Goal: Information Seeking & Learning: Learn about a topic

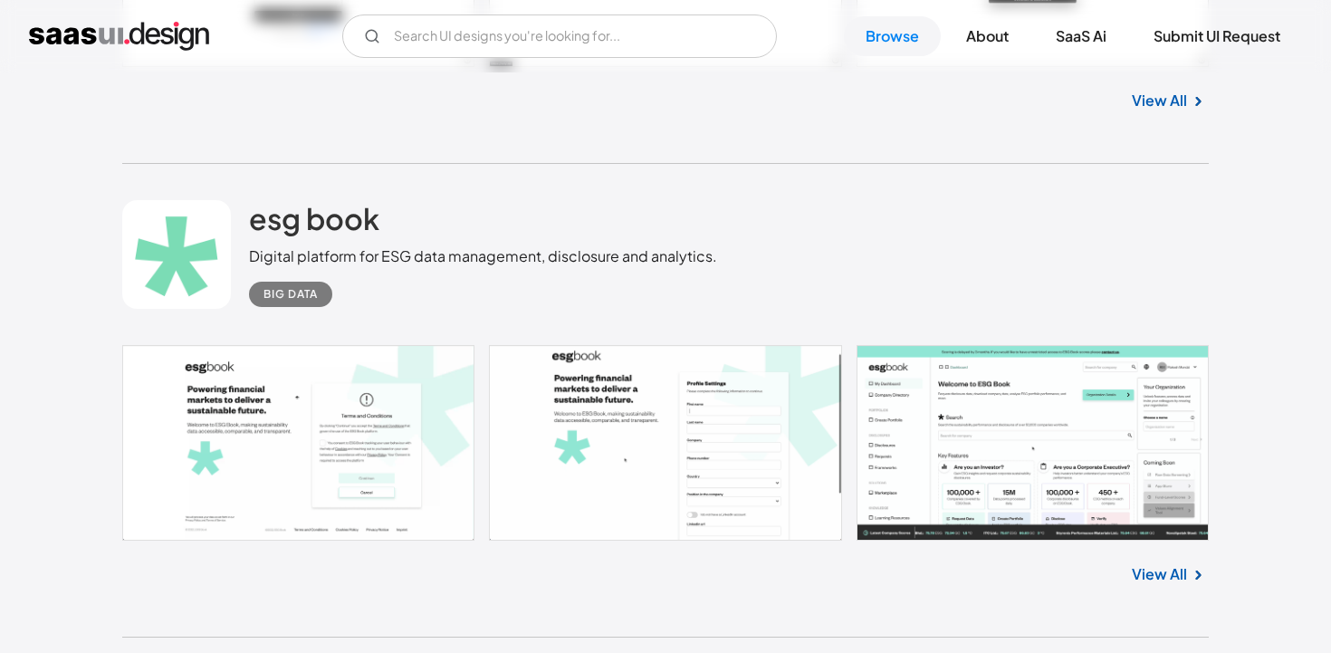
scroll to position [2386, 0]
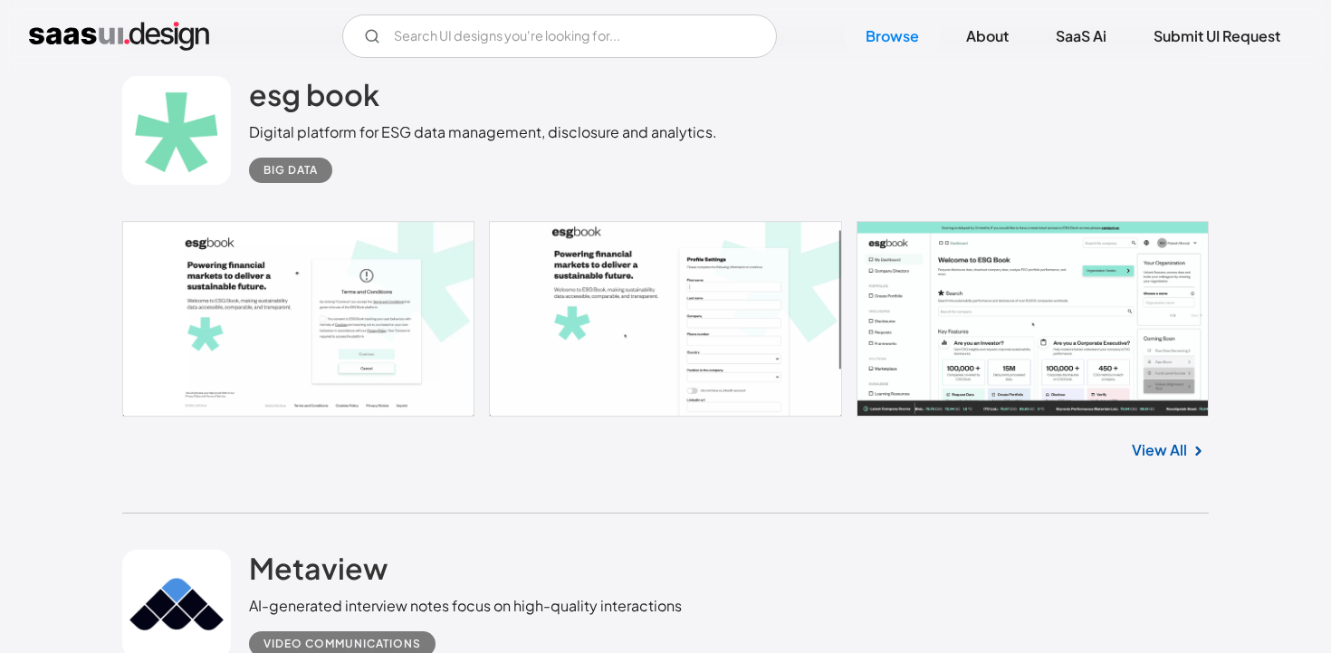
click at [981, 279] on link at bounding box center [665, 319] width 1087 height 196
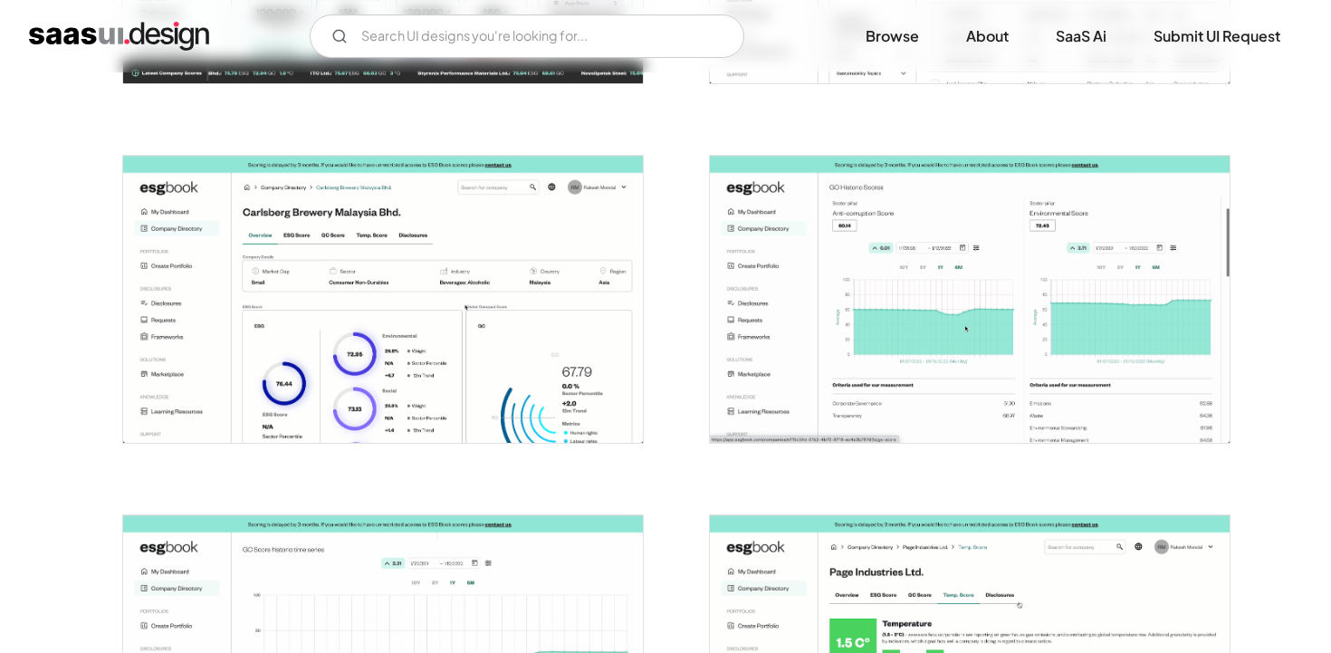
scroll to position [1043, 0]
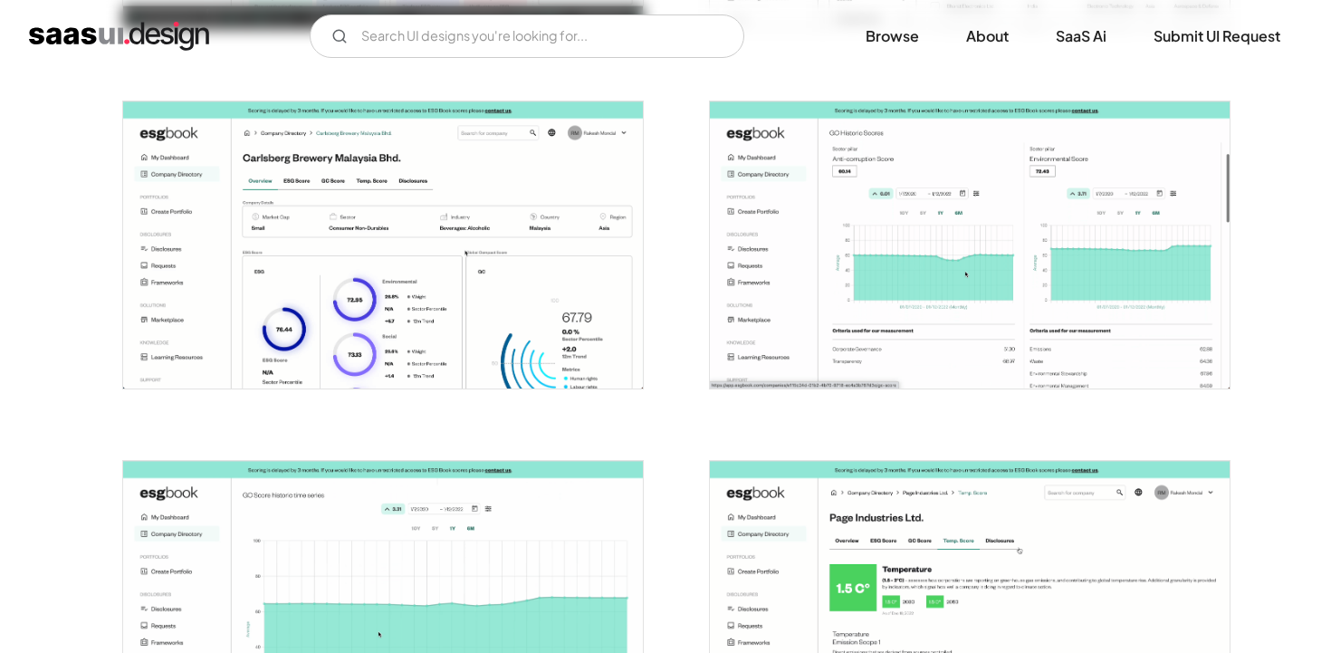
click at [523, 344] on img "open lightbox" at bounding box center [383, 245] width 520 height 288
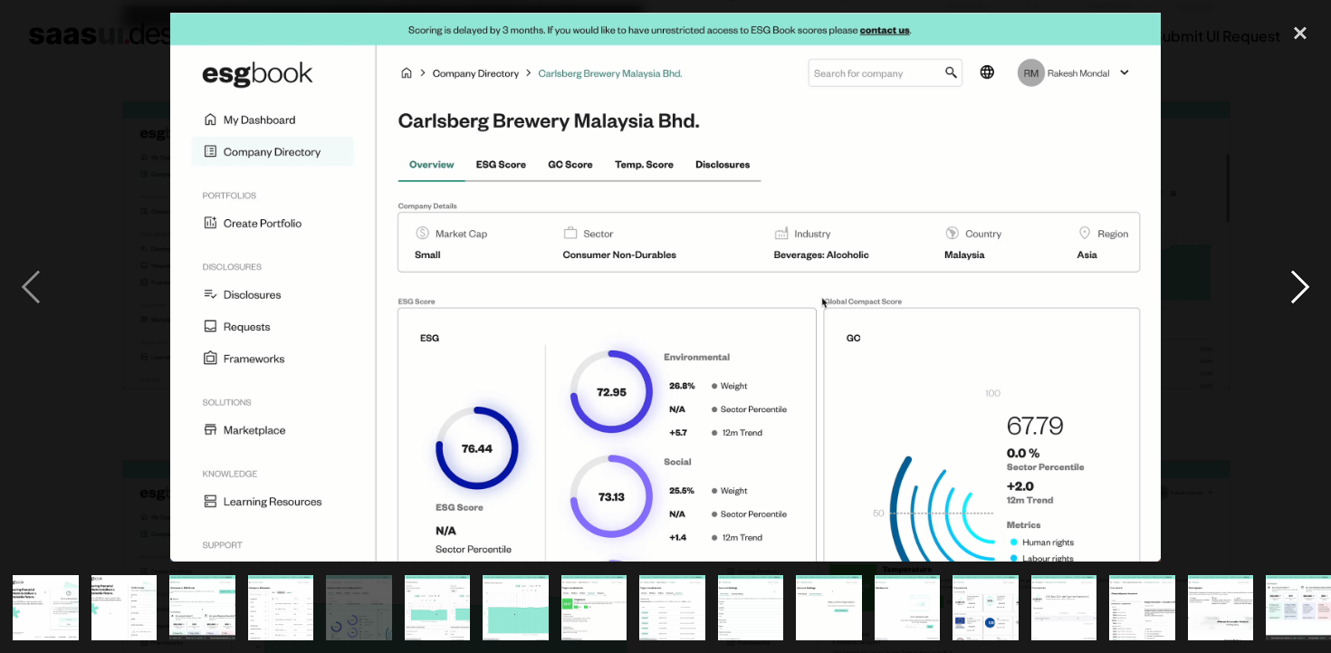
click at [1300, 288] on div "next image" at bounding box center [1301, 287] width 62 height 549
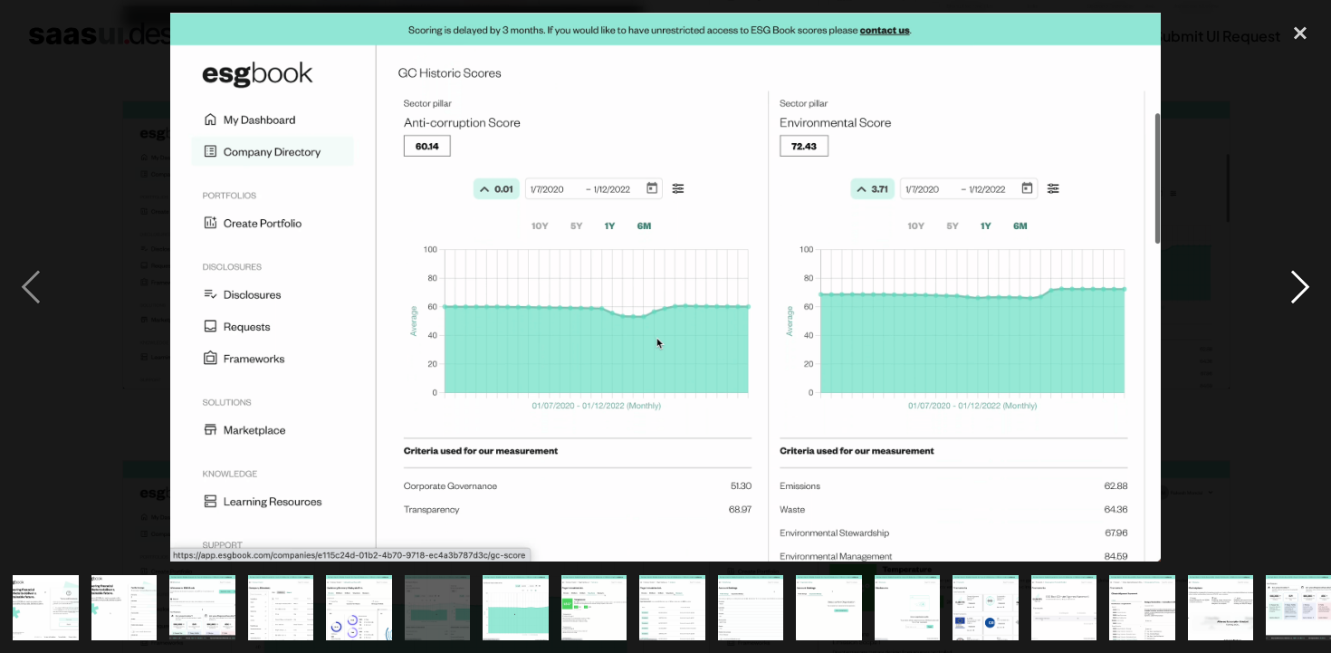
click at [1300, 288] on div "next image" at bounding box center [1301, 287] width 62 height 549
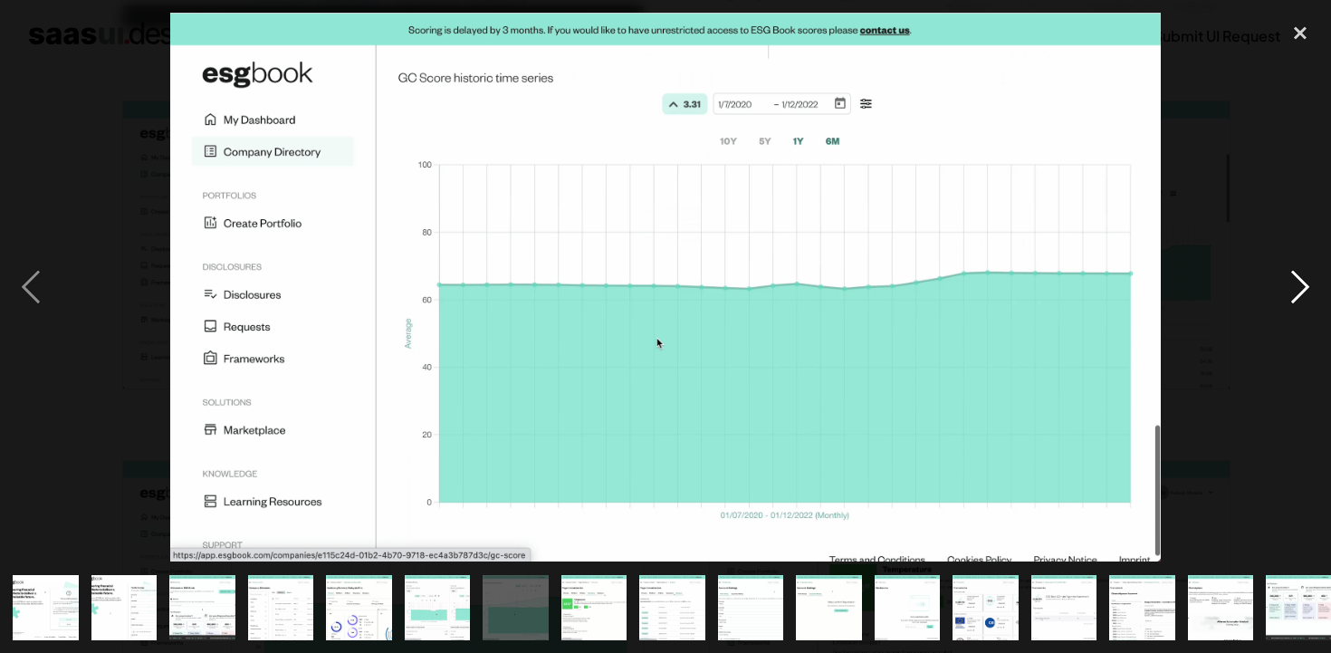
click at [1300, 288] on div "next image" at bounding box center [1301, 287] width 62 height 549
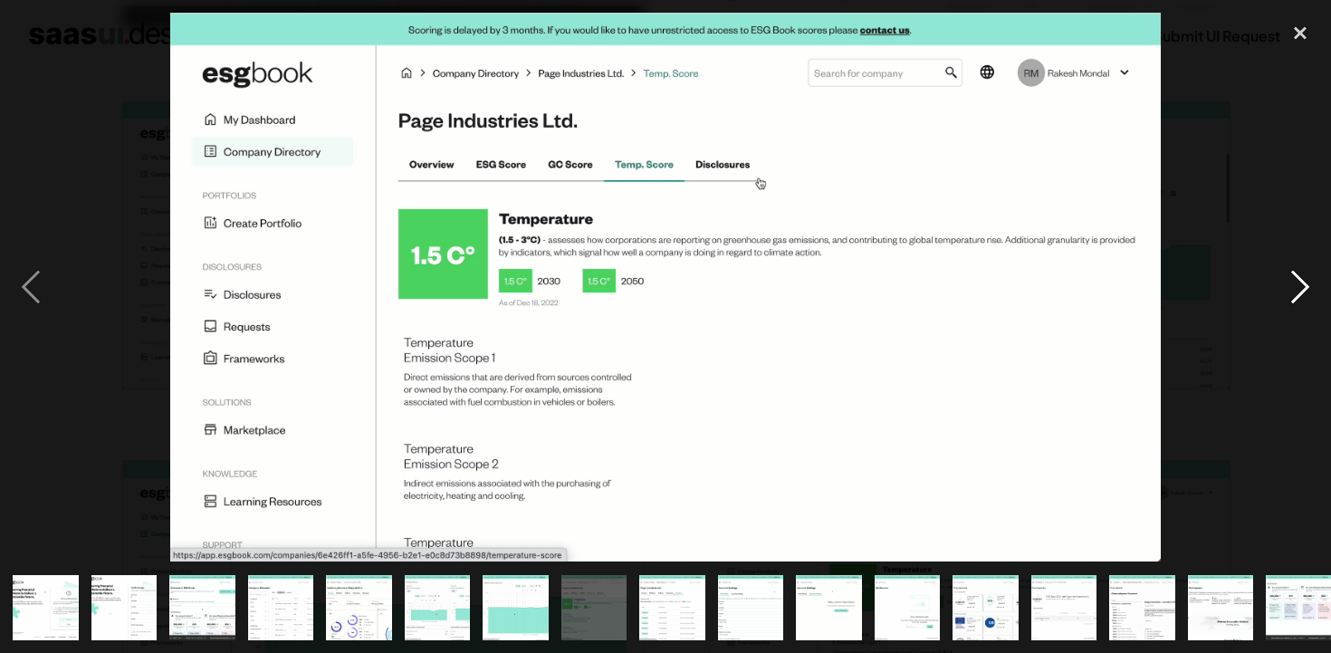
click at [1300, 288] on div "next image" at bounding box center [1301, 287] width 62 height 549
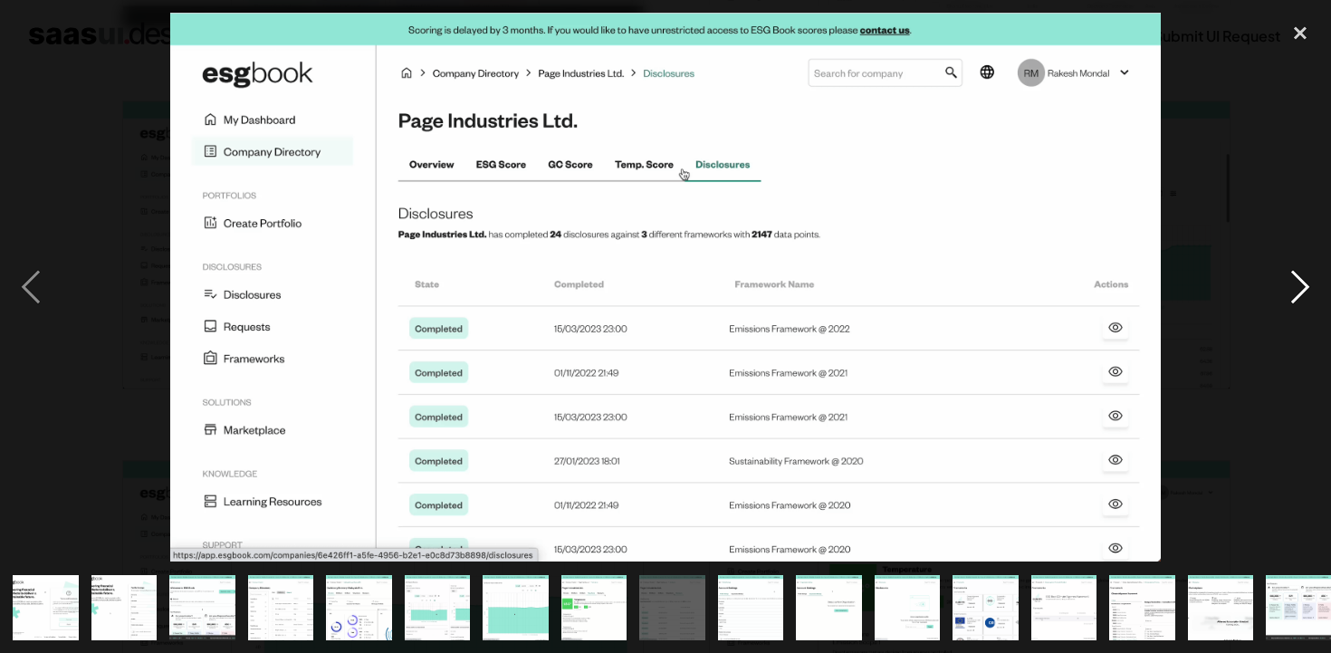
click at [1298, 300] on div "next image" at bounding box center [1301, 287] width 62 height 549
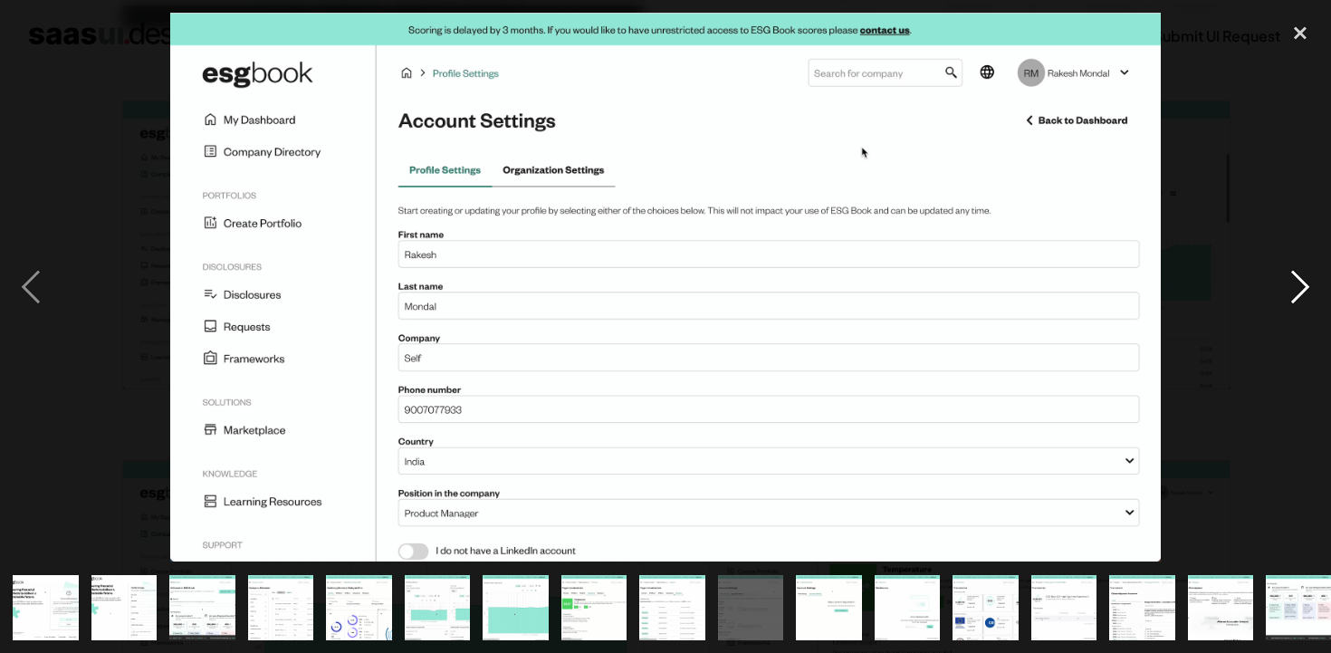
click at [1298, 300] on div "next image" at bounding box center [1301, 287] width 62 height 549
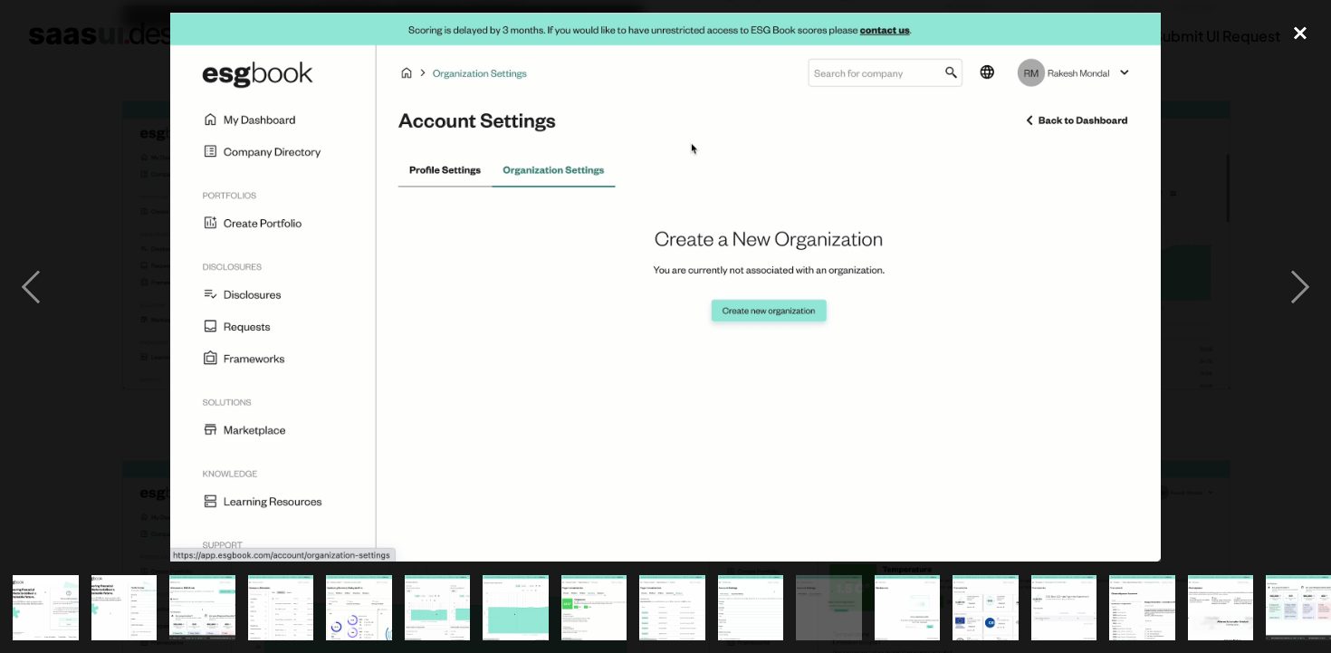
click at [1299, 33] on div "close lightbox" at bounding box center [1301, 33] width 62 height 40
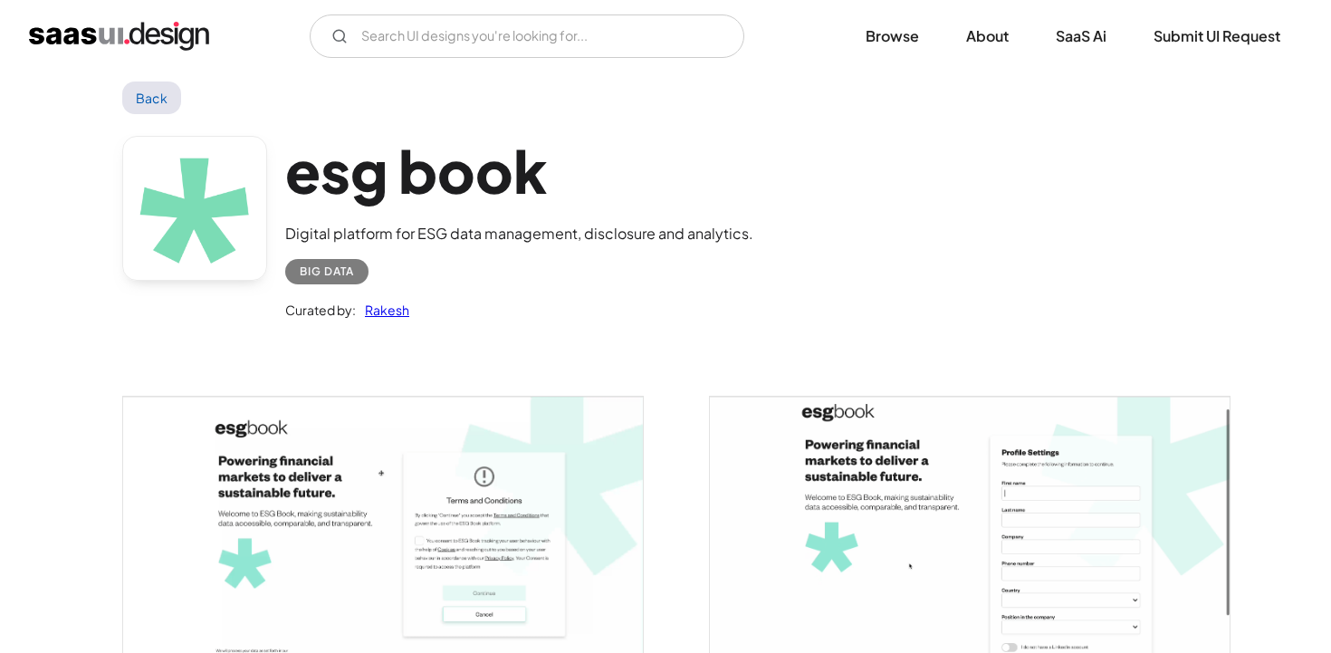
scroll to position [0, 0]
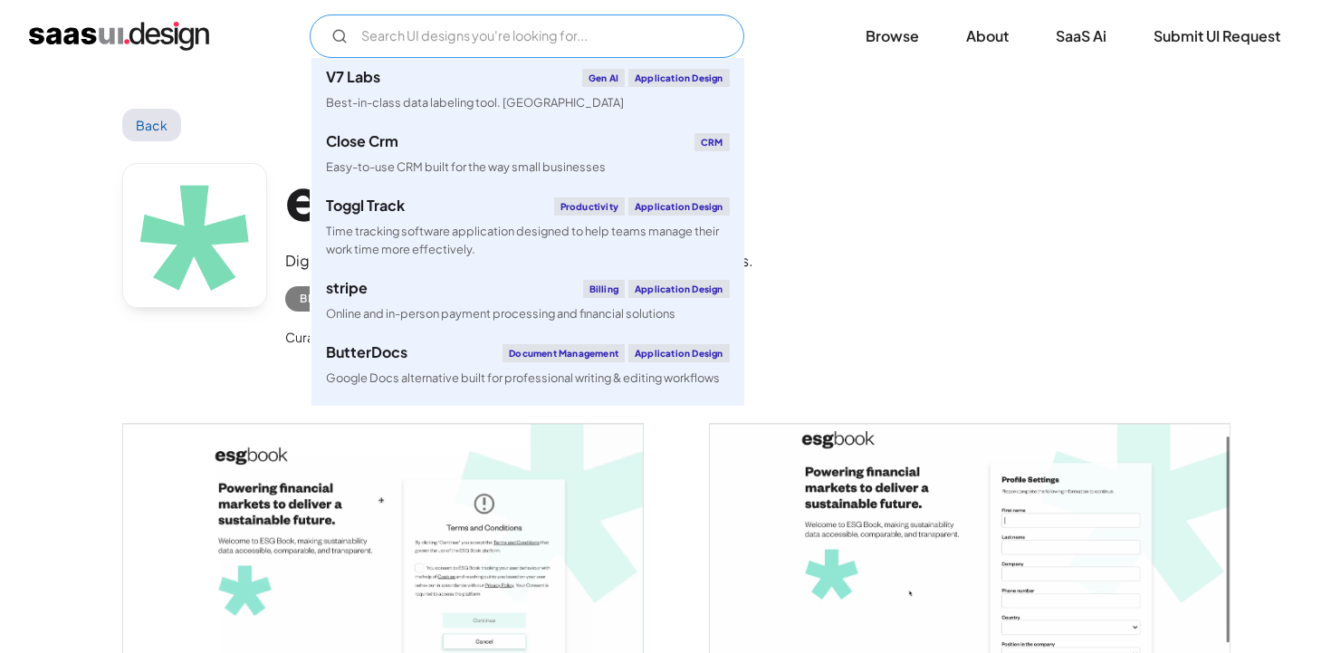
click at [408, 34] on input "Email Form" at bounding box center [527, 35] width 435 height 43
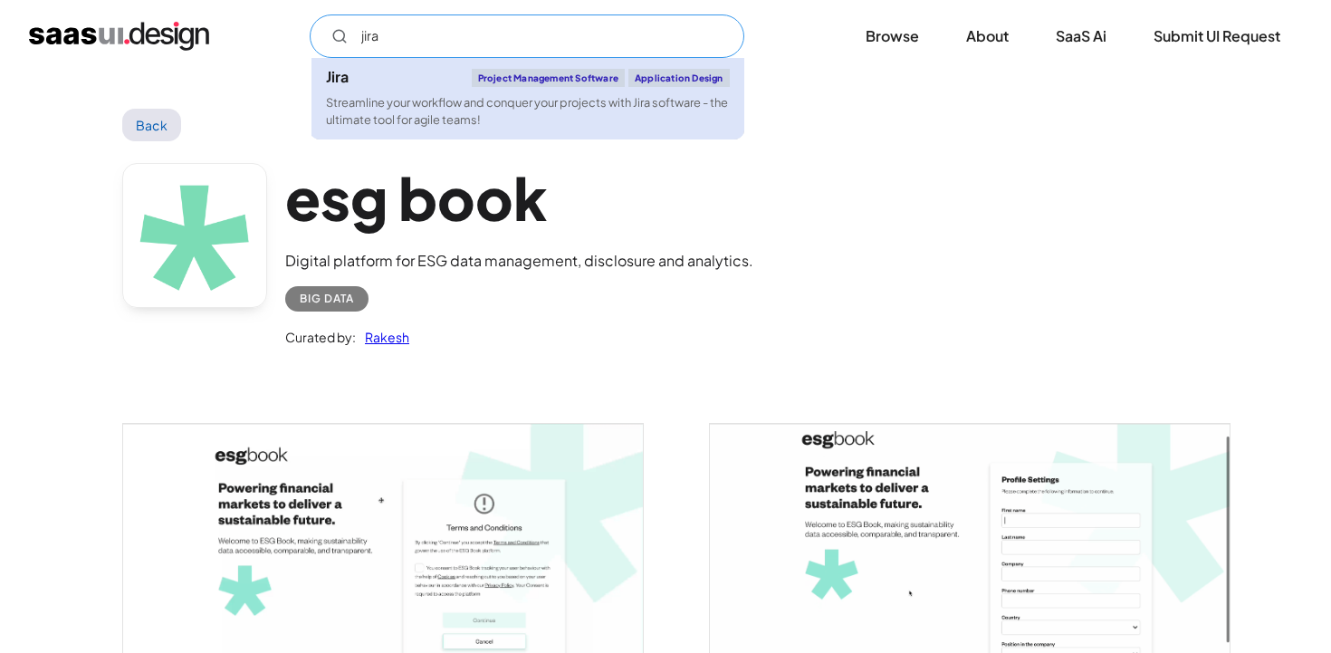
click at [413, 102] on div "Streamline your workflow and conquer your projects with Jira software - the ult…" at bounding box center [528, 111] width 404 height 34
type input "jira"
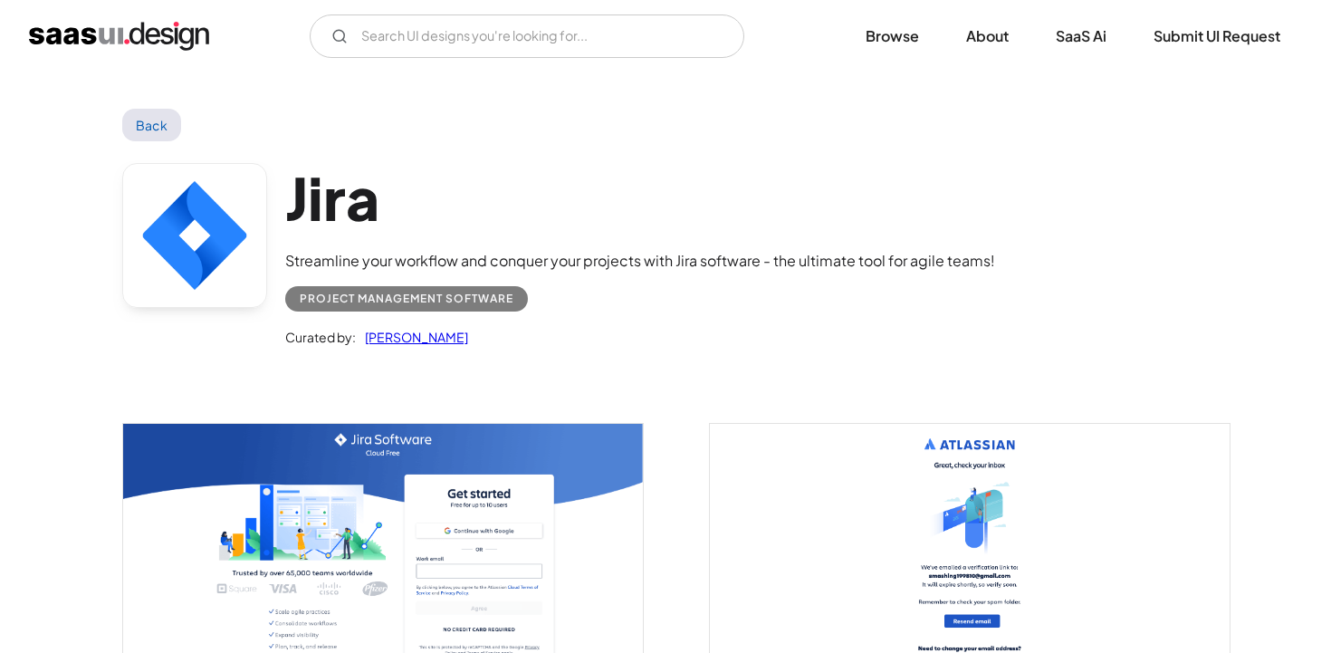
click at [419, 535] on img "open lightbox" at bounding box center [383, 586] width 520 height 325
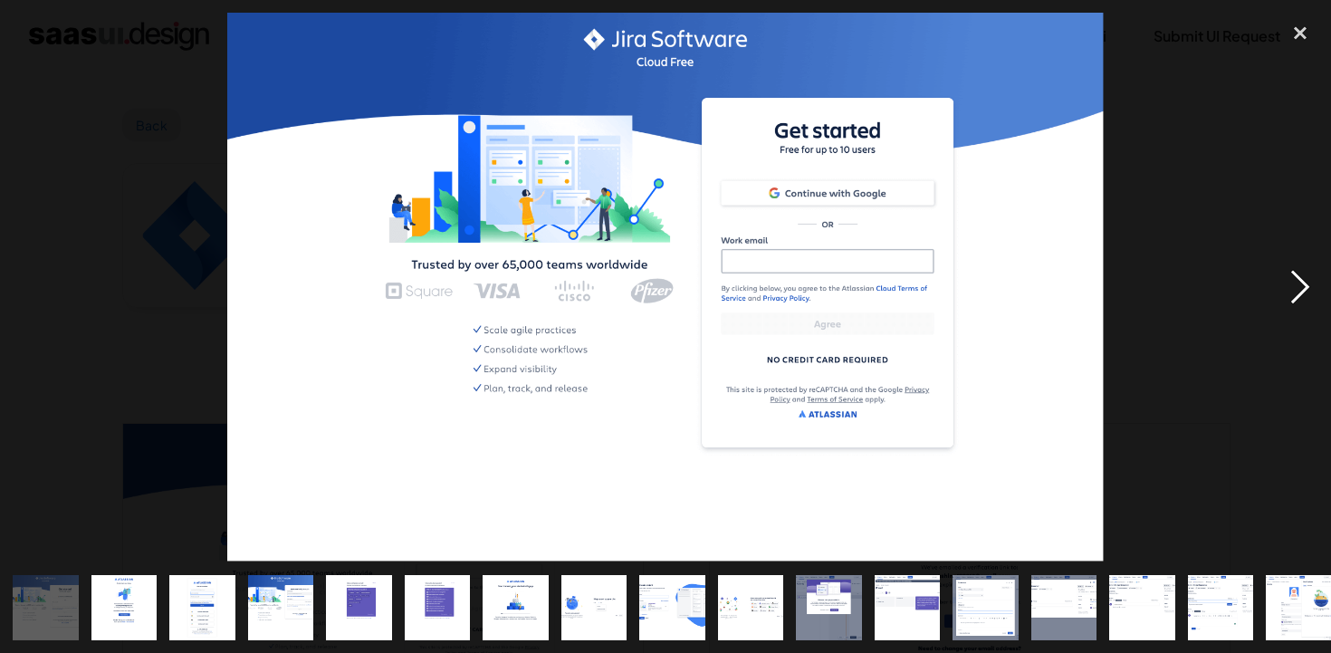
click at [1294, 299] on div "next image" at bounding box center [1301, 287] width 62 height 549
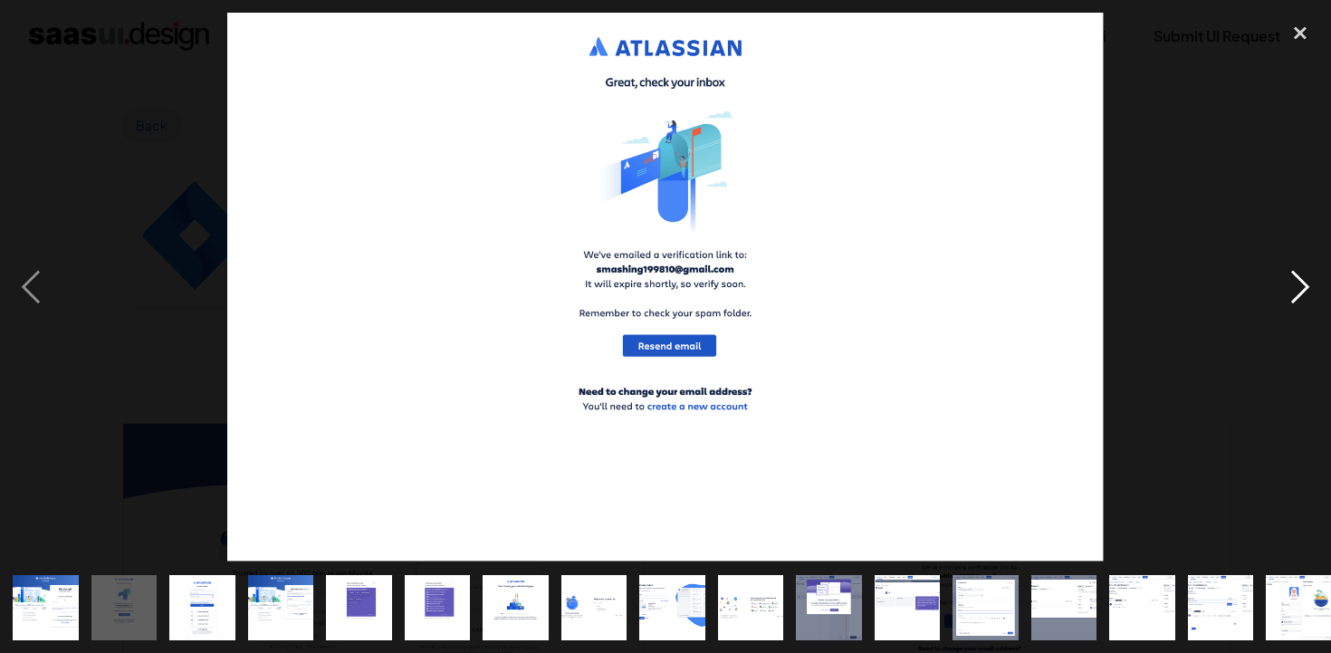
click at [1294, 299] on div "next image" at bounding box center [1301, 287] width 62 height 549
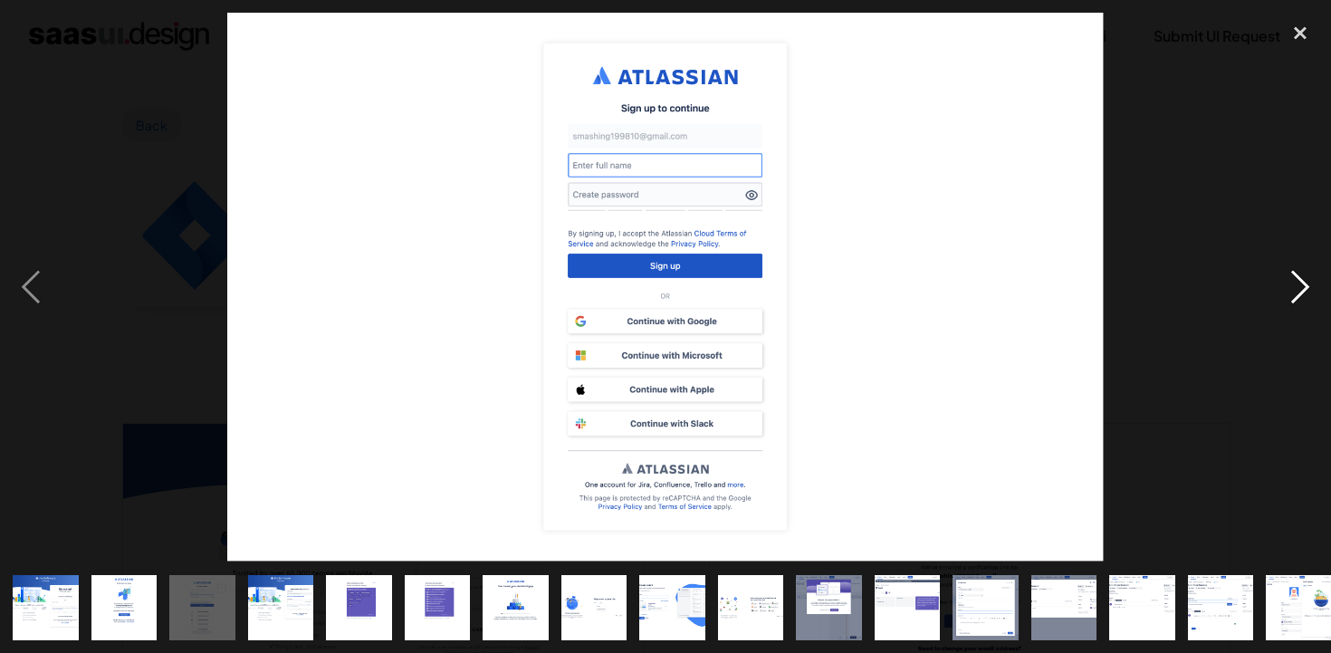
click at [1294, 299] on div "next image" at bounding box center [1301, 287] width 62 height 549
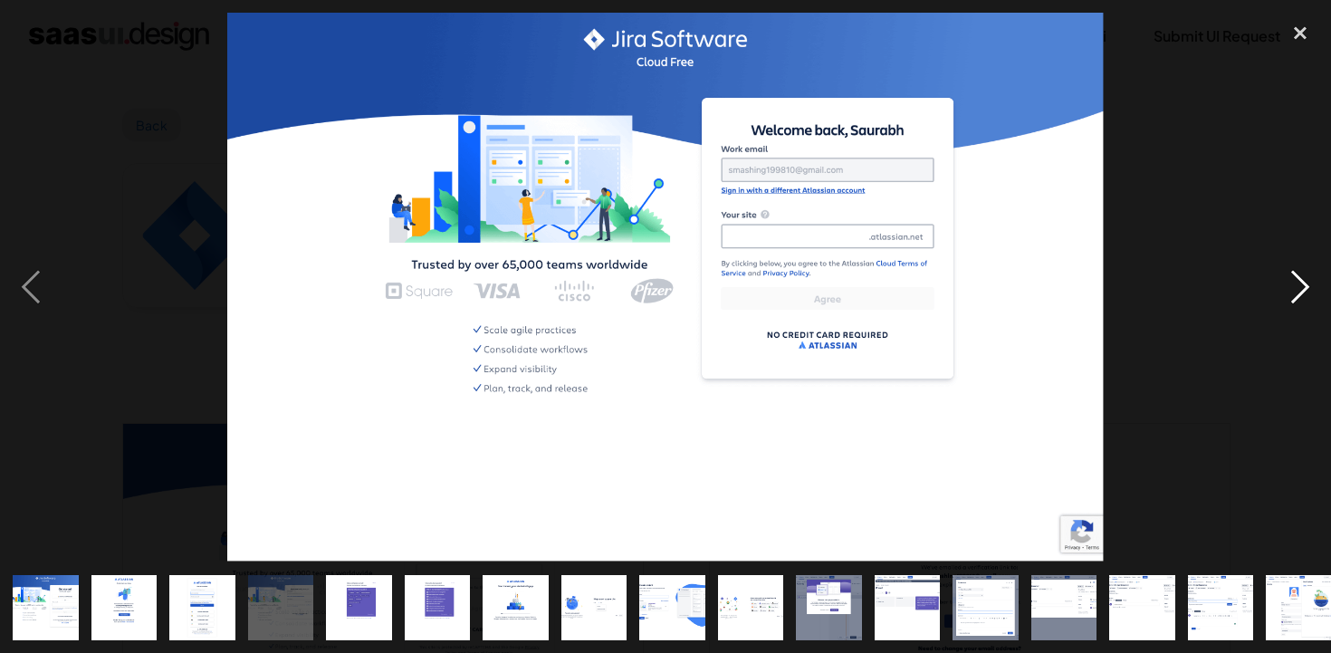
click at [1294, 299] on div "next image" at bounding box center [1301, 287] width 62 height 549
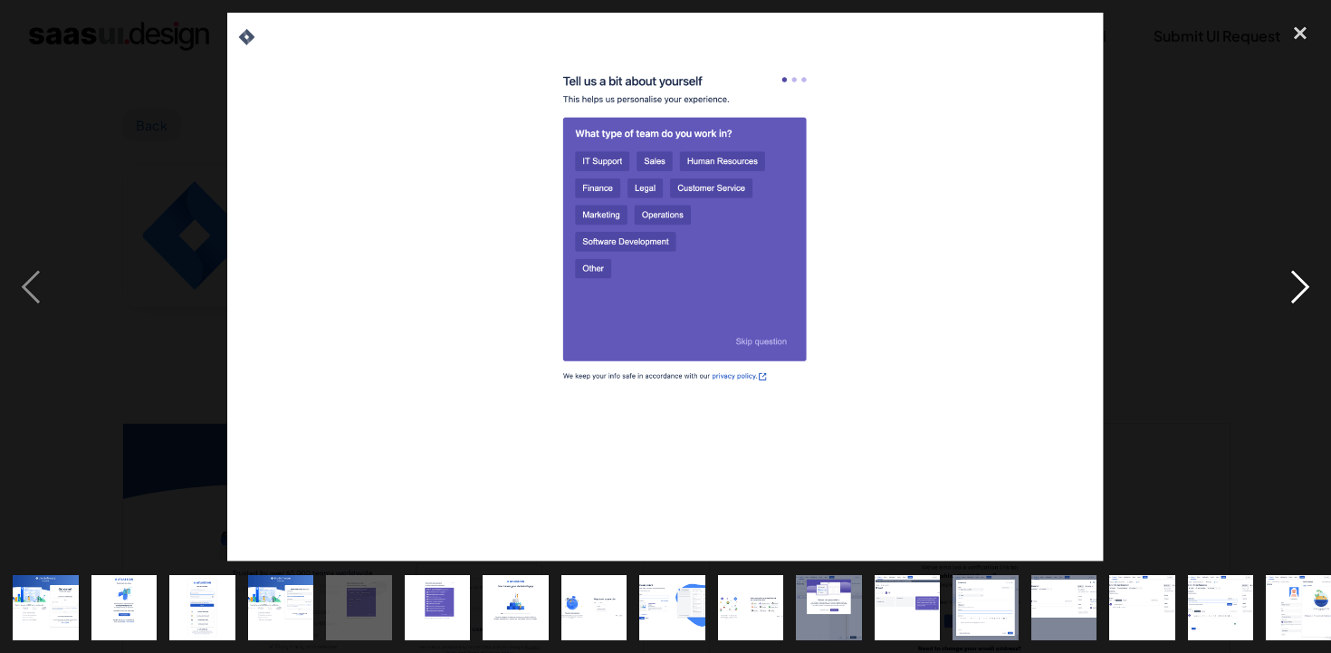
click at [1294, 299] on div "next image" at bounding box center [1301, 287] width 62 height 549
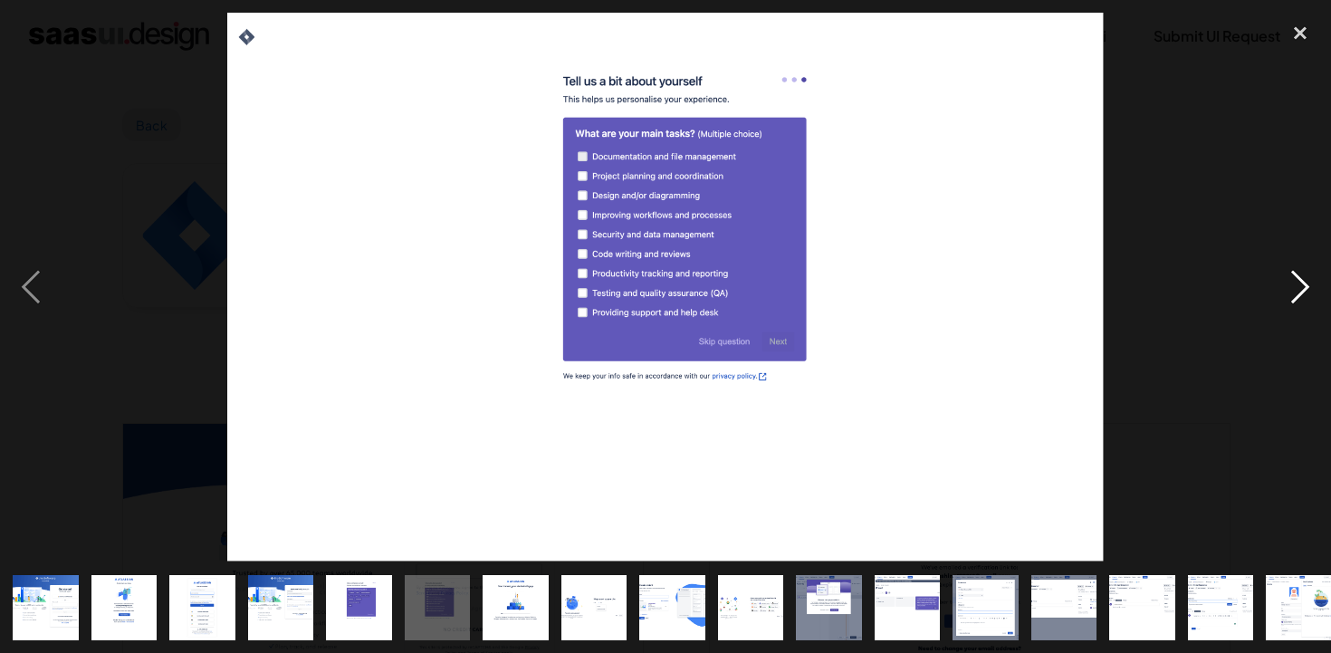
click at [1294, 299] on div "next image" at bounding box center [1301, 287] width 62 height 549
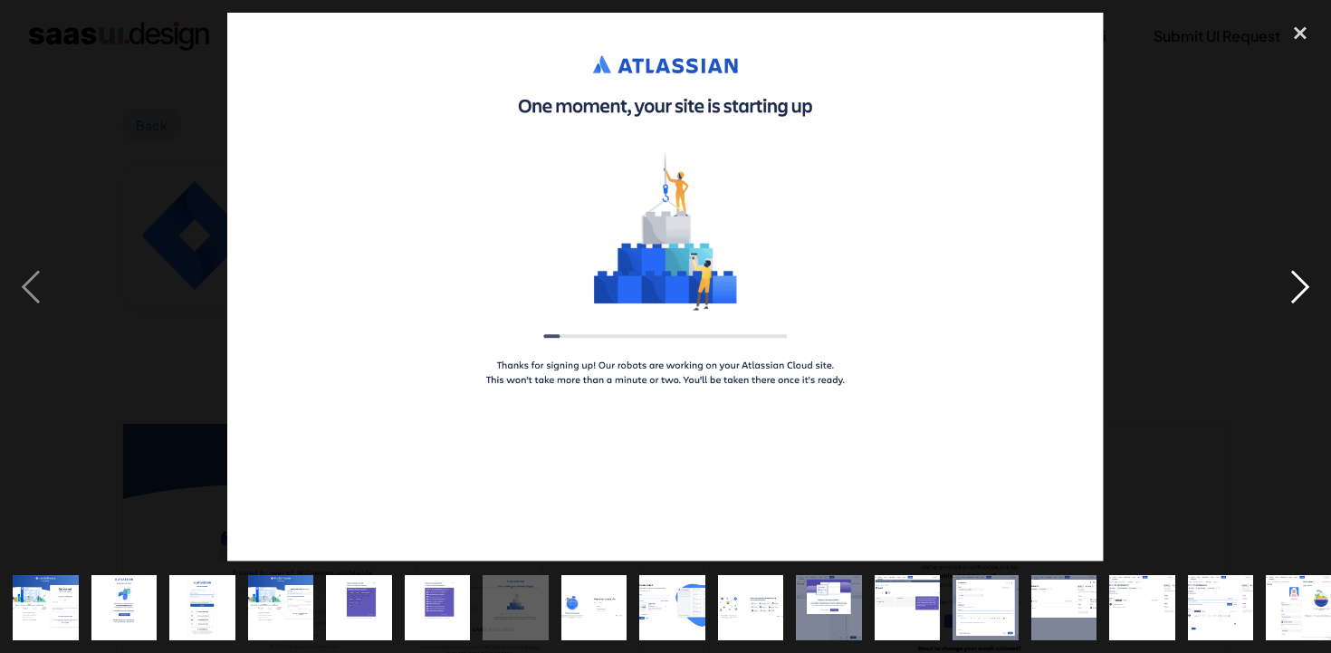
click at [1294, 299] on div "next image" at bounding box center [1301, 287] width 62 height 549
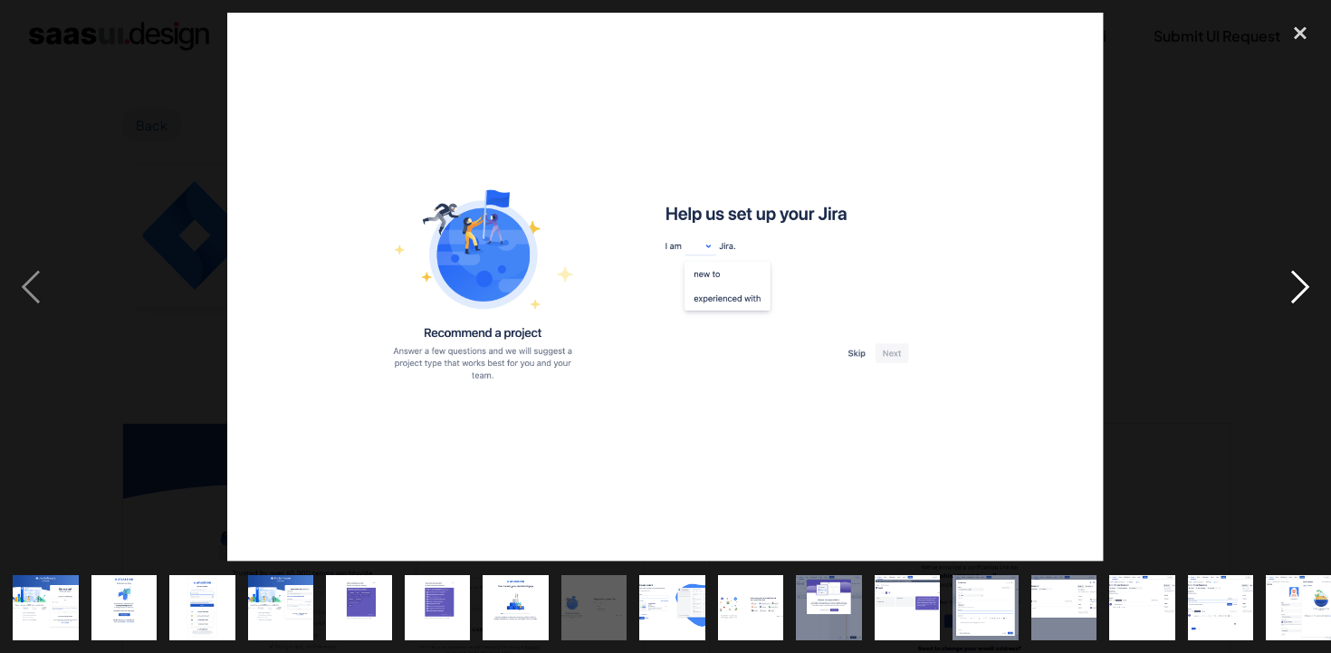
click at [1294, 299] on div "next image" at bounding box center [1301, 287] width 62 height 549
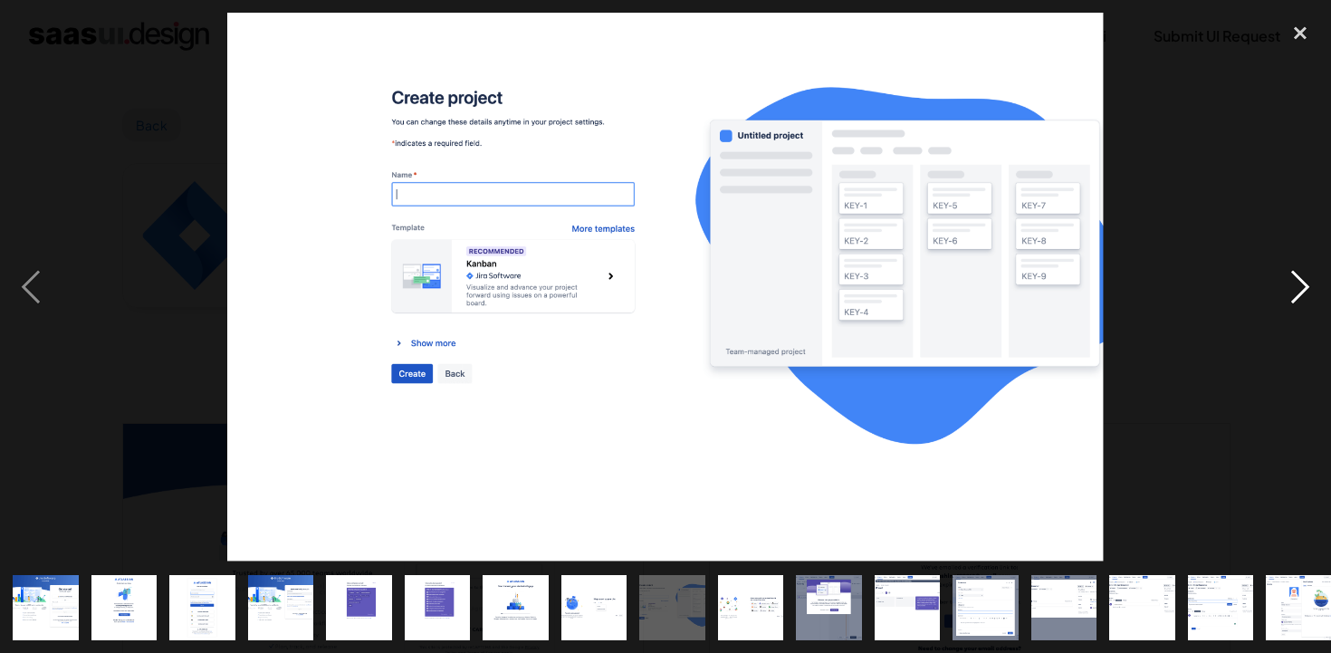
click at [1294, 299] on div "next image" at bounding box center [1301, 287] width 62 height 549
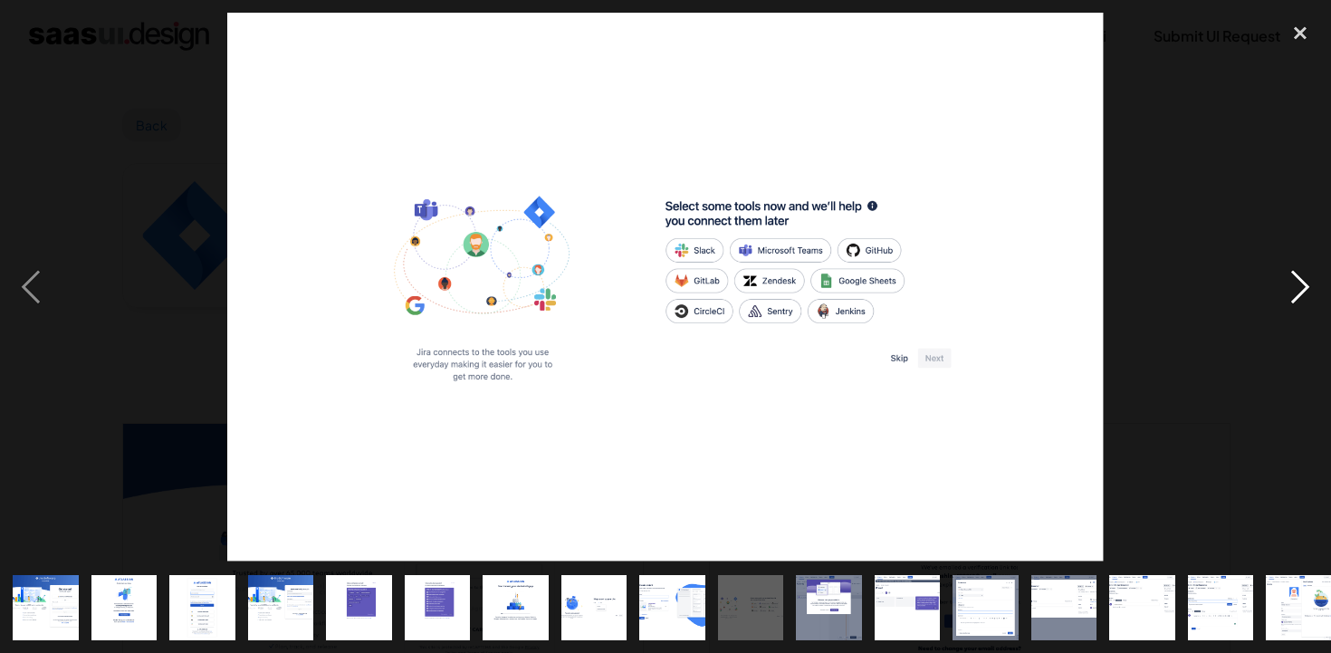
click at [1294, 299] on div "next image" at bounding box center [1301, 287] width 62 height 549
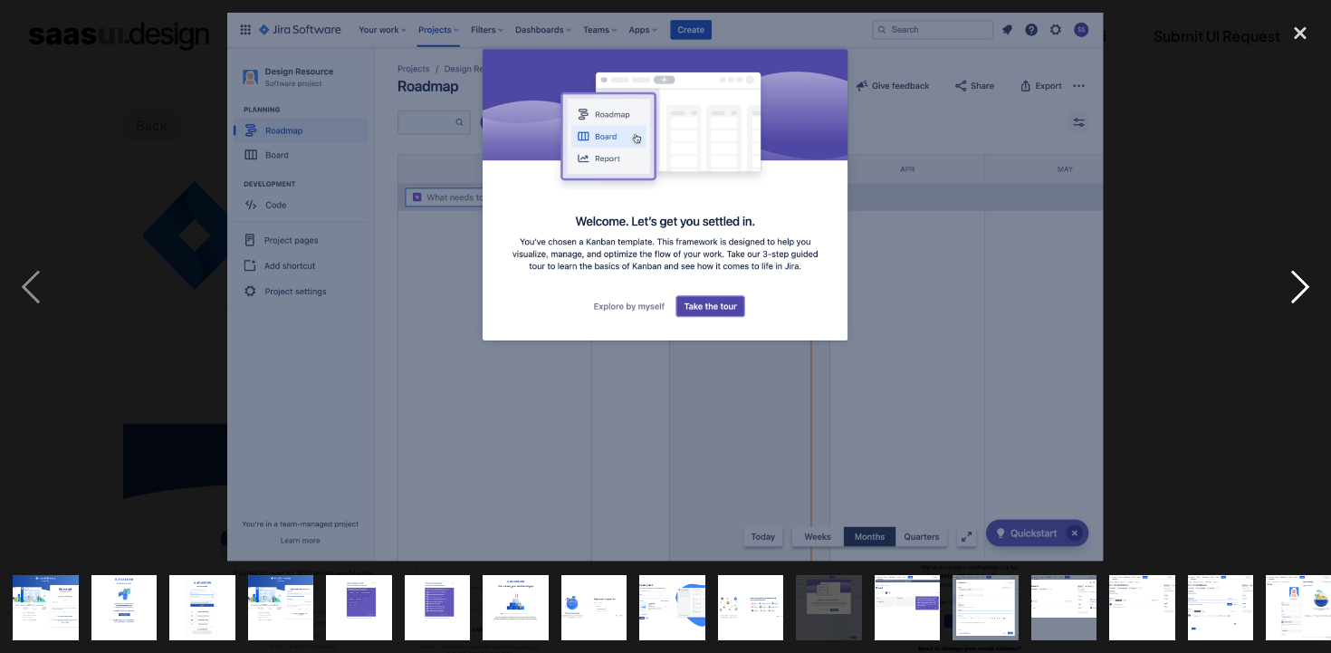
click at [1294, 299] on div "next image" at bounding box center [1301, 287] width 62 height 549
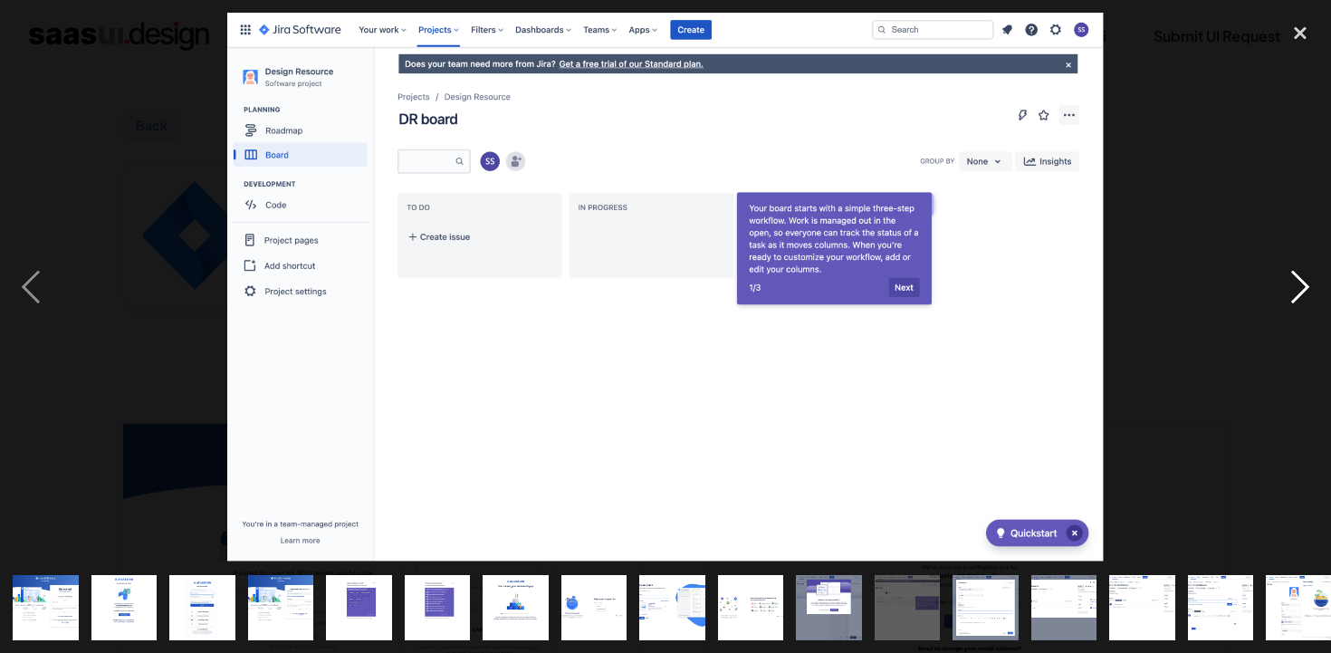
click at [1294, 299] on div "next image" at bounding box center [1301, 287] width 62 height 549
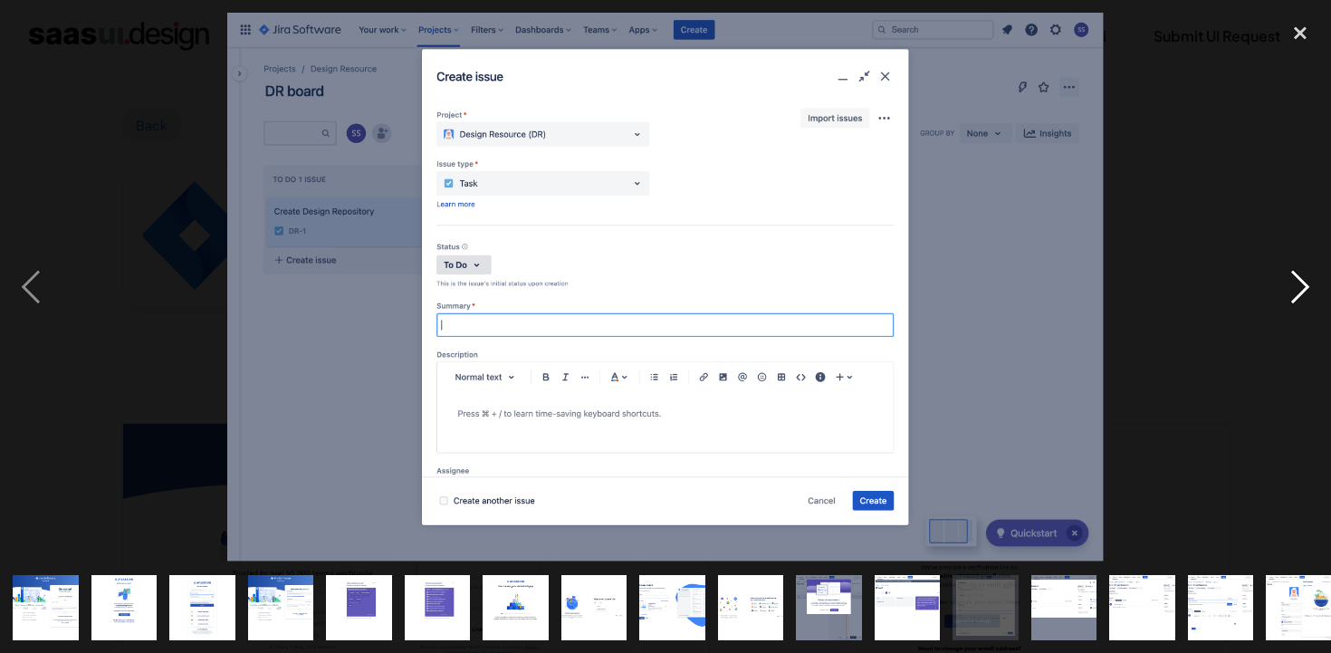
click at [1294, 299] on div "next image" at bounding box center [1301, 287] width 62 height 549
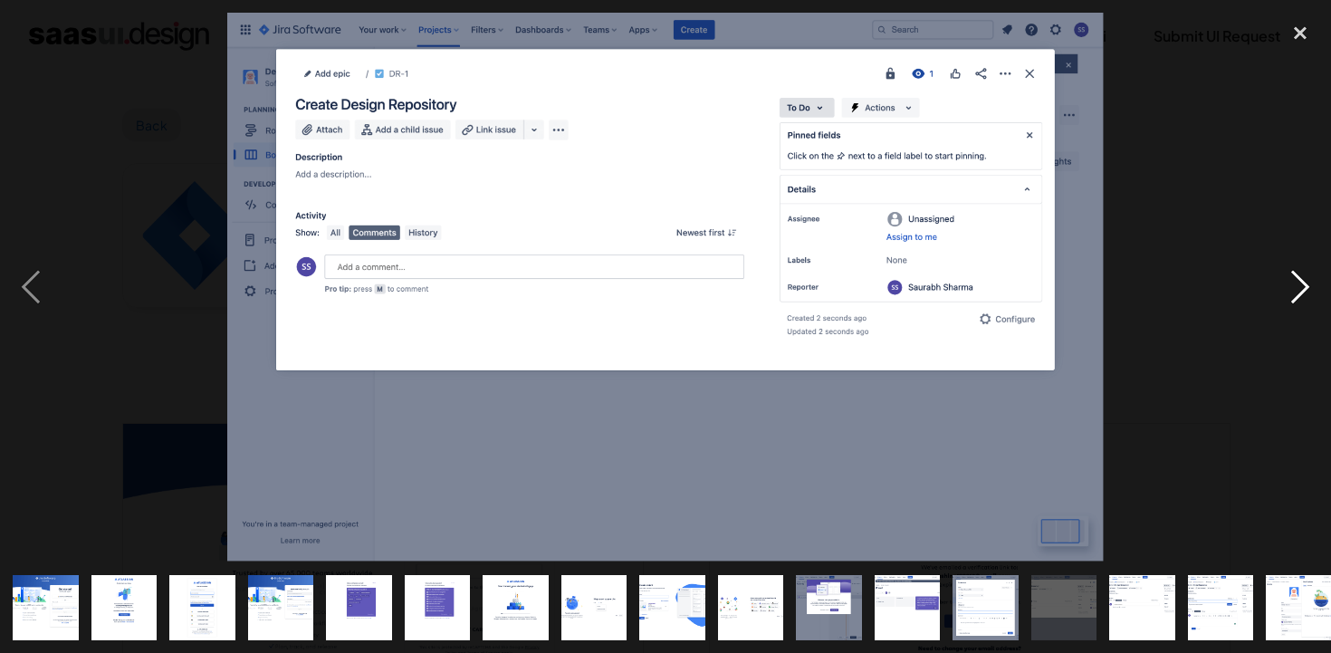
click at [1294, 299] on div "next image" at bounding box center [1301, 287] width 62 height 549
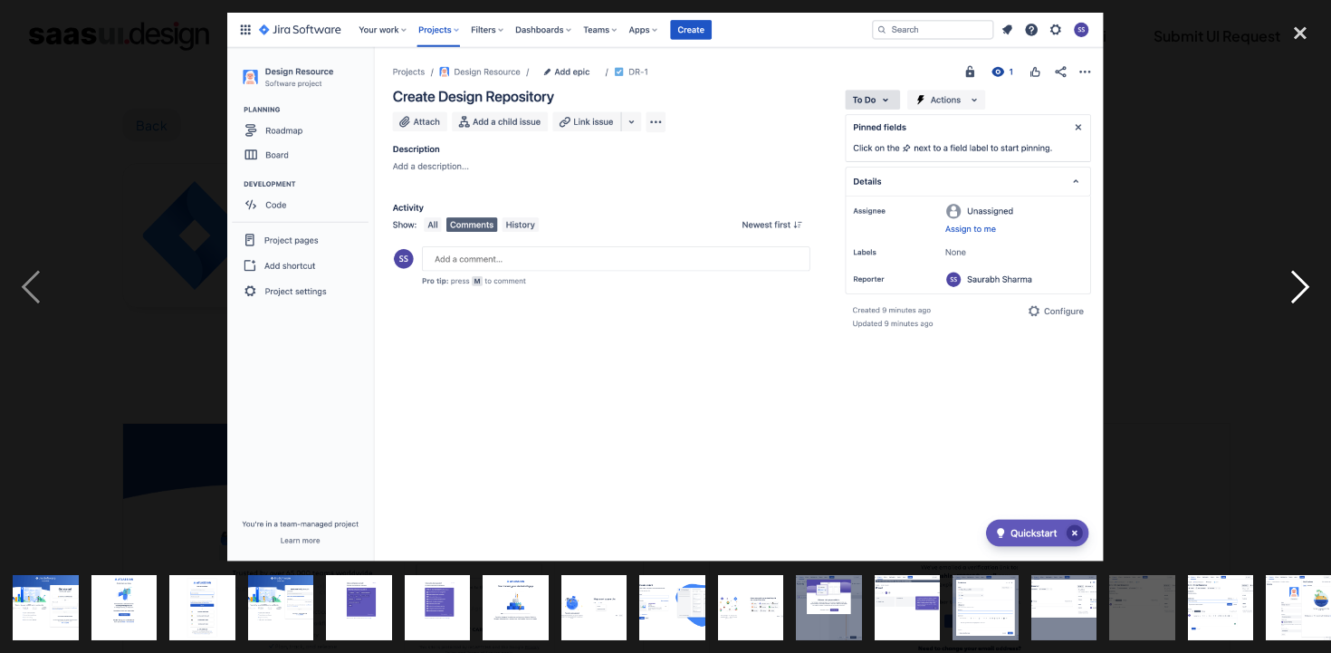
click at [1294, 299] on div "next image" at bounding box center [1301, 287] width 62 height 549
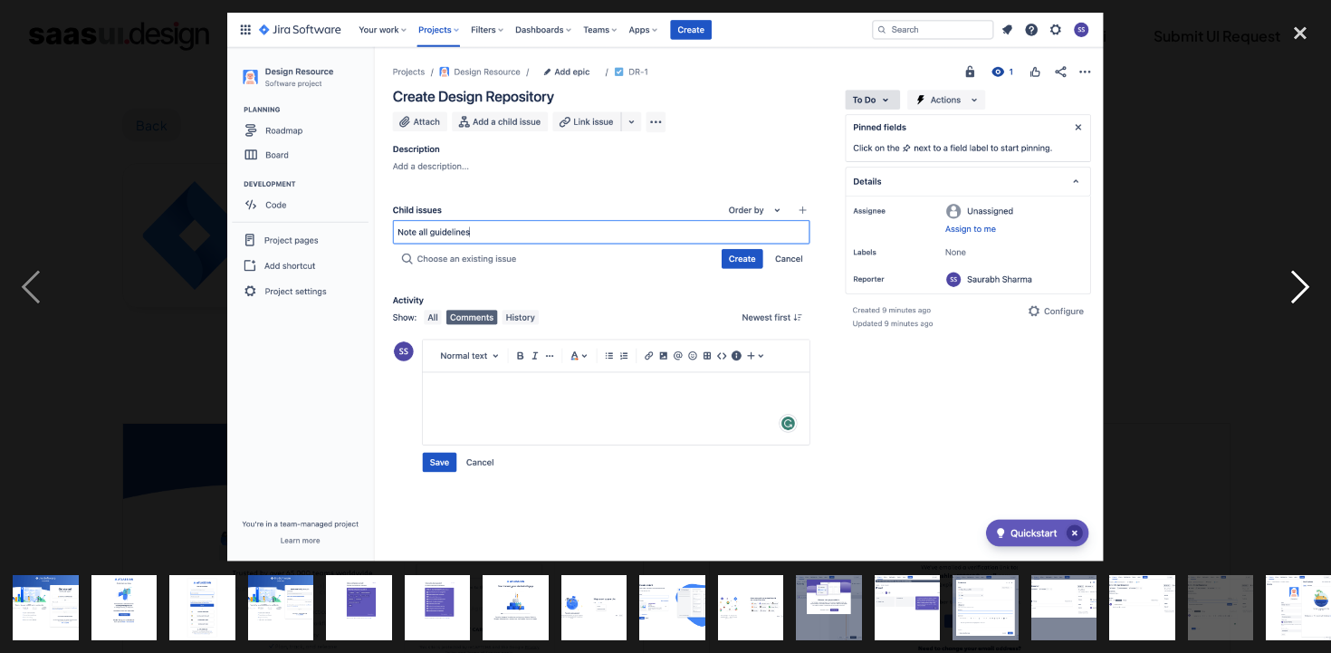
click at [1294, 299] on div "next image" at bounding box center [1301, 287] width 62 height 549
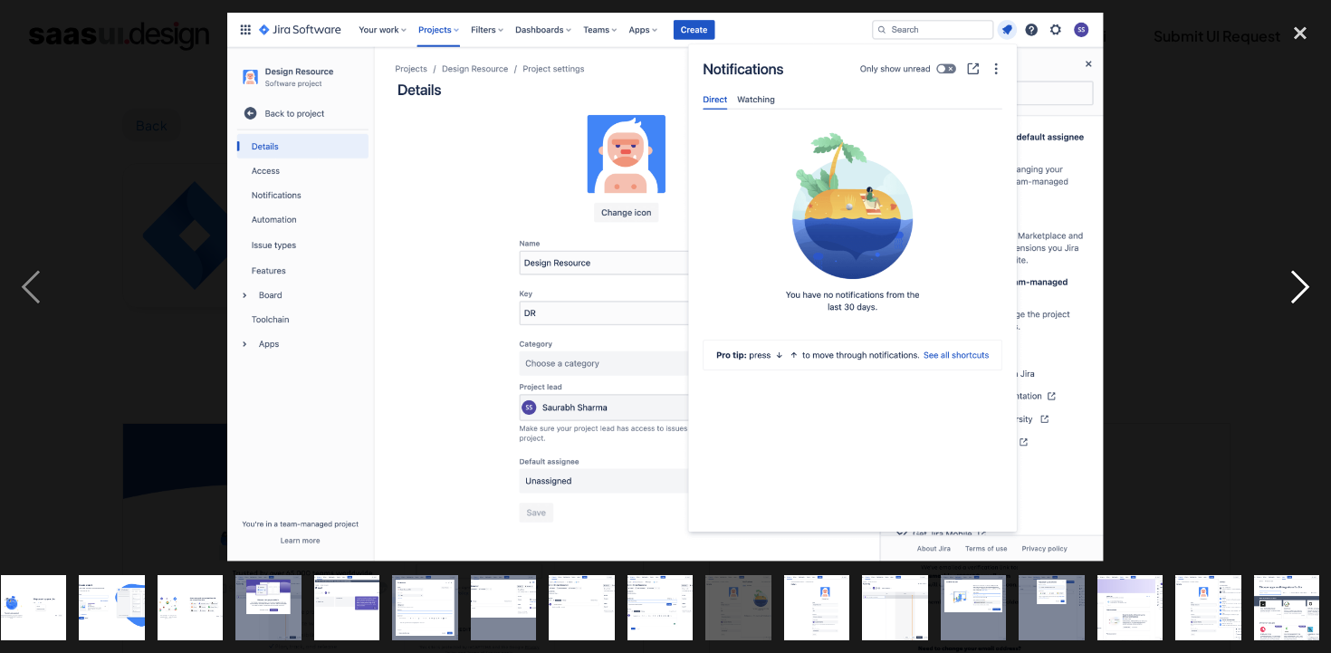
scroll to position [0, 561]
click at [1294, 299] on div "next image" at bounding box center [1301, 287] width 62 height 549
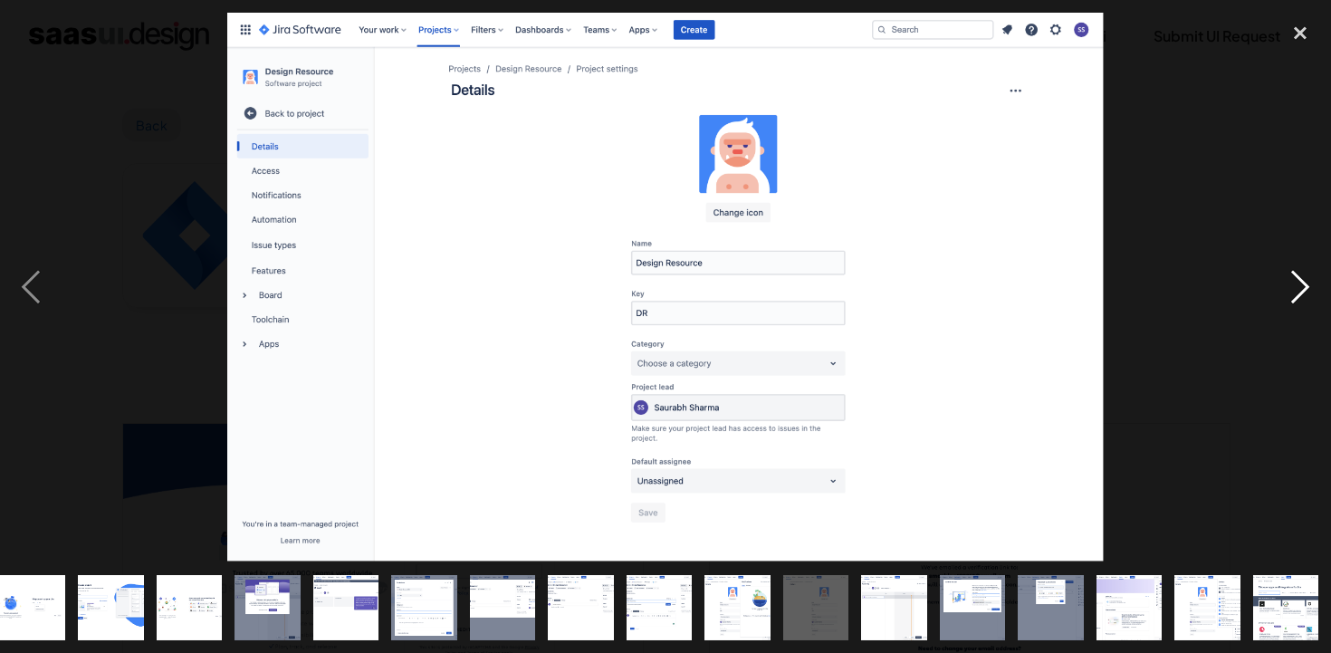
click at [1294, 299] on div "next image" at bounding box center [1301, 287] width 62 height 549
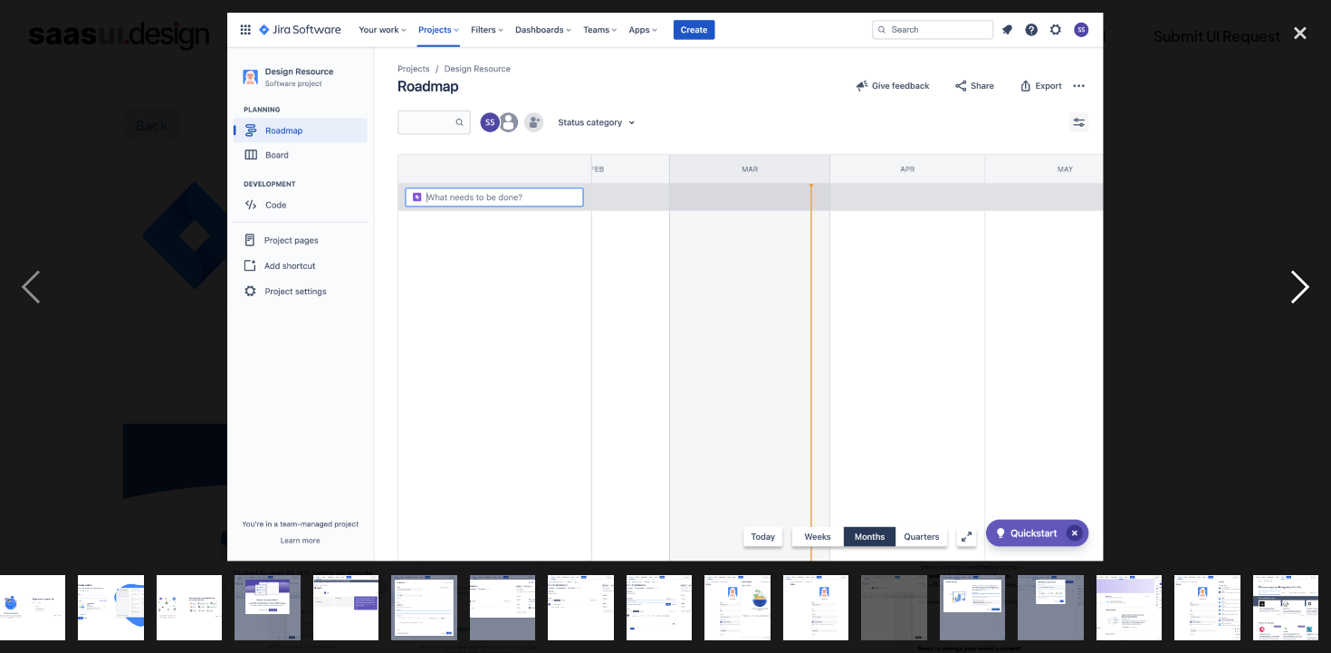
click at [1294, 299] on div "next image" at bounding box center [1301, 287] width 62 height 549
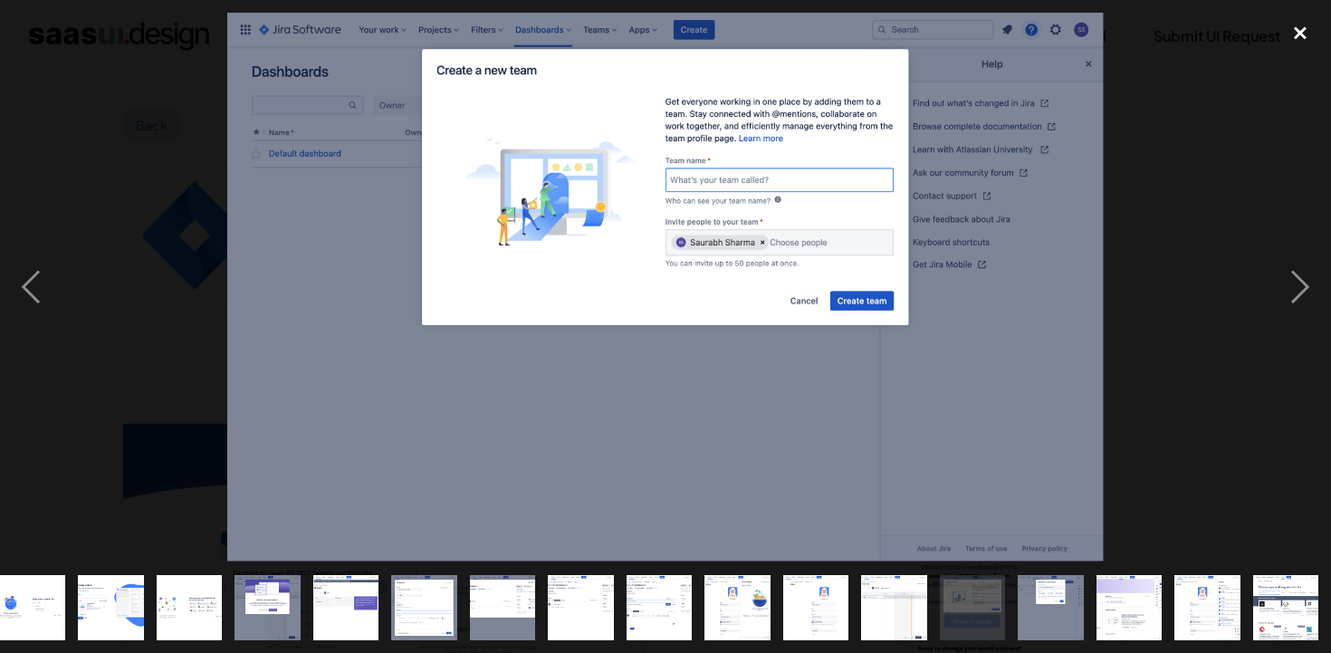
click at [1302, 39] on div "close lightbox" at bounding box center [1301, 33] width 62 height 40
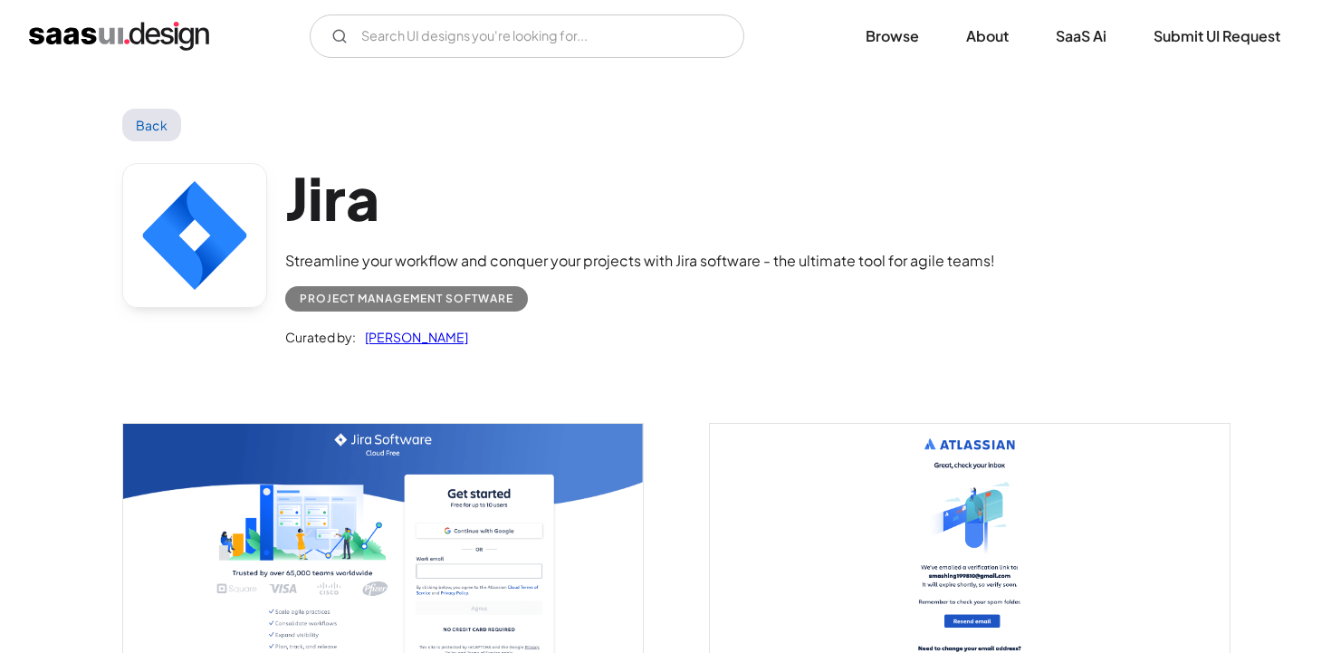
scroll to position [0, 0]
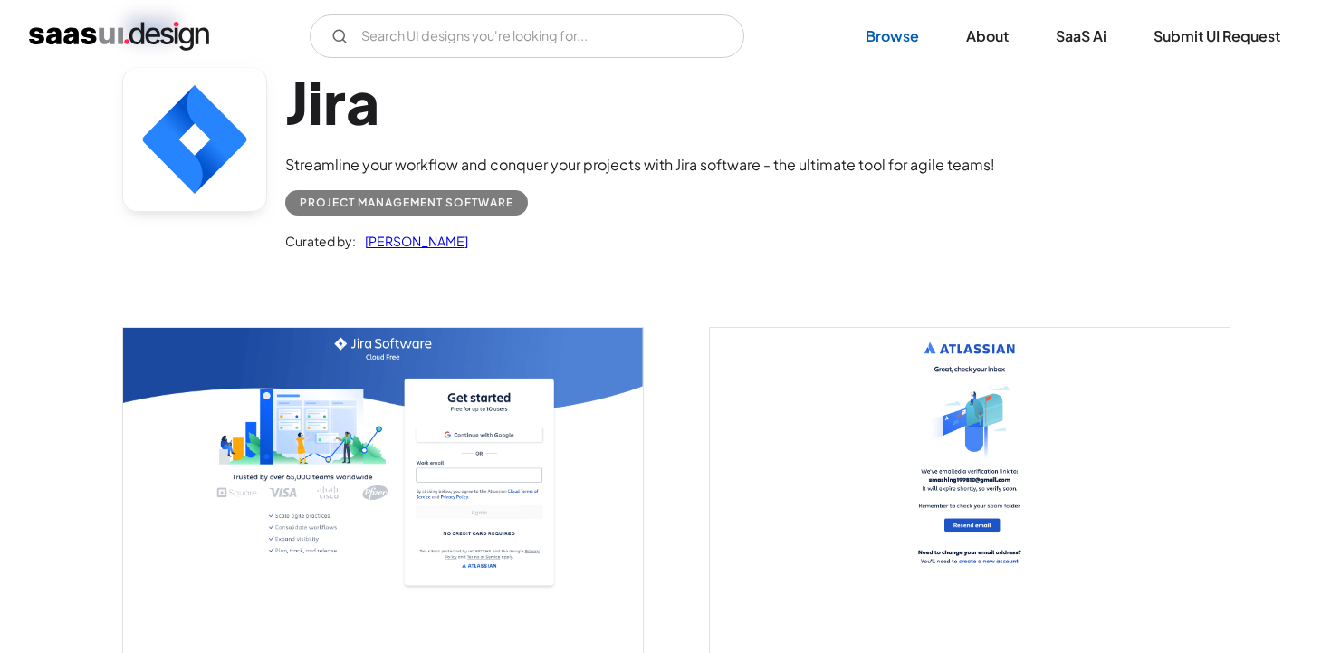
click at [878, 31] on link "Browse" at bounding box center [892, 36] width 97 height 40
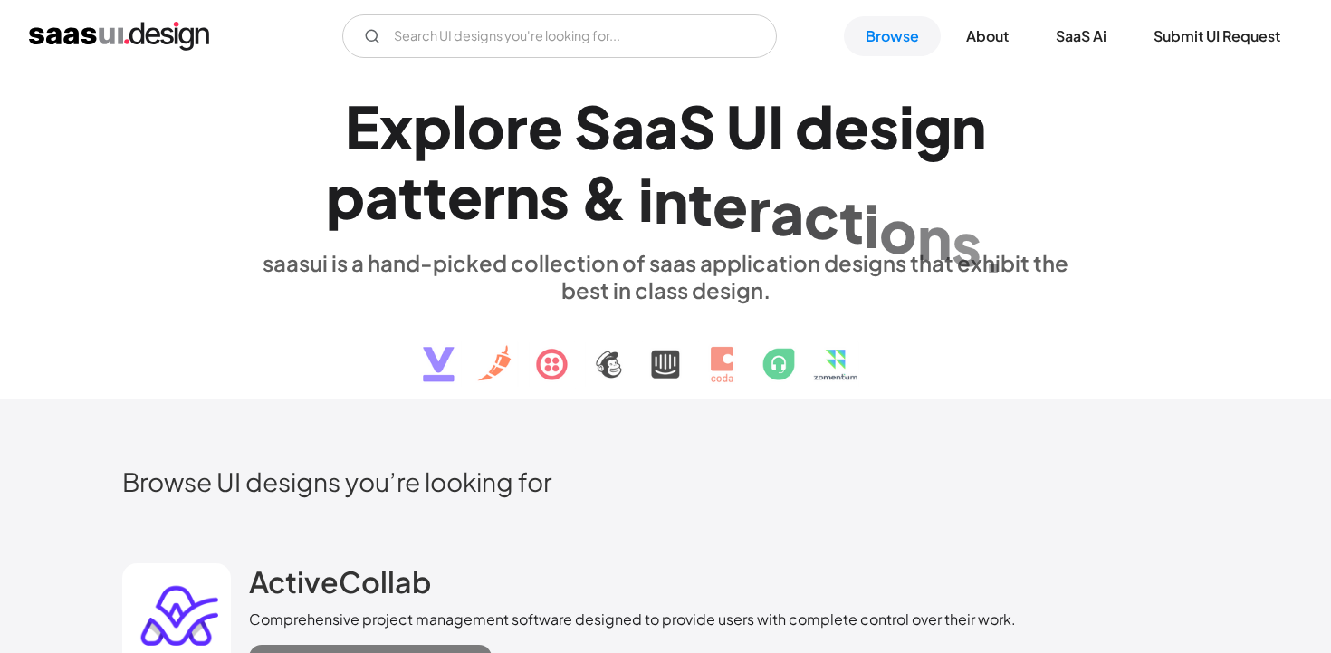
click at [550, 360] on img at bounding box center [665, 350] width 549 height 94
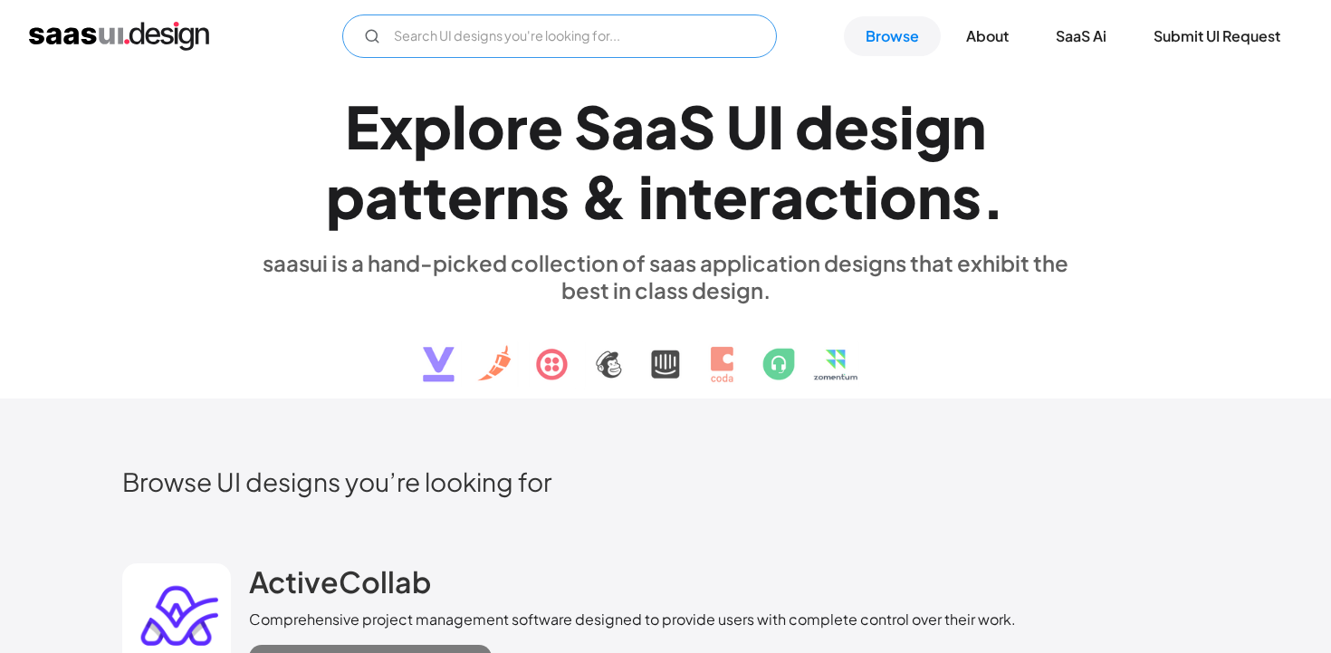
click at [551, 52] on input "Email Form" at bounding box center [559, 35] width 435 height 43
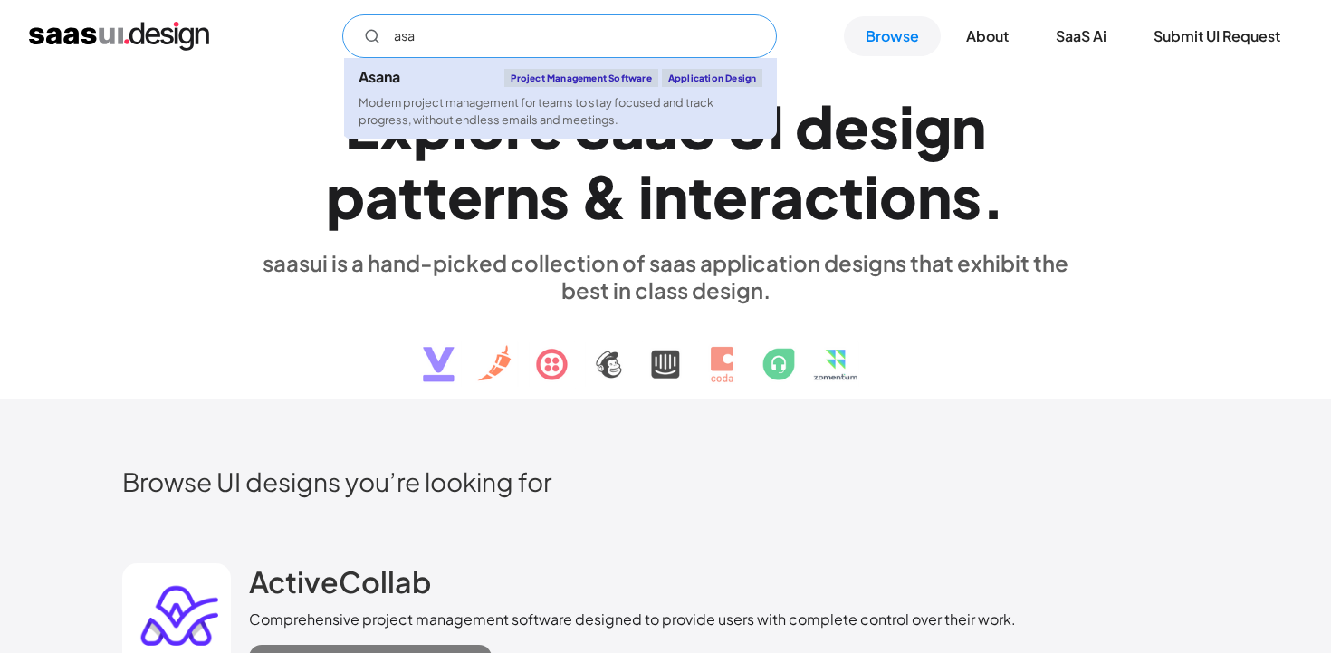
click at [580, 105] on div "Modern project management for teams to stay focused and track progress, without…" at bounding box center [561, 111] width 404 height 34
type input "asa"
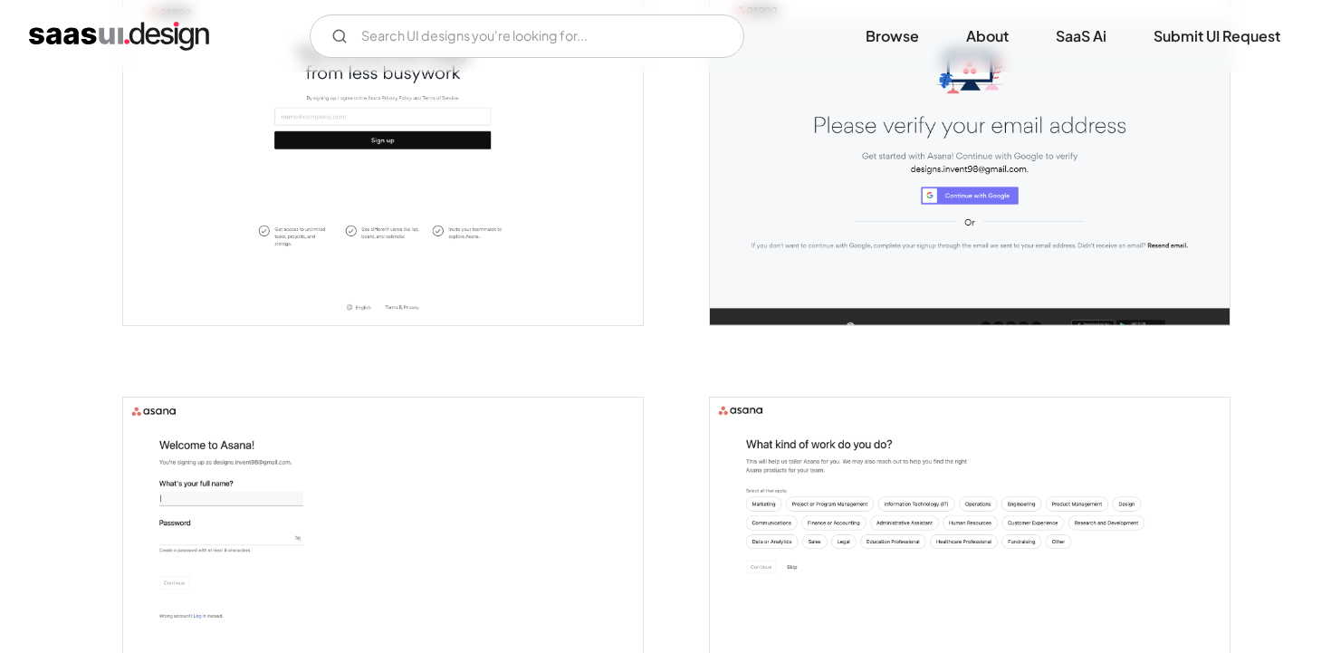
scroll to position [129, 0]
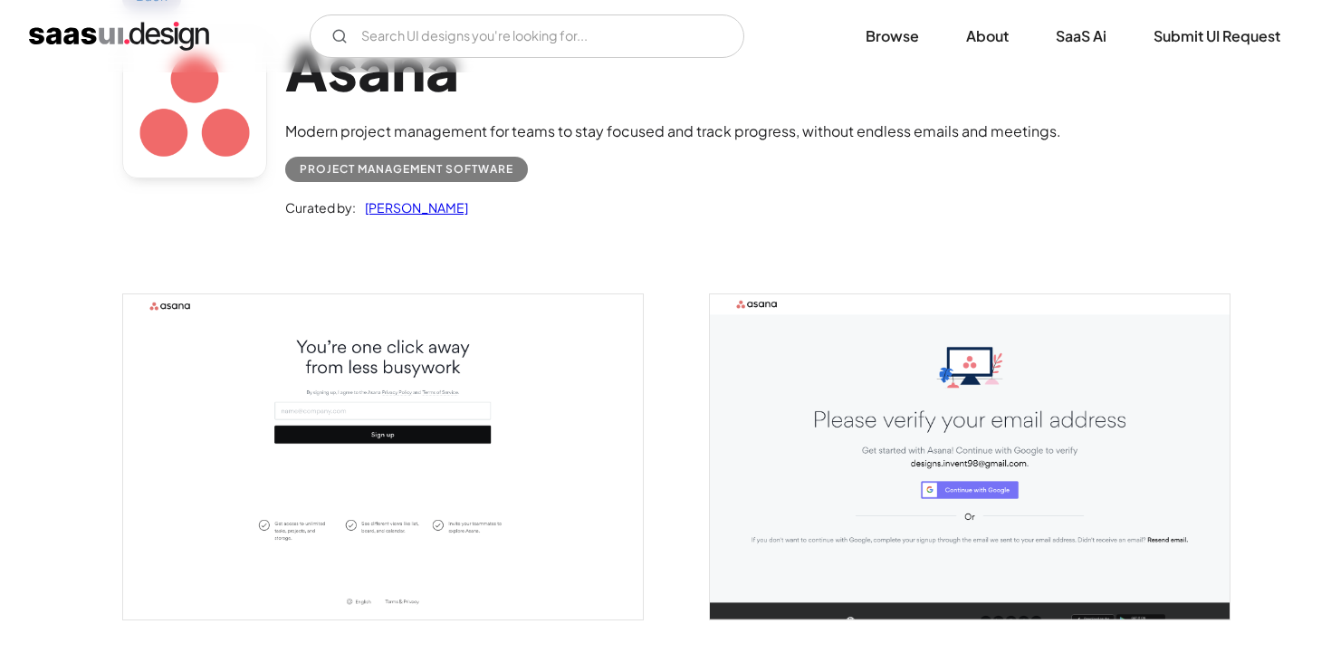
click at [508, 399] on img "open lightbox" at bounding box center [383, 456] width 520 height 325
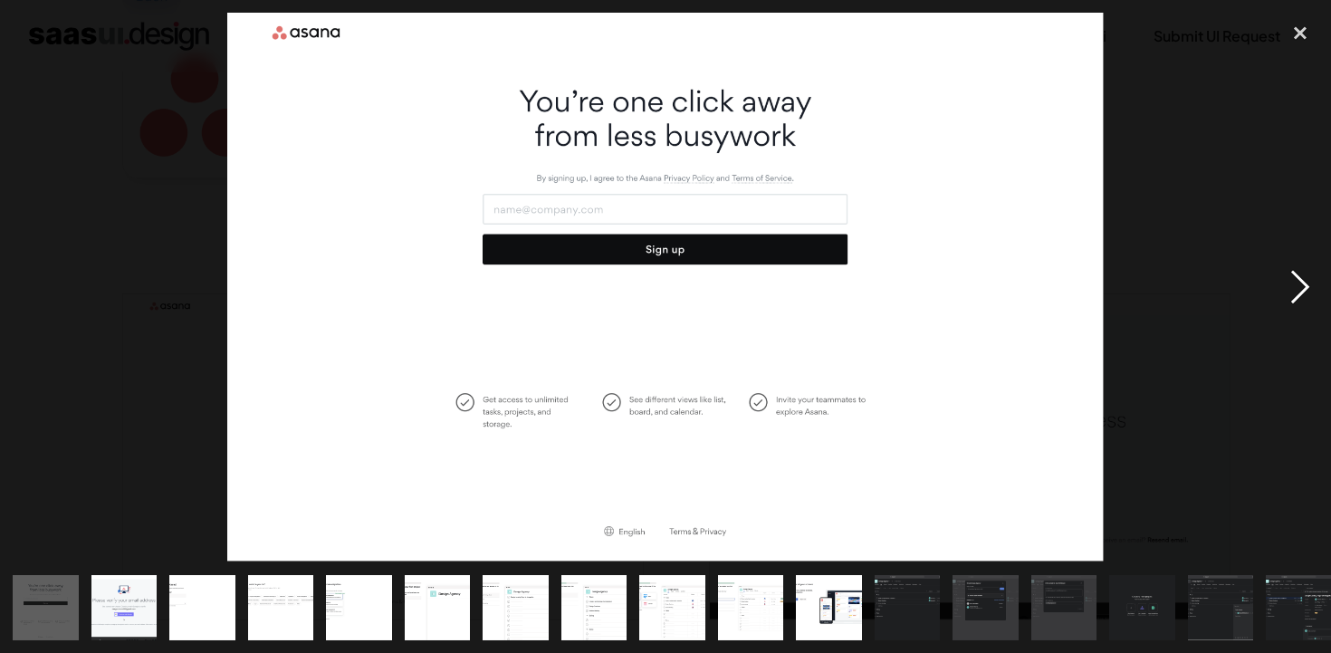
click at [1297, 288] on div "next image" at bounding box center [1301, 287] width 62 height 549
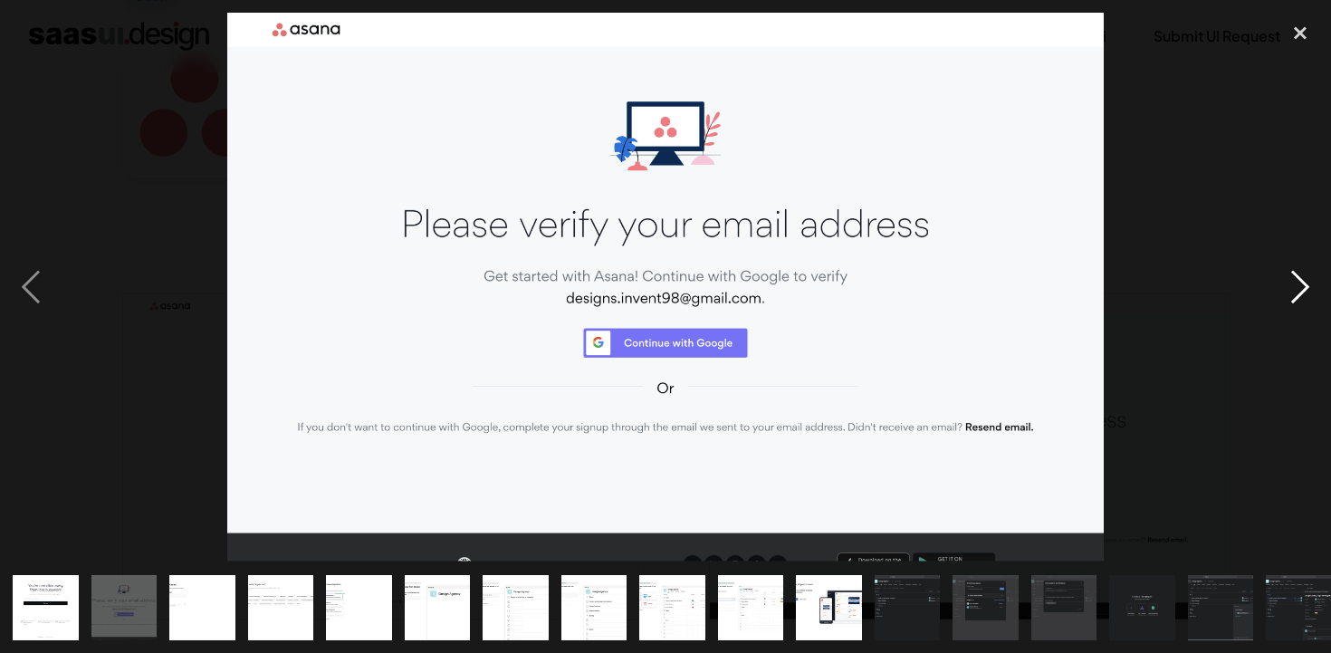
click at [1297, 288] on div "next image" at bounding box center [1301, 287] width 62 height 549
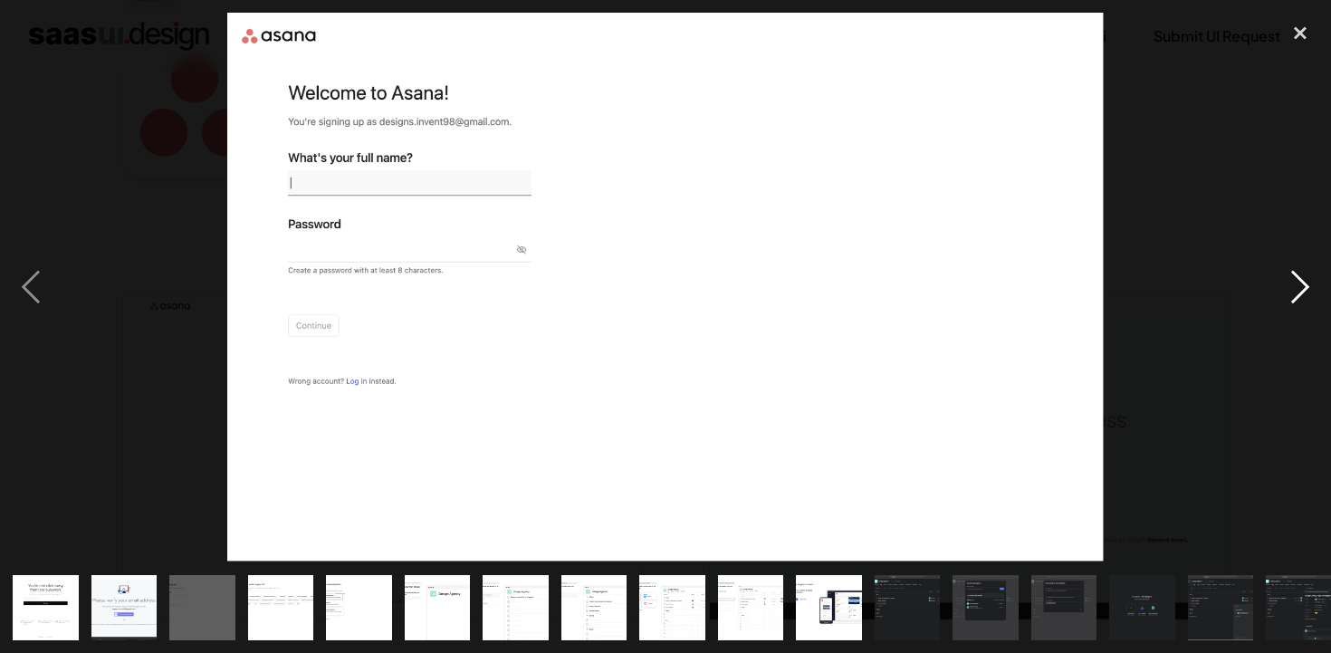
click at [1297, 288] on div "next image" at bounding box center [1301, 287] width 62 height 549
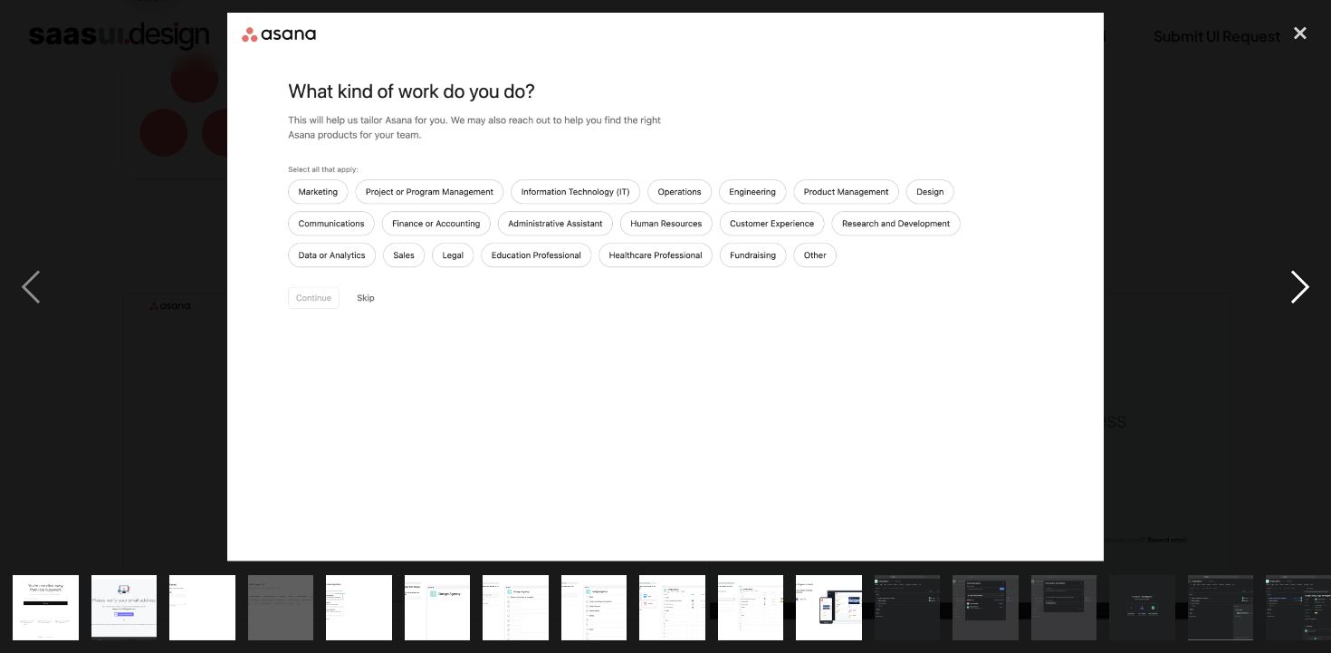
click at [1297, 288] on div "next image" at bounding box center [1301, 287] width 62 height 549
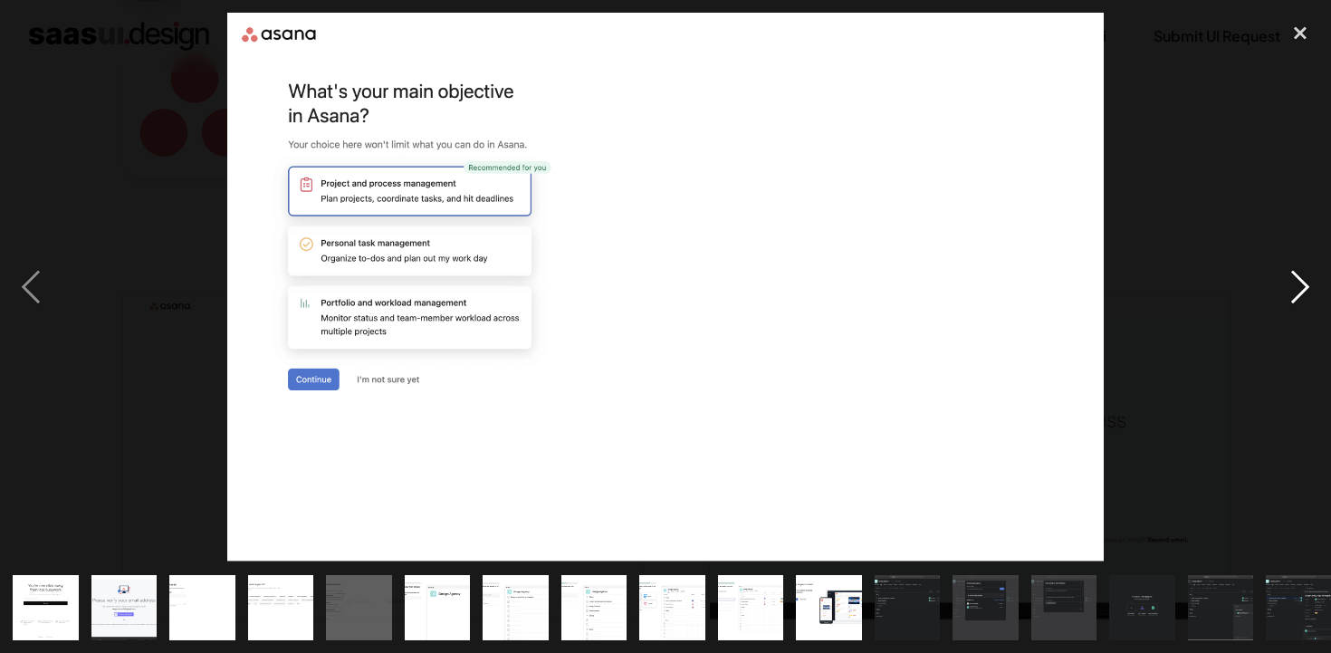
click at [1297, 288] on div "next image" at bounding box center [1301, 287] width 62 height 549
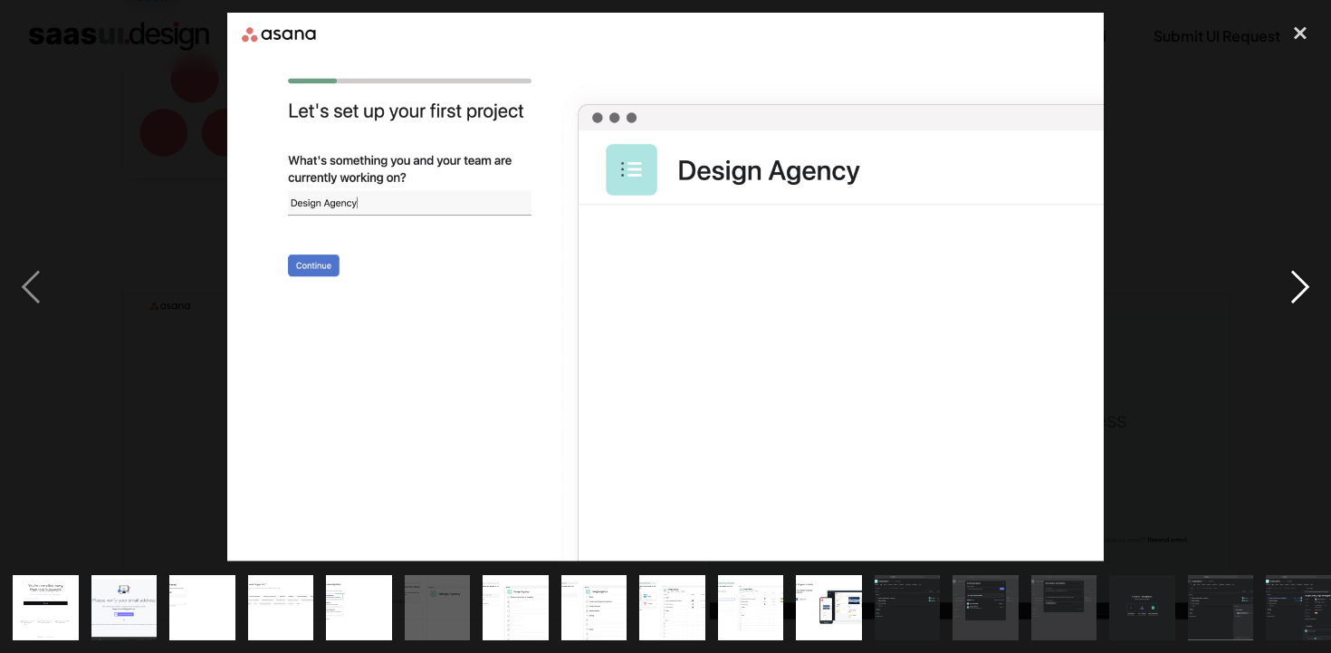
click at [1297, 288] on div "next image" at bounding box center [1301, 287] width 62 height 549
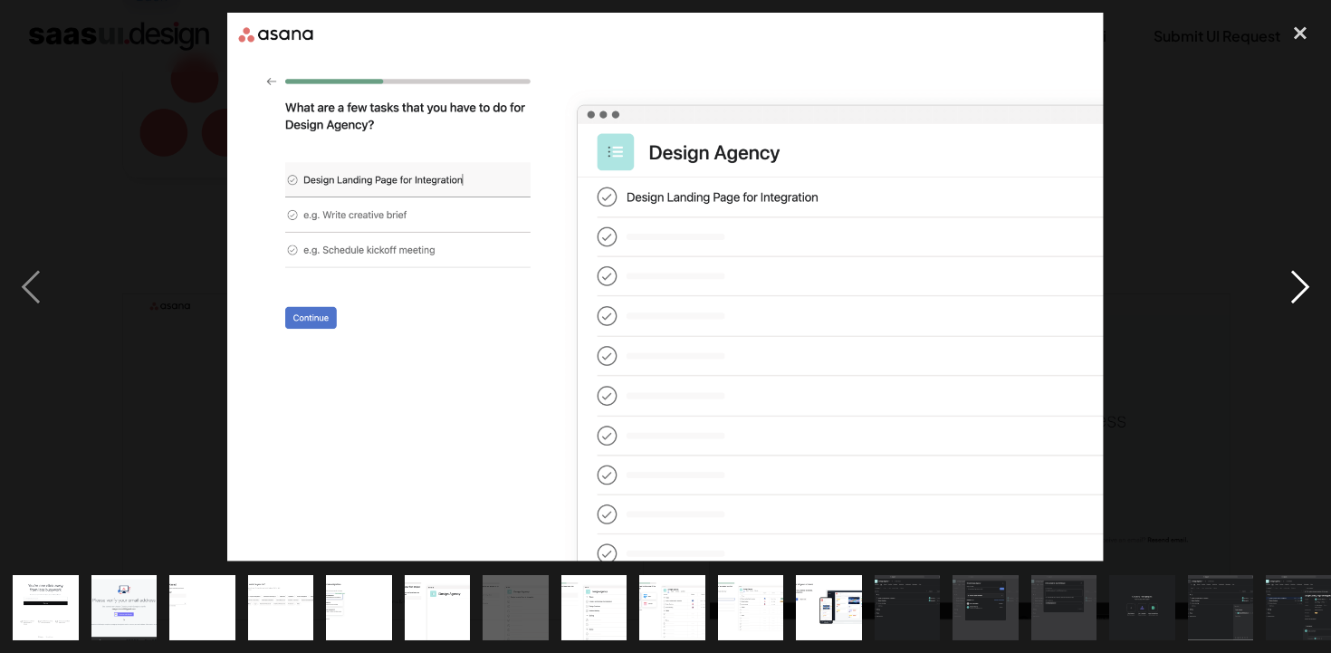
click at [1297, 288] on div "next image" at bounding box center [1301, 287] width 62 height 549
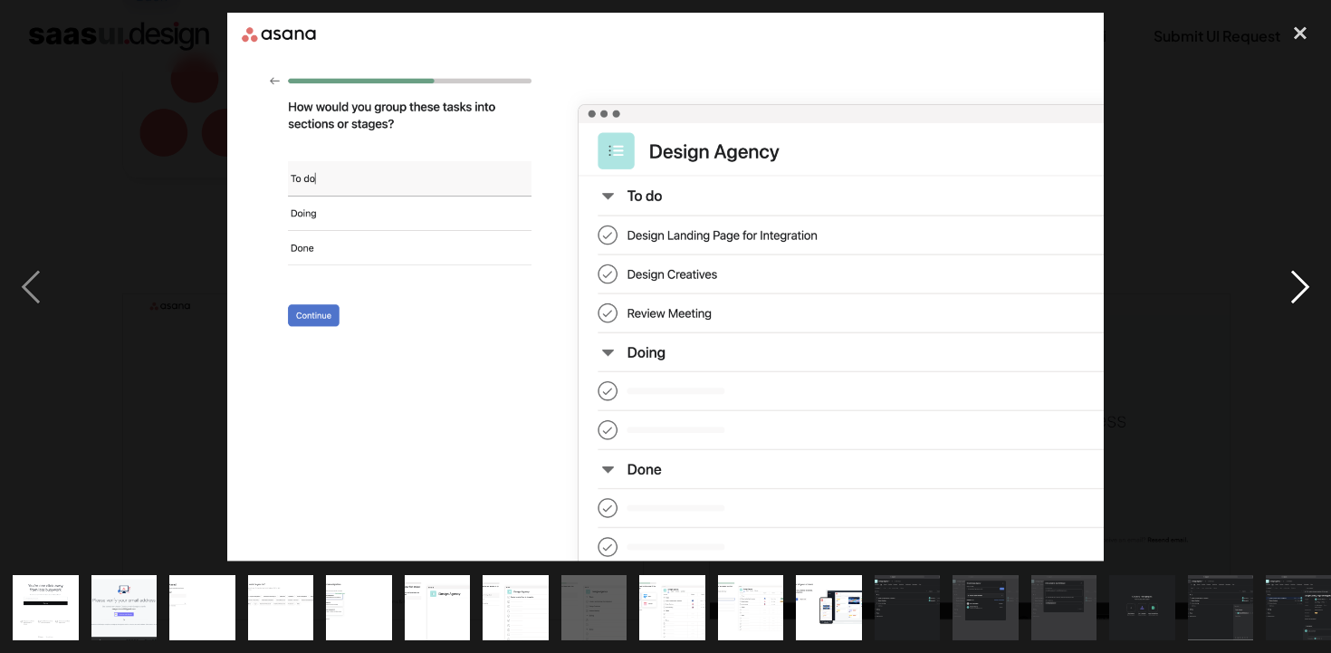
click at [1297, 288] on div "next image" at bounding box center [1301, 287] width 62 height 549
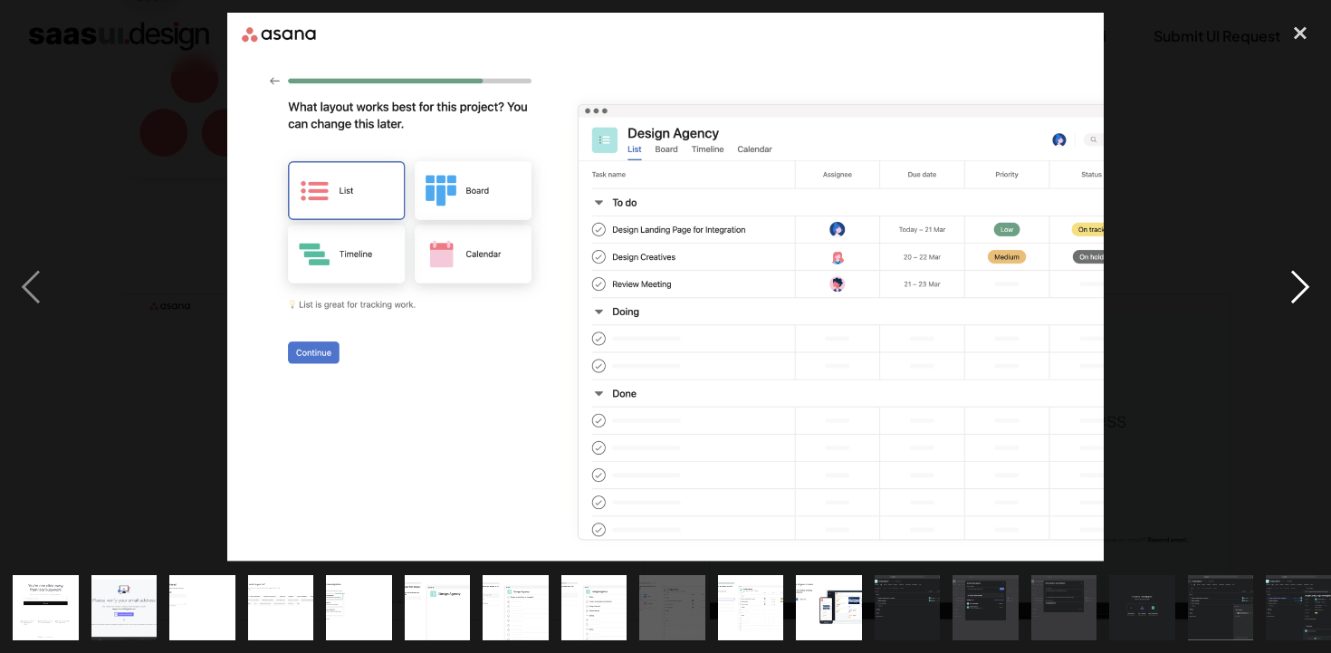
click at [1297, 288] on div "next image" at bounding box center [1301, 287] width 62 height 549
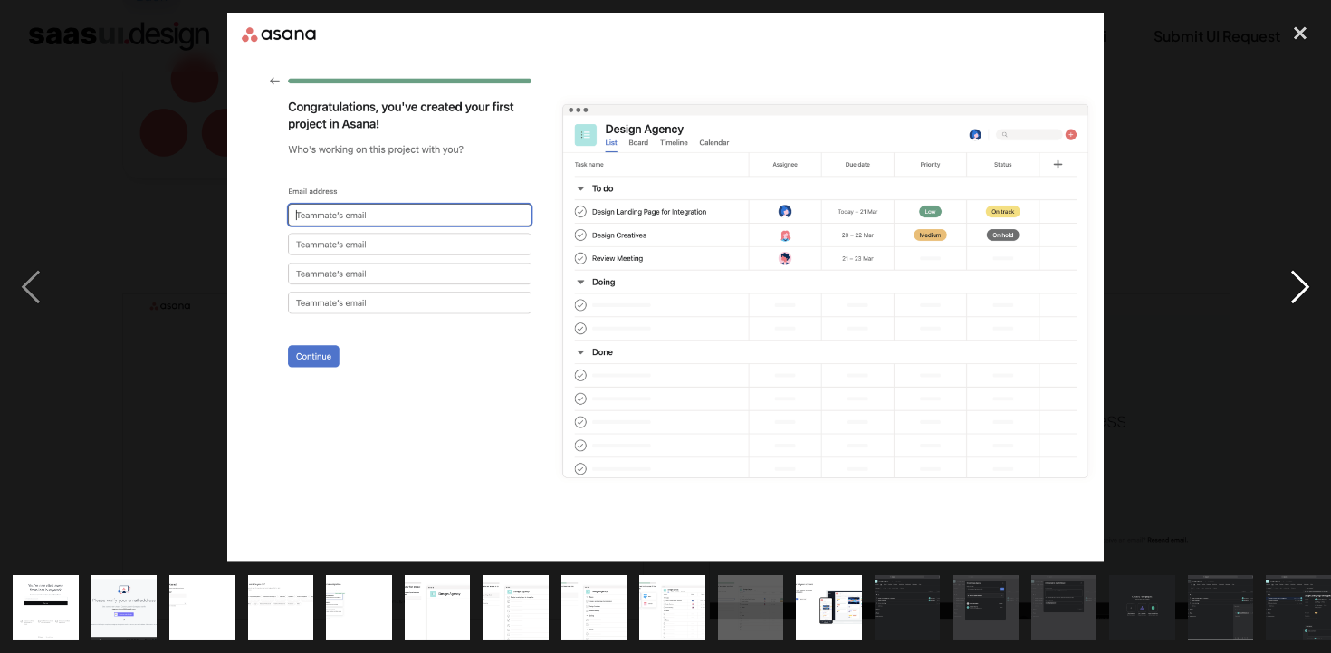
click at [1297, 288] on div "next image" at bounding box center [1301, 287] width 62 height 549
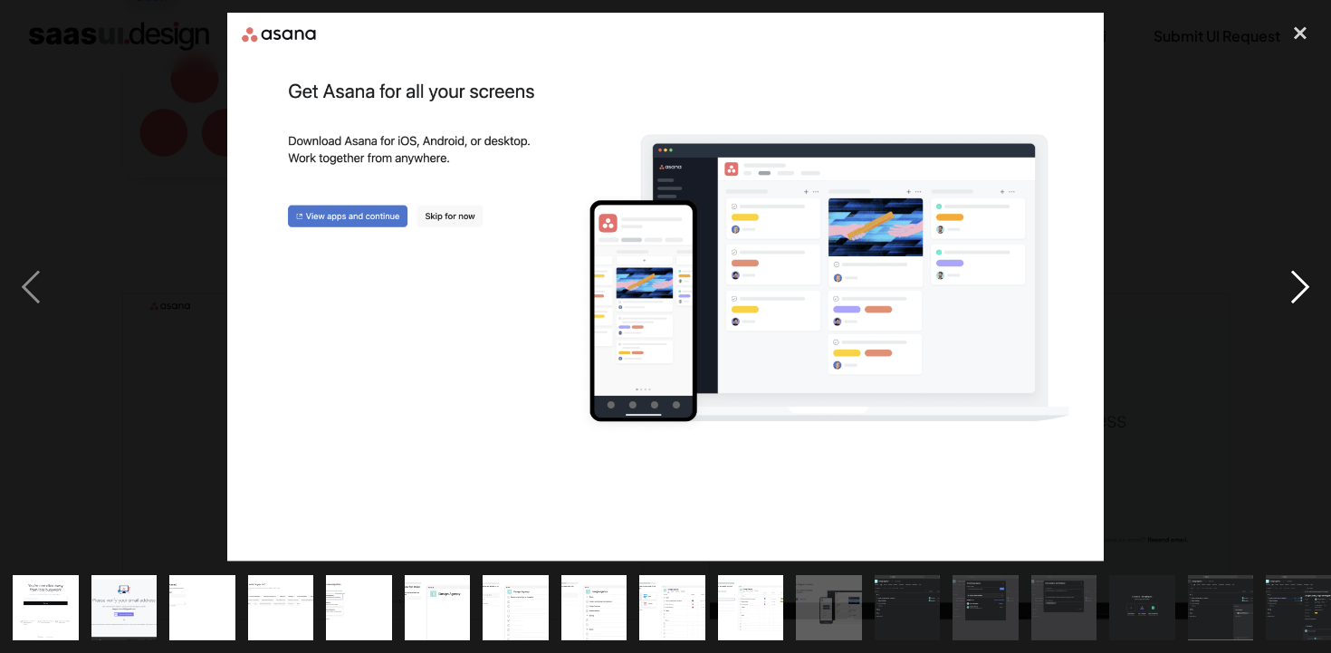
click at [1297, 288] on div "next image" at bounding box center [1301, 287] width 62 height 549
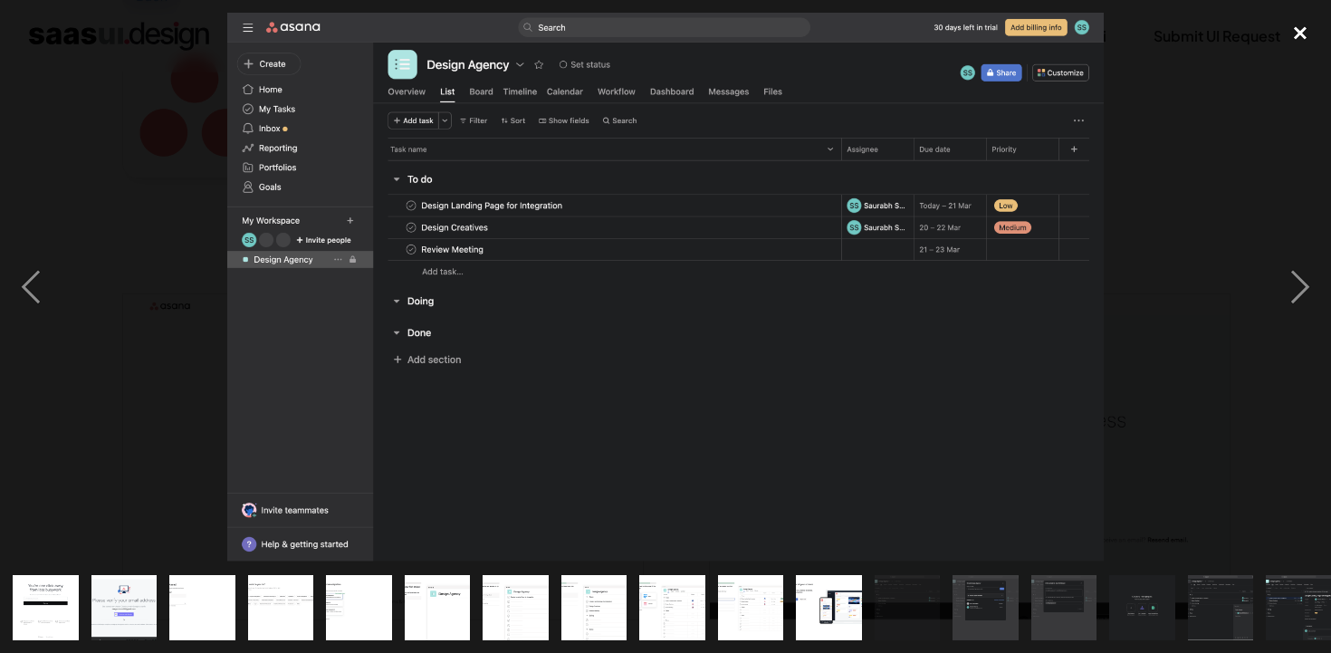
click at [1303, 31] on div "close lightbox" at bounding box center [1301, 33] width 62 height 40
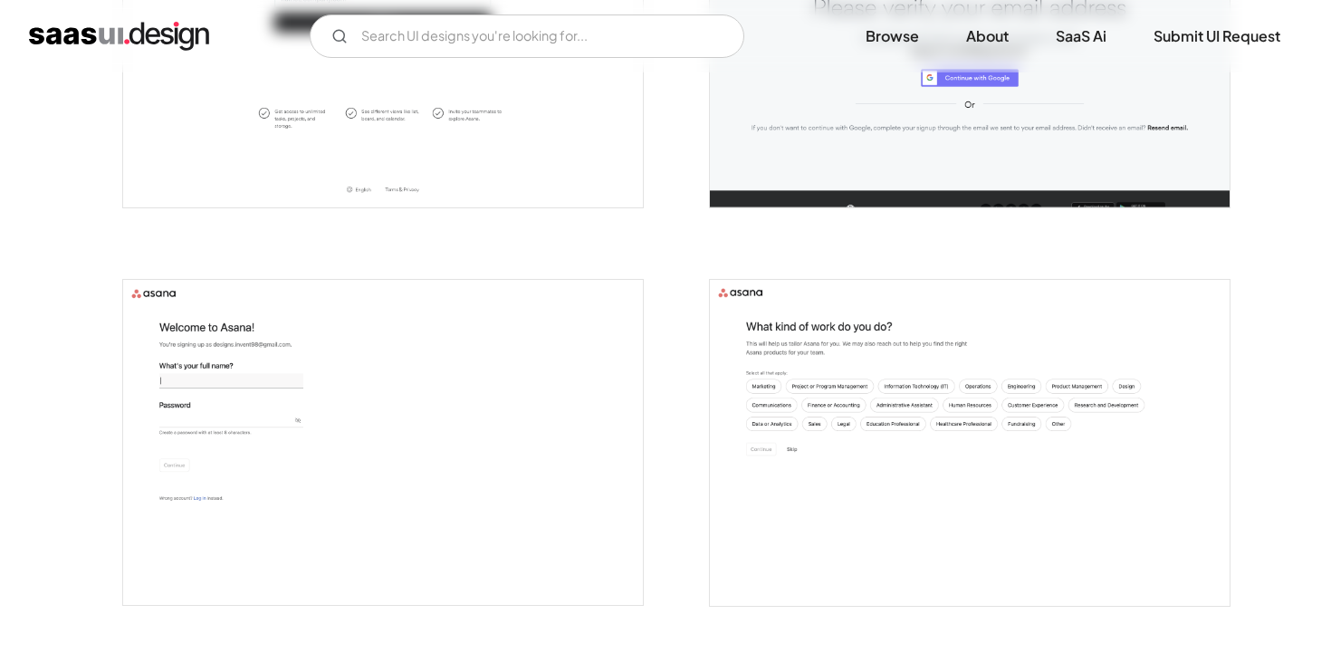
scroll to position [0, 0]
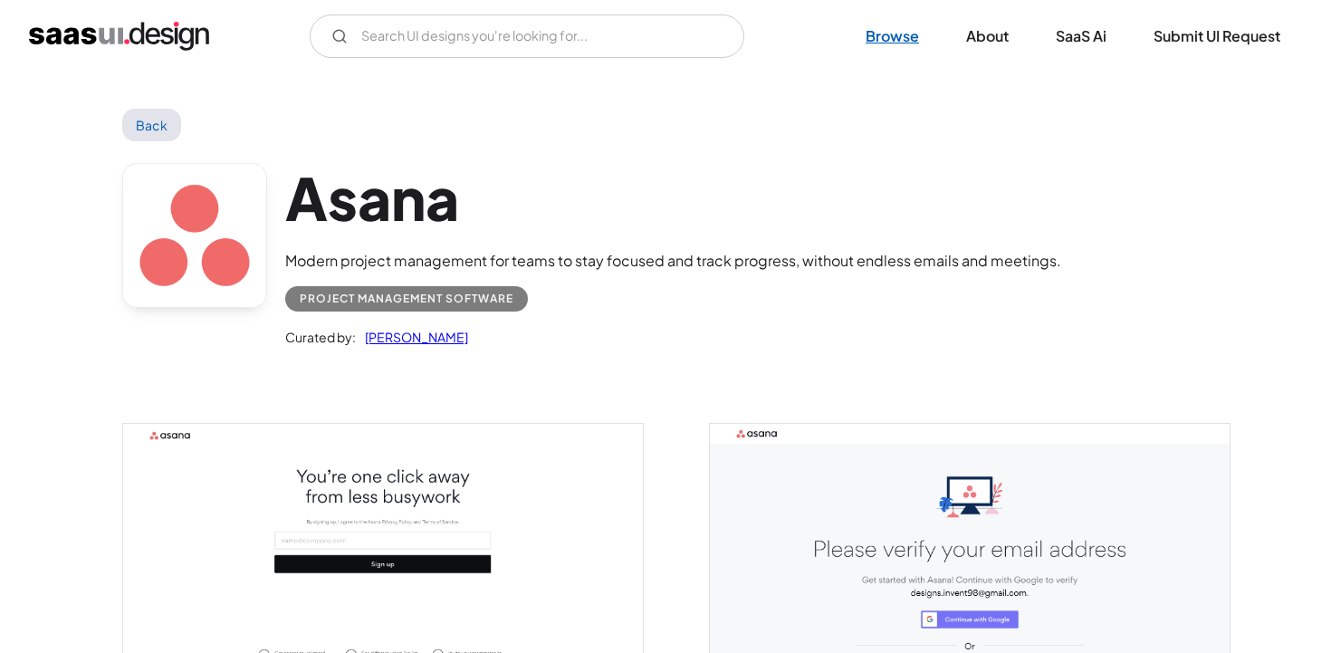
click at [874, 35] on link "Browse" at bounding box center [892, 36] width 97 height 40
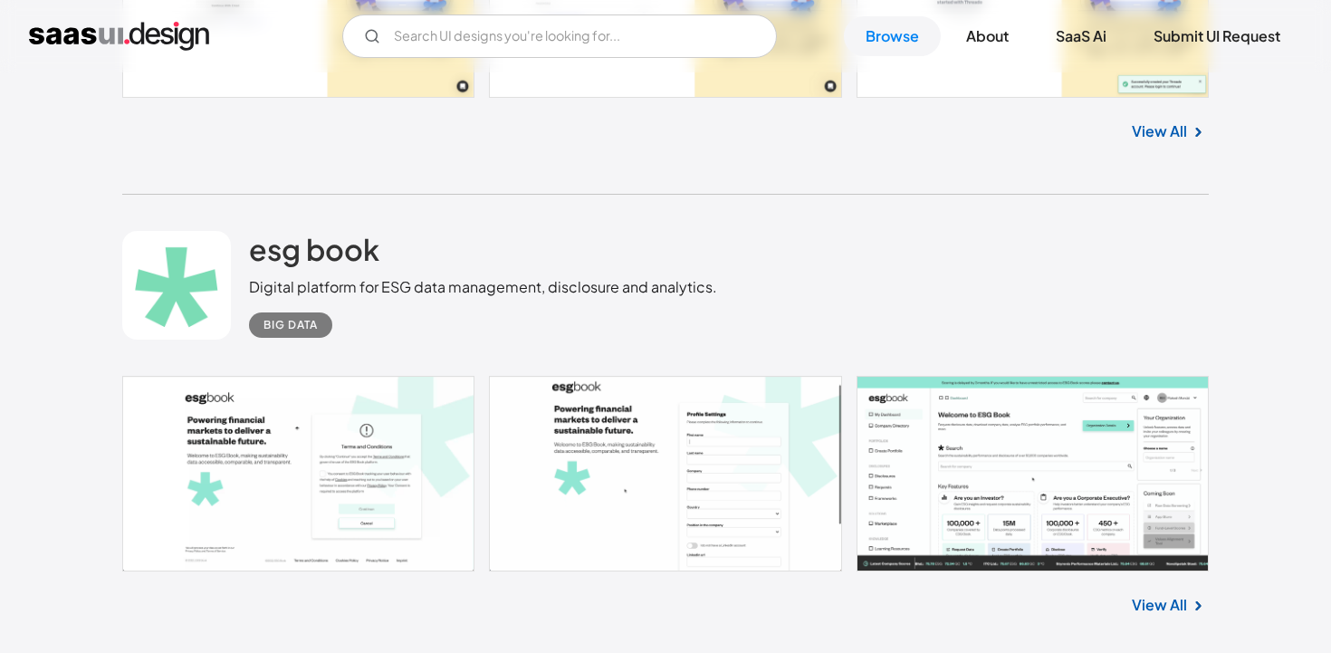
scroll to position [18263, 0]
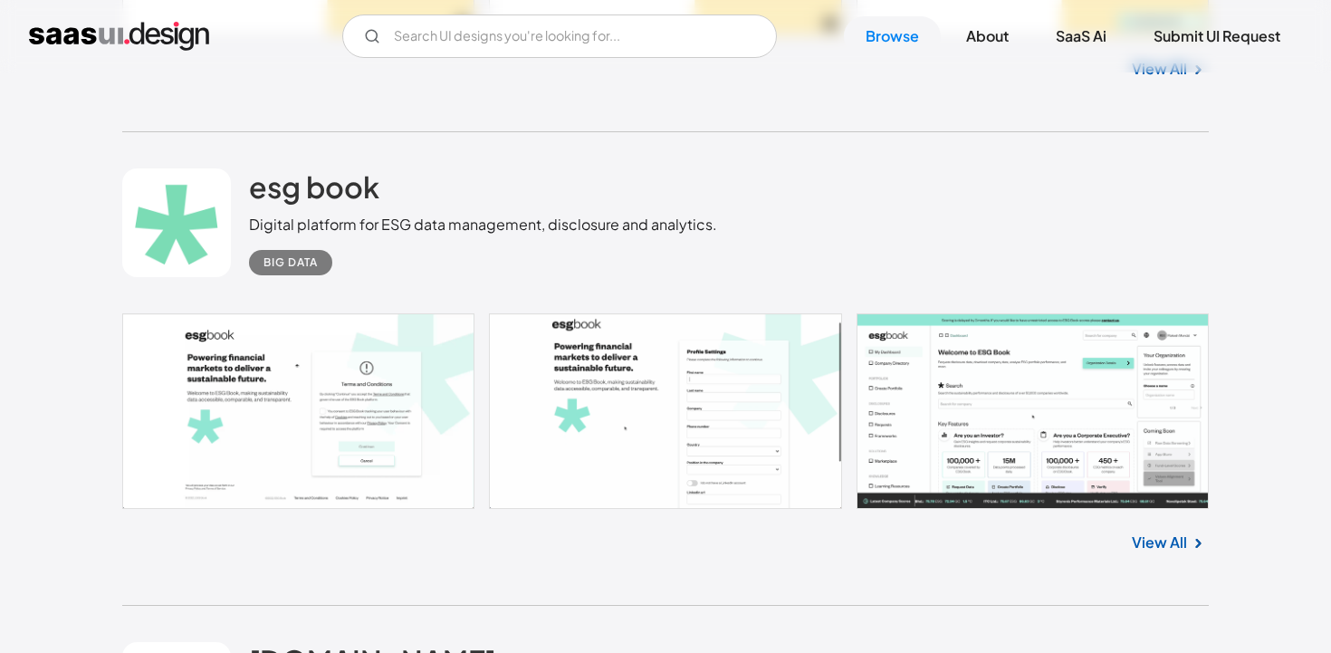
click at [1169, 553] on link "View All" at bounding box center [1159, 543] width 55 height 22
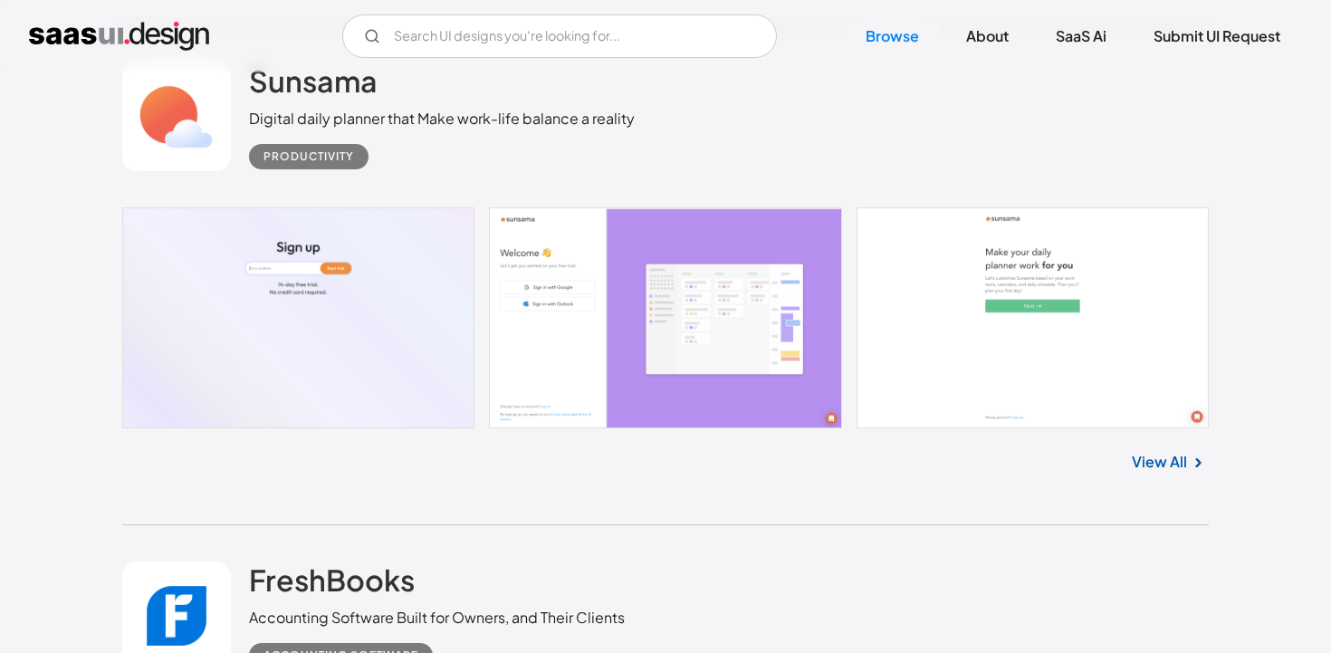
scroll to position [20236, 0]
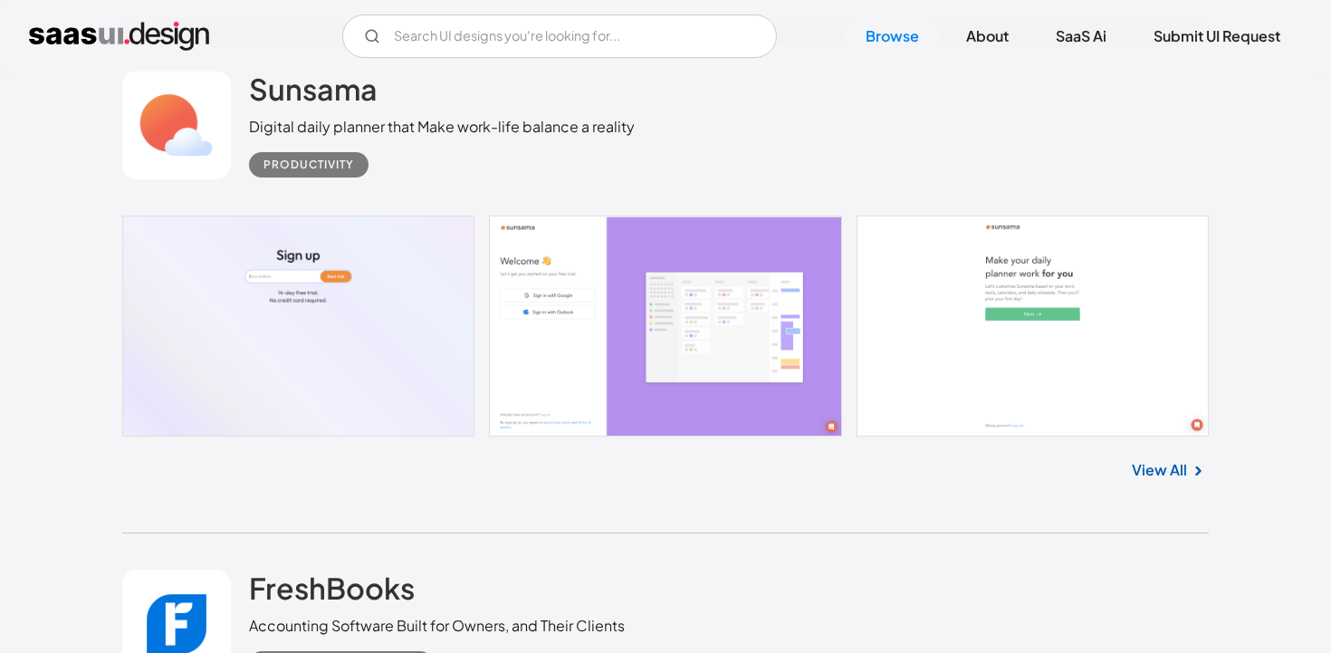
click at [408, 305] on link at bounding box center [665, 326] width 1087 height 221
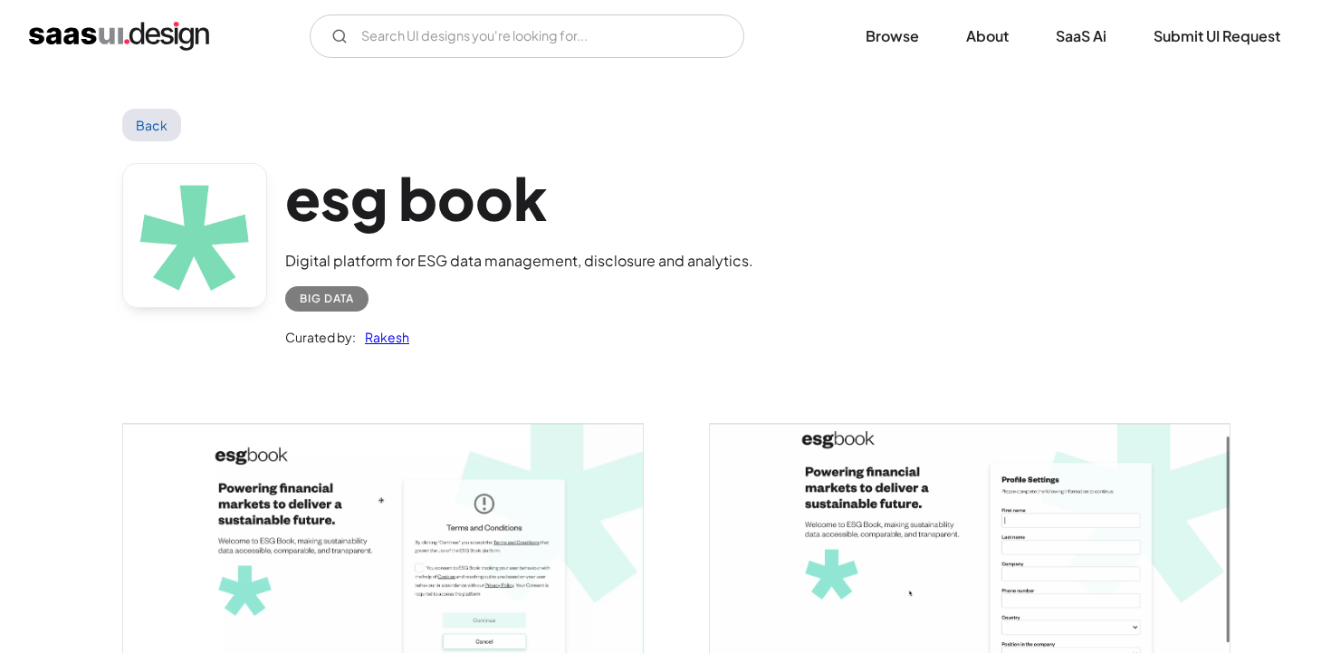
click at [160, 121] on link "Back" at bounding box center [151, 125] width 59 height 33
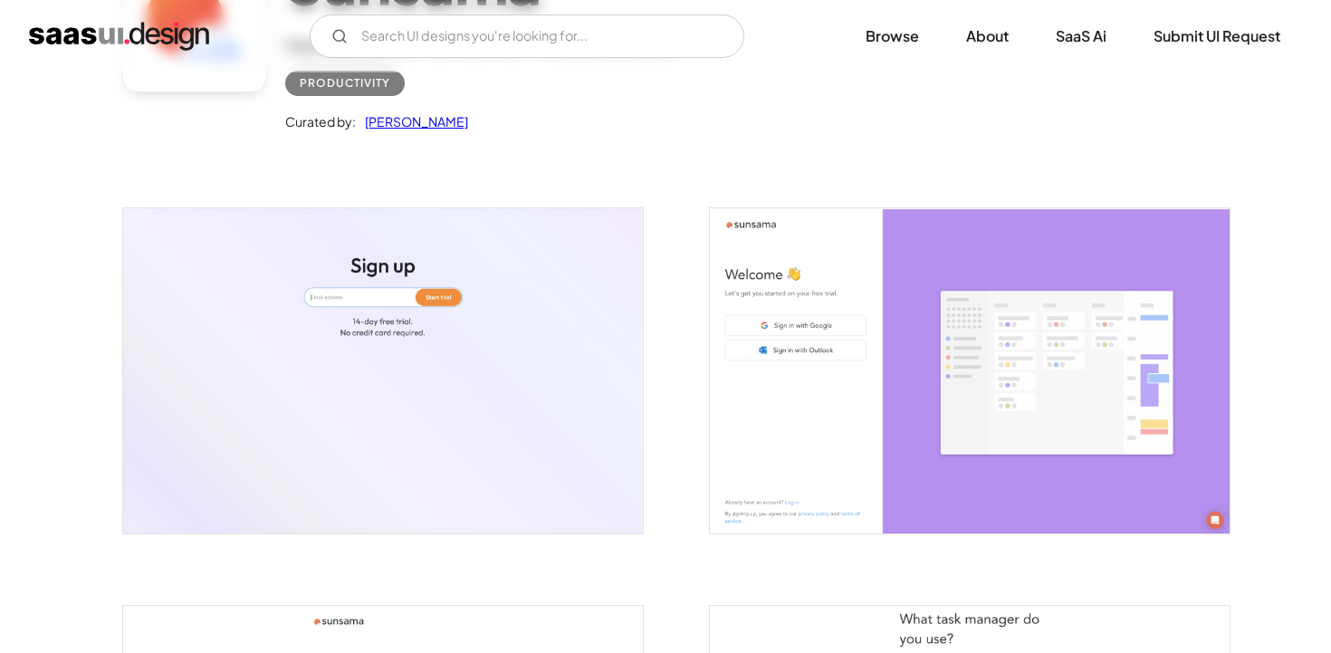
scroll to position [233, 0]
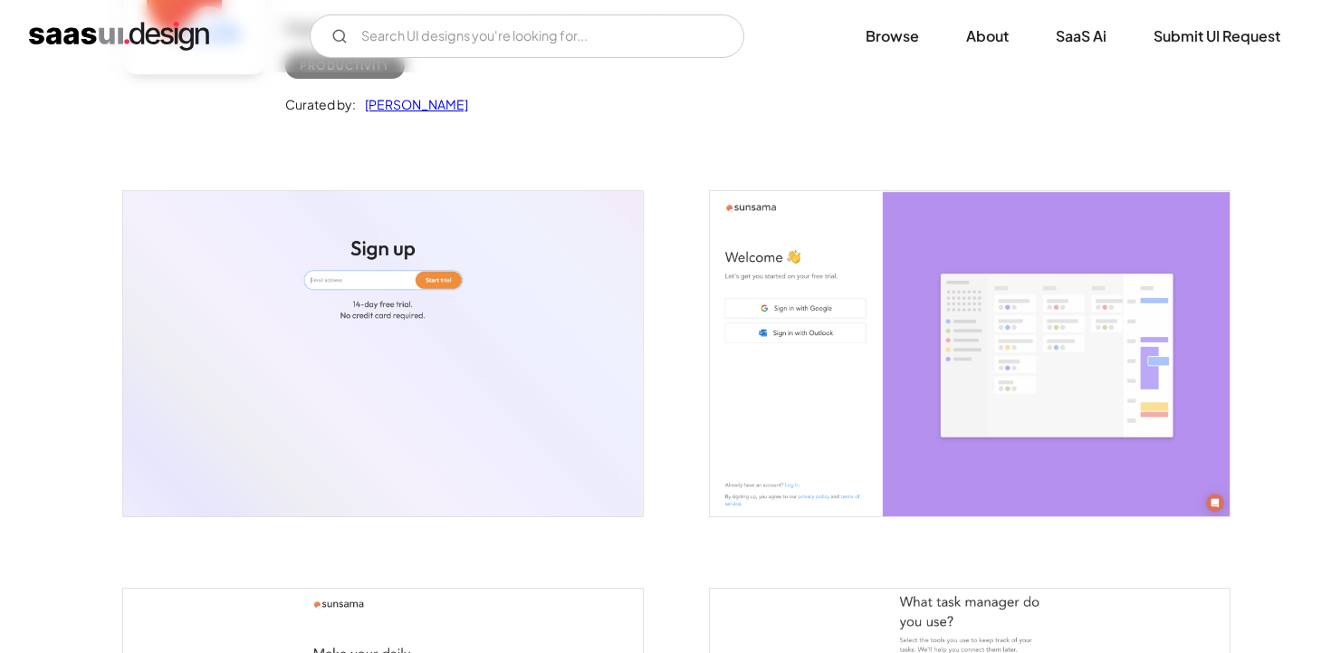
click at [527, 366] on img "open lightbox" at bounding box center [383, 353] width 520 height 325
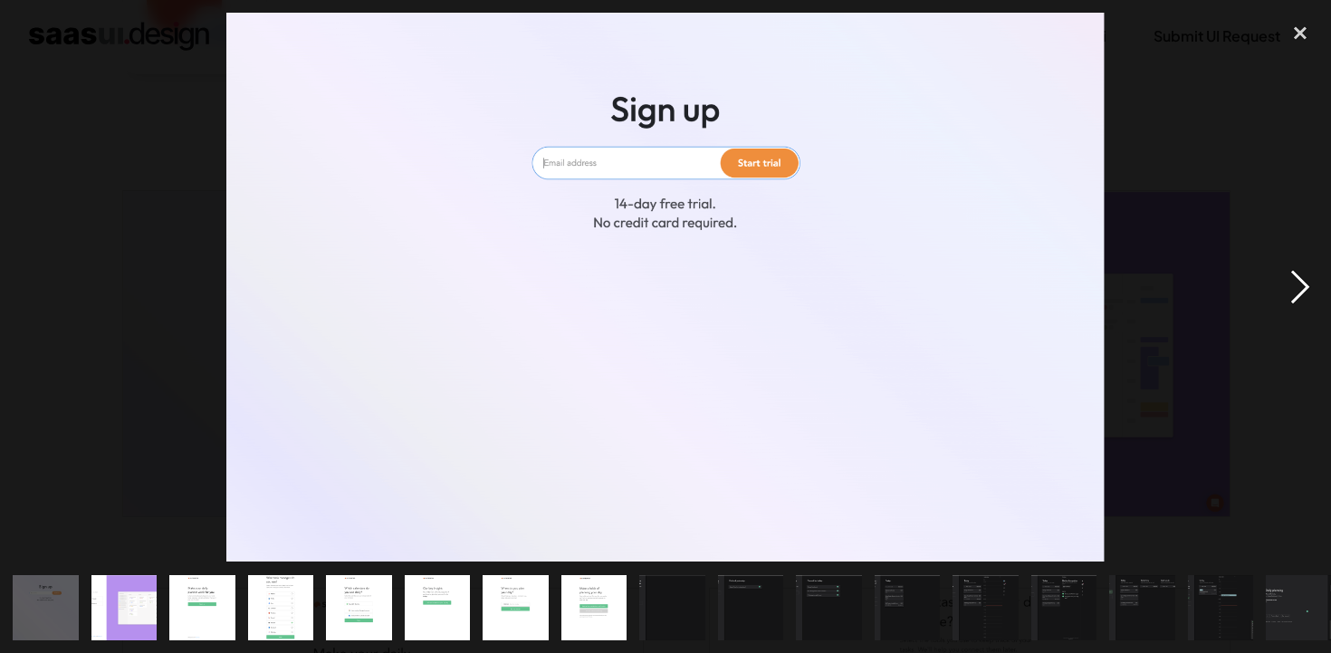
click at [1304, 293] on div "next image" at bounding box center [1301, 287] width 62 height 549
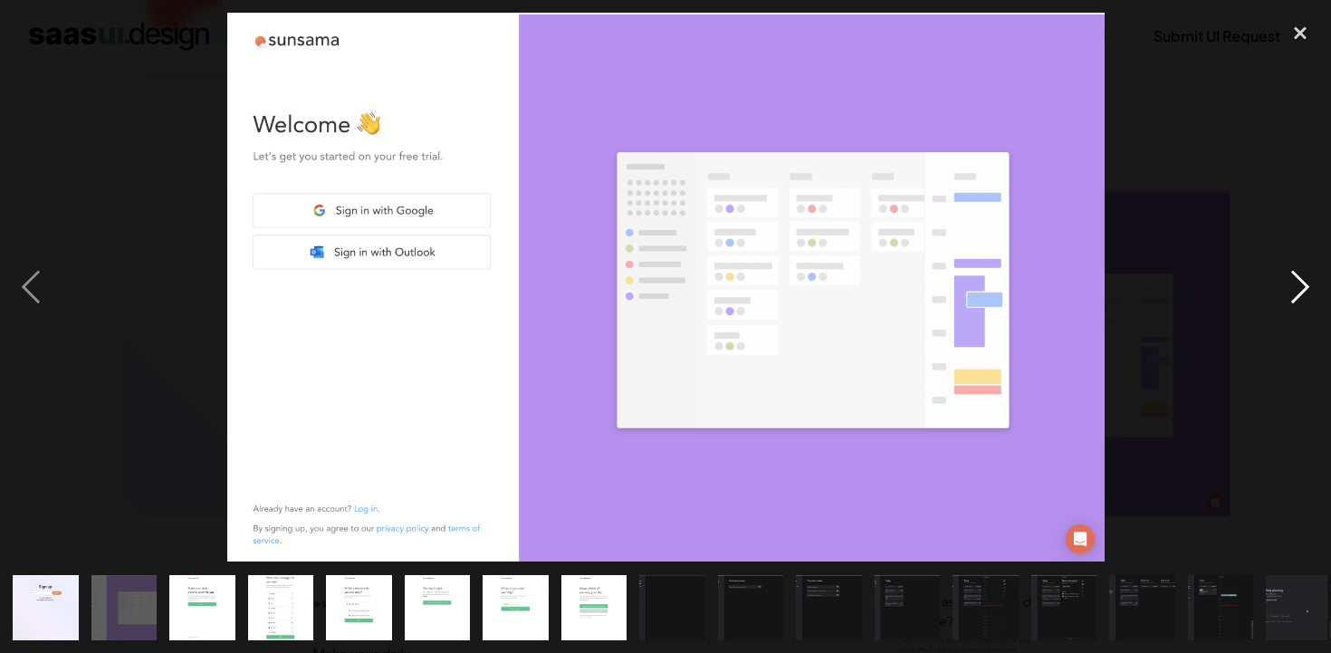
click at [1304, 293] on div "next image" at bounding box center [1301, 287] width 62 height 549
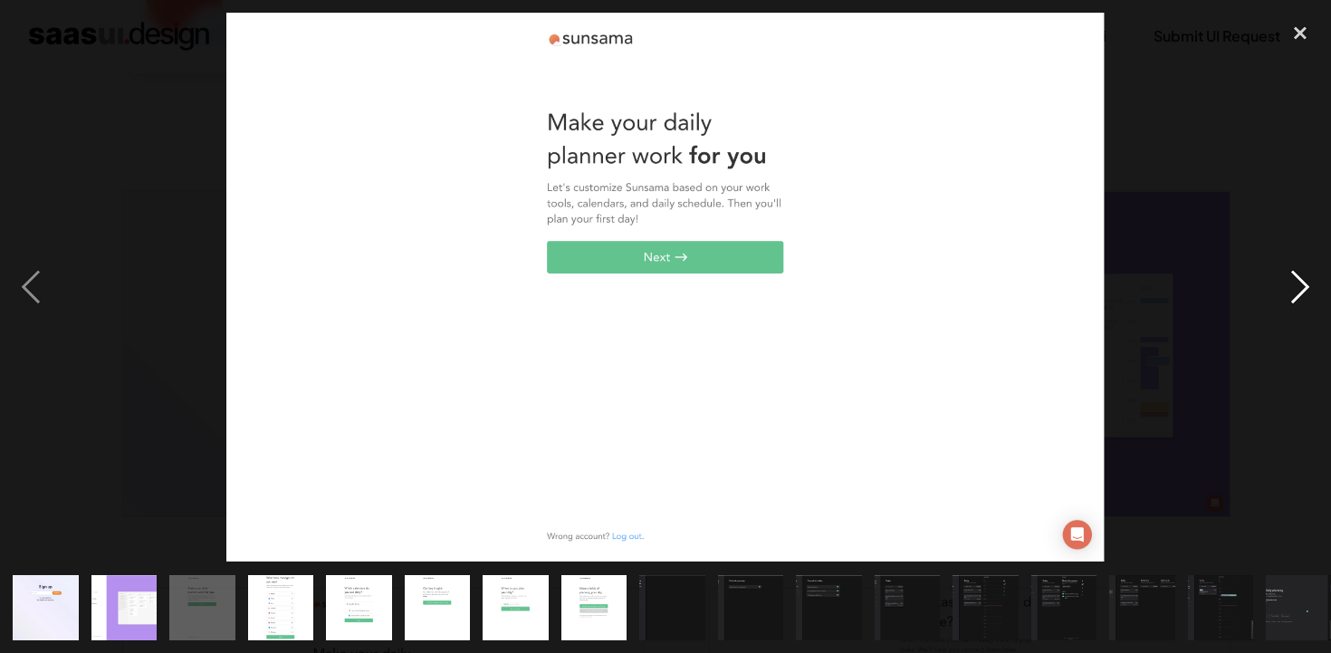
click at [1304, 293] on div "next image" at bounding box center [1301, 287] width 62 height 549
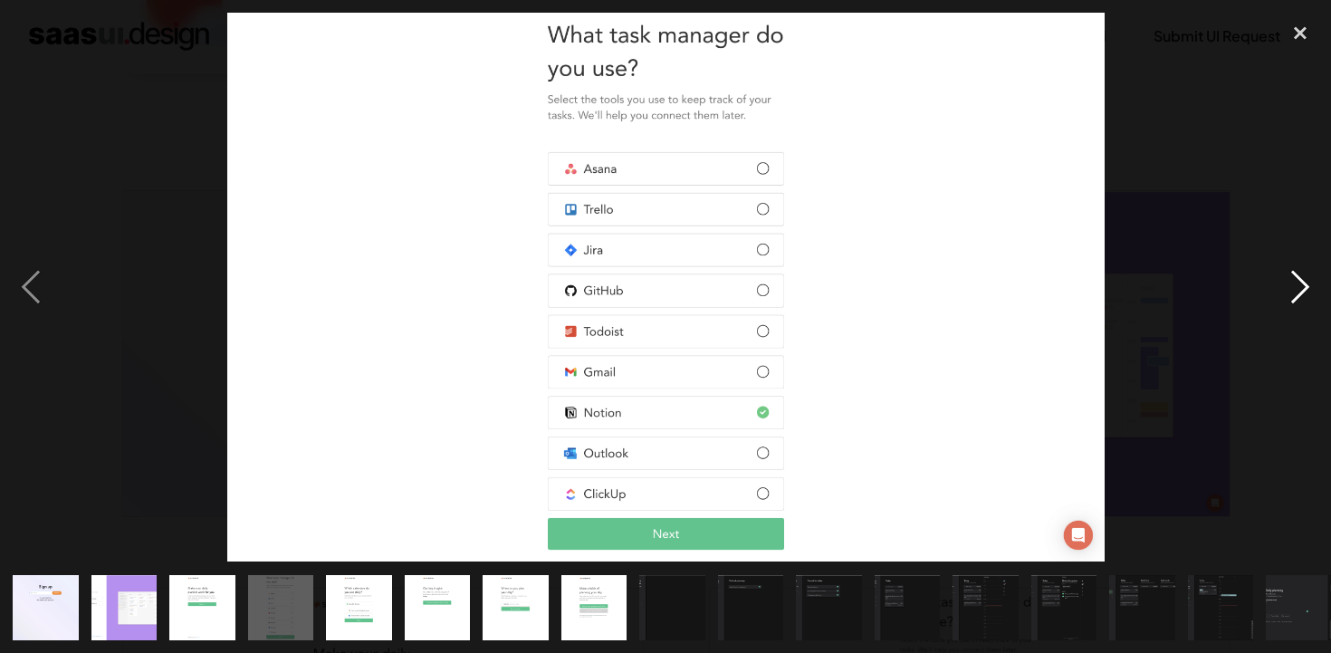
click at [1304, 293] on div "next image" at bounding box center [1301, 287] width 62 height 549
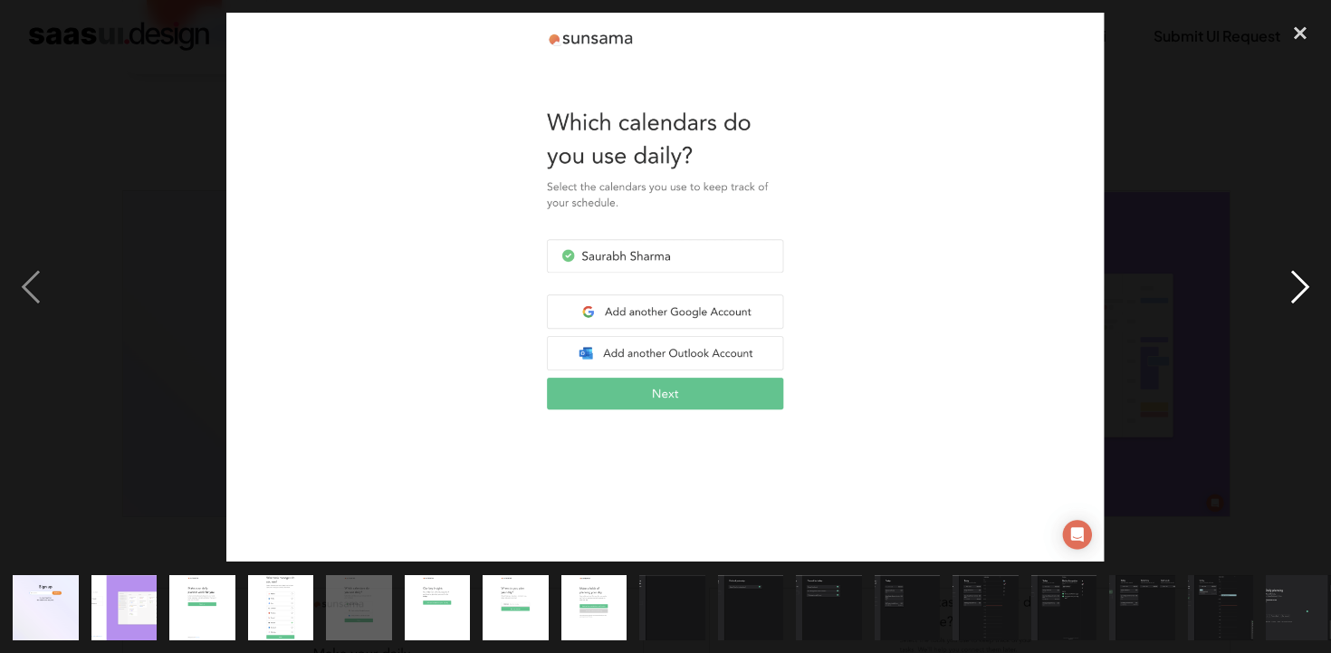
click at [1303, 292] on div "next image" at bounding box center [1301, 287] width 62 height 549
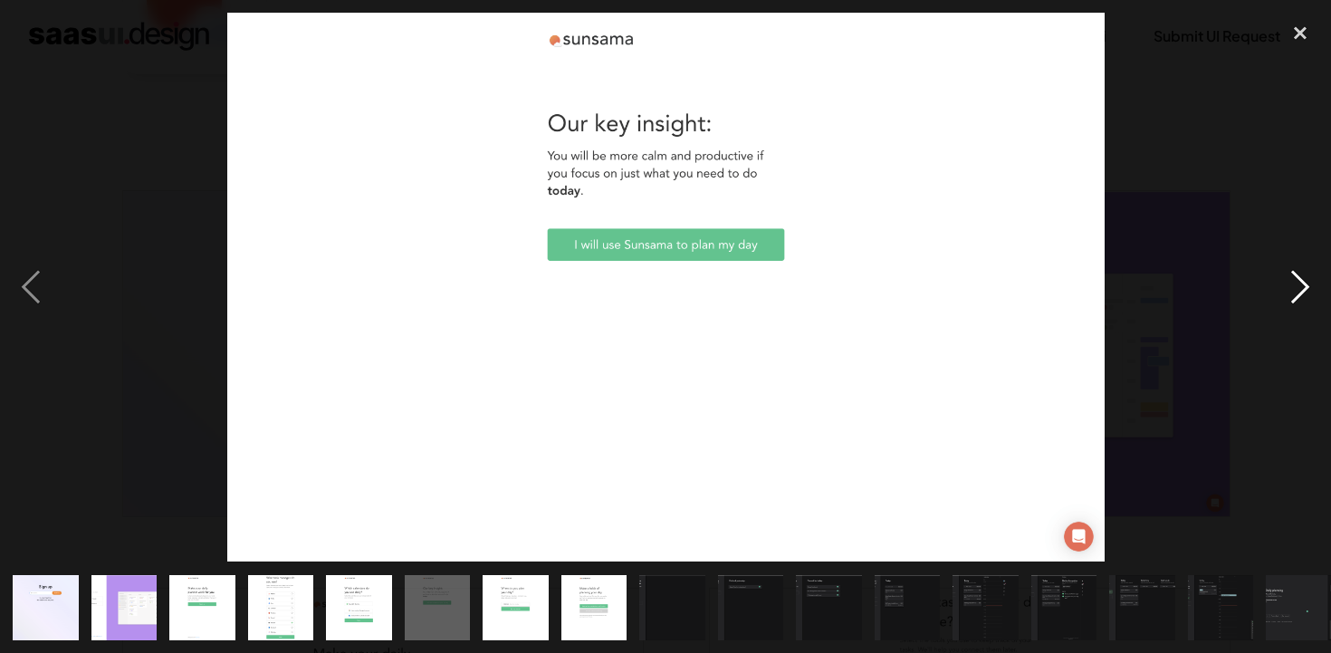
click at [1300, 296] on div "next image" at bounding box center [1301, 287] width 62 height 549
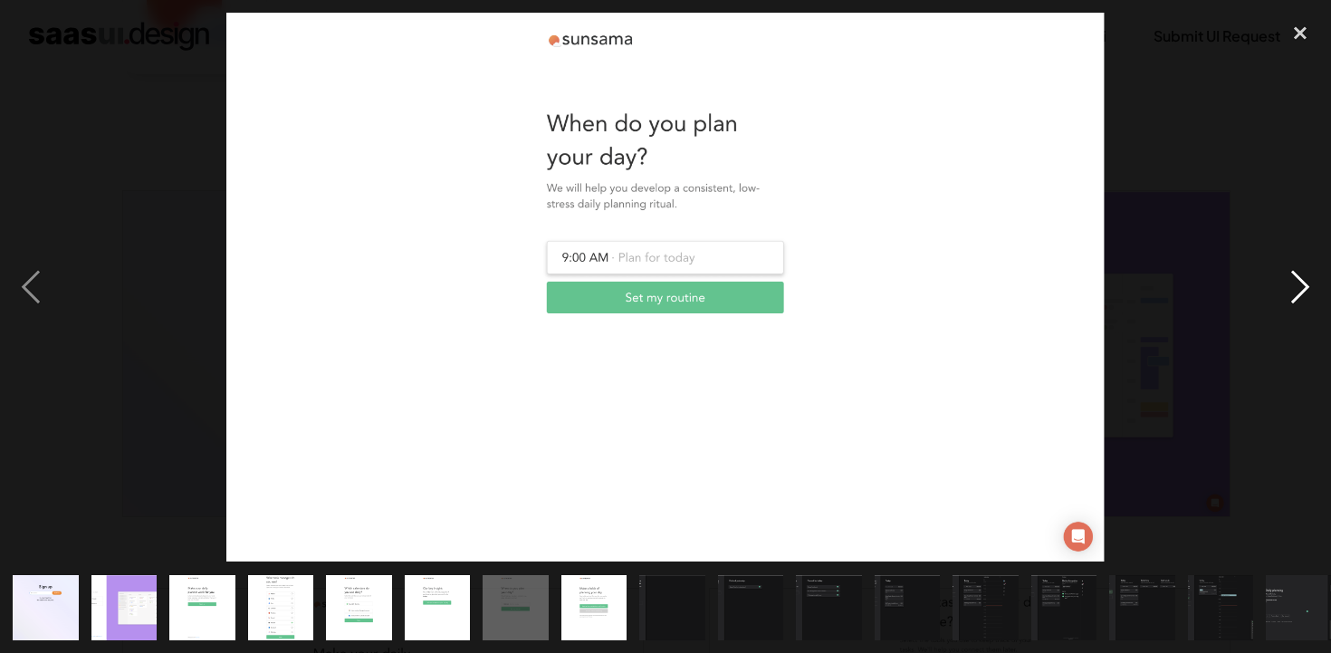
click at [1300, 296] on div "next image" at bounding box center [1301, 287] width 62 height 549
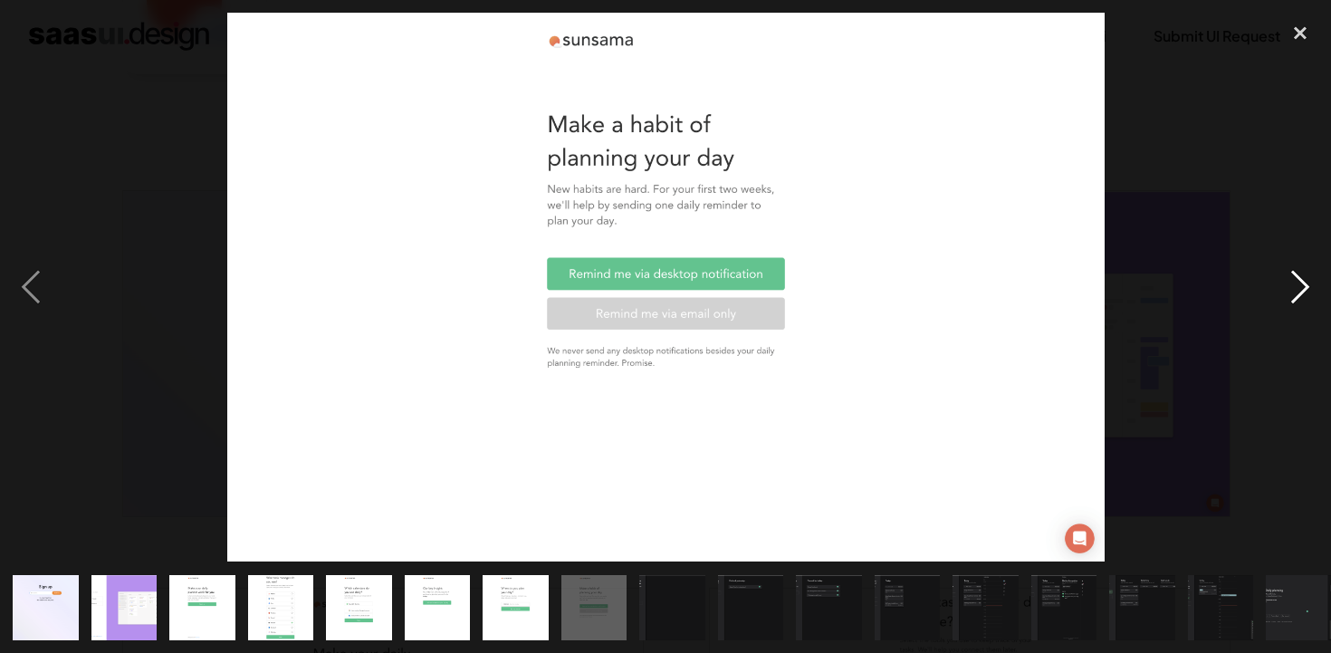
click at [1300, 296] on div "next image" at bounding box center [1301, 287] width 62 height 549
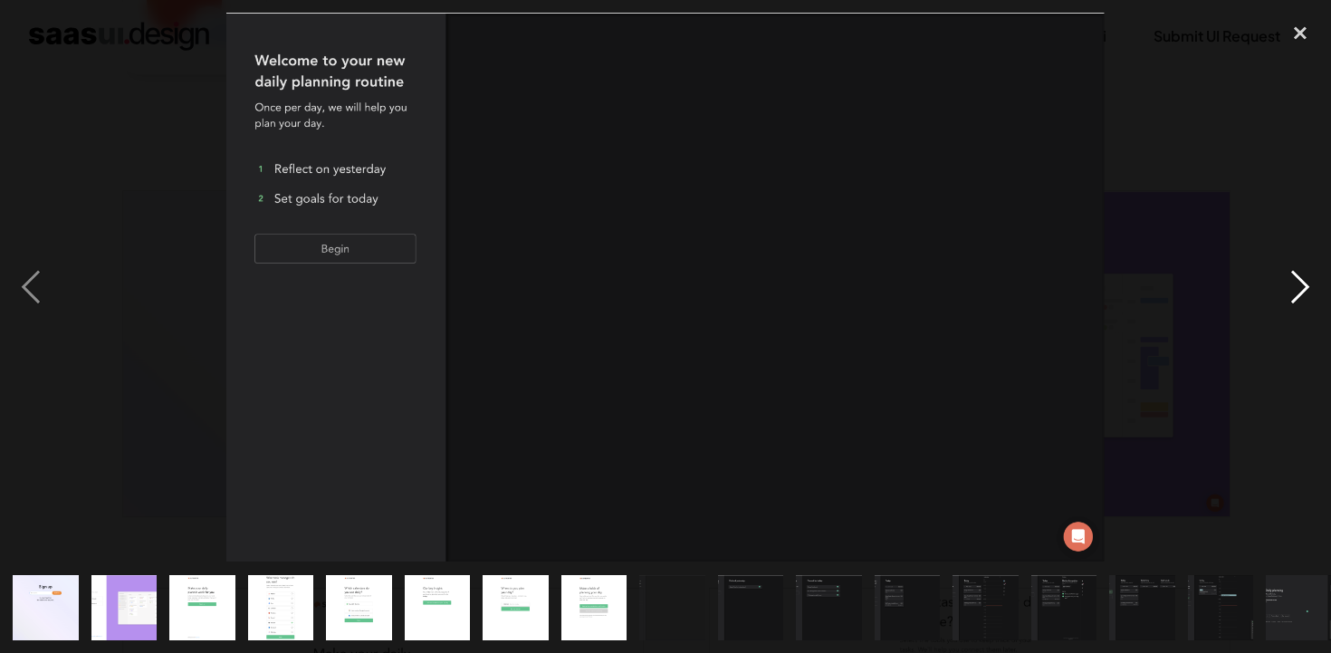
click at [1300, 296] on div "next image" at bounding box center [1301, 287] width 62 height 549
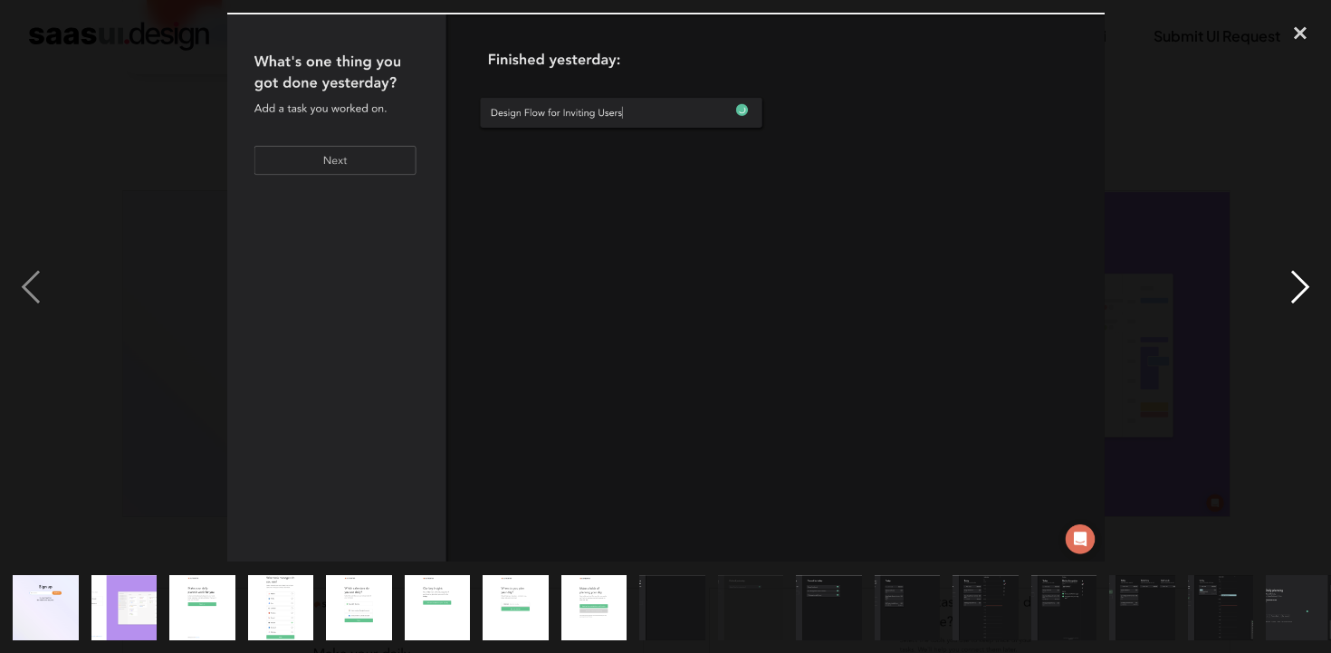
click at [1300, 296] on div "next image" at bounding box center [1301, 287] width 62 height 549
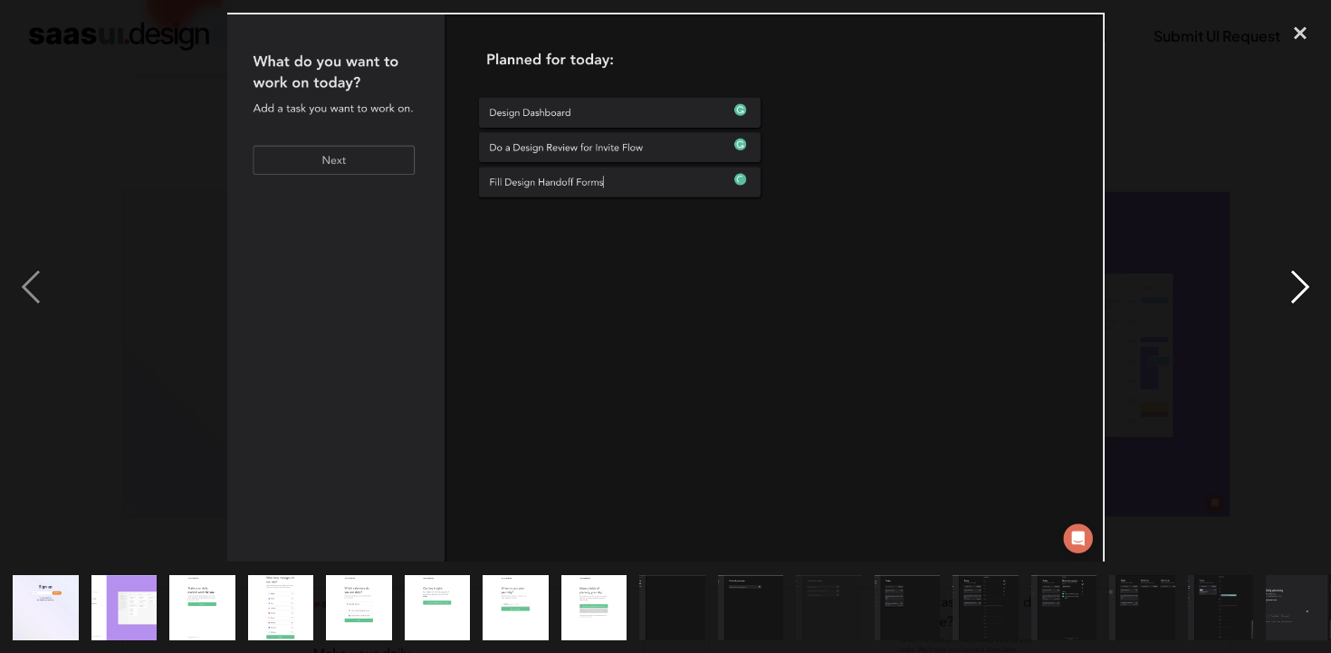
click at [1300, 296] on div "next image" at bounding box center [1301, 287] width 62 height 549
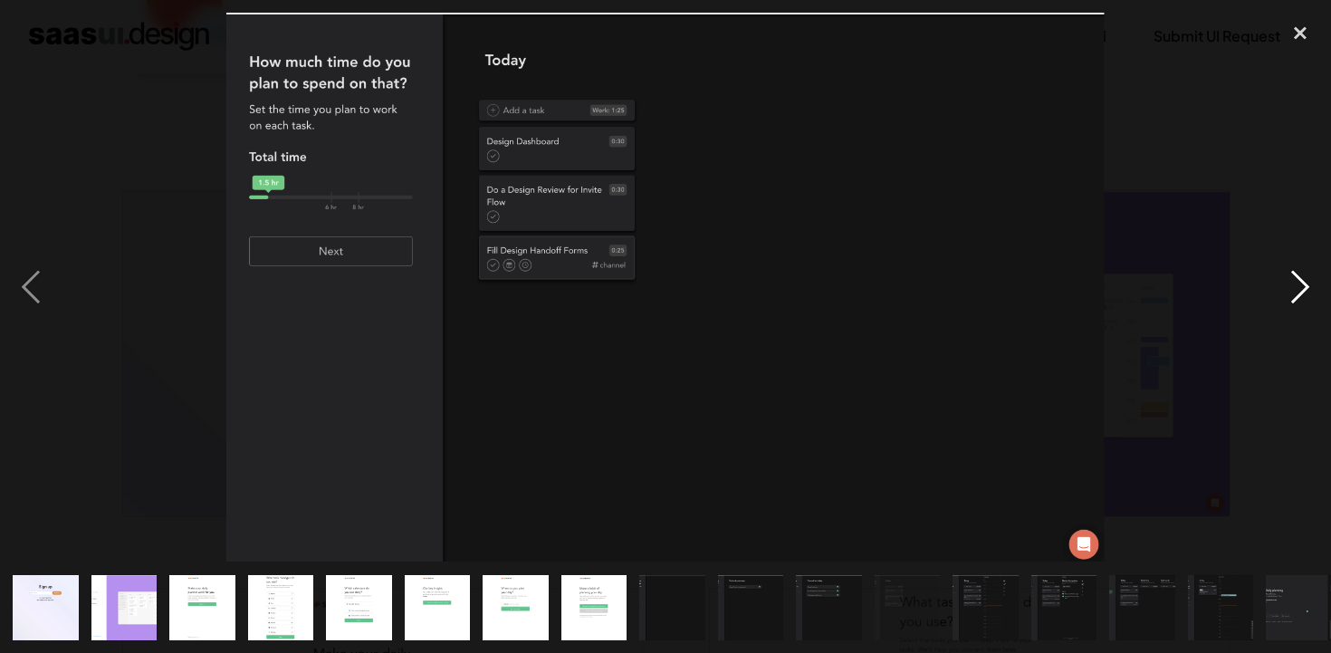
click at [1300, 296] on div "next image" at bounding box center [1301, 287] width 62 height 549
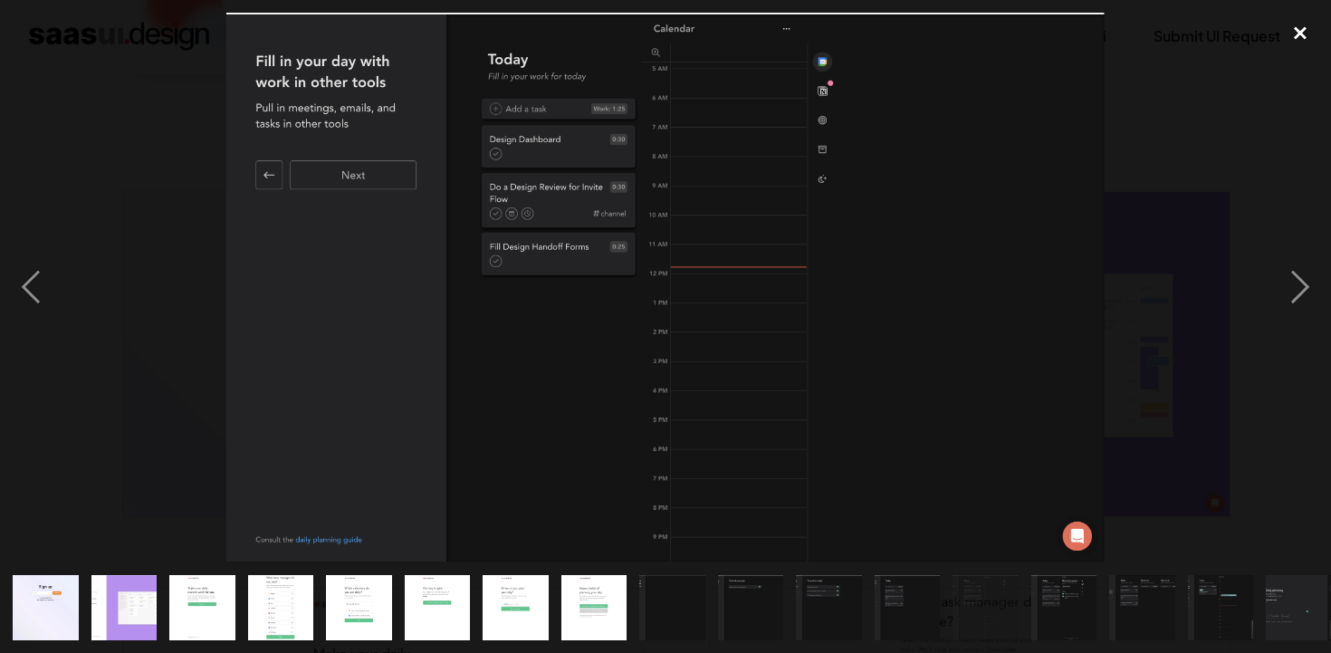
click at [1296, 34] on div "close lightbox" at bounding box center [1301, 33] width 62 height 40
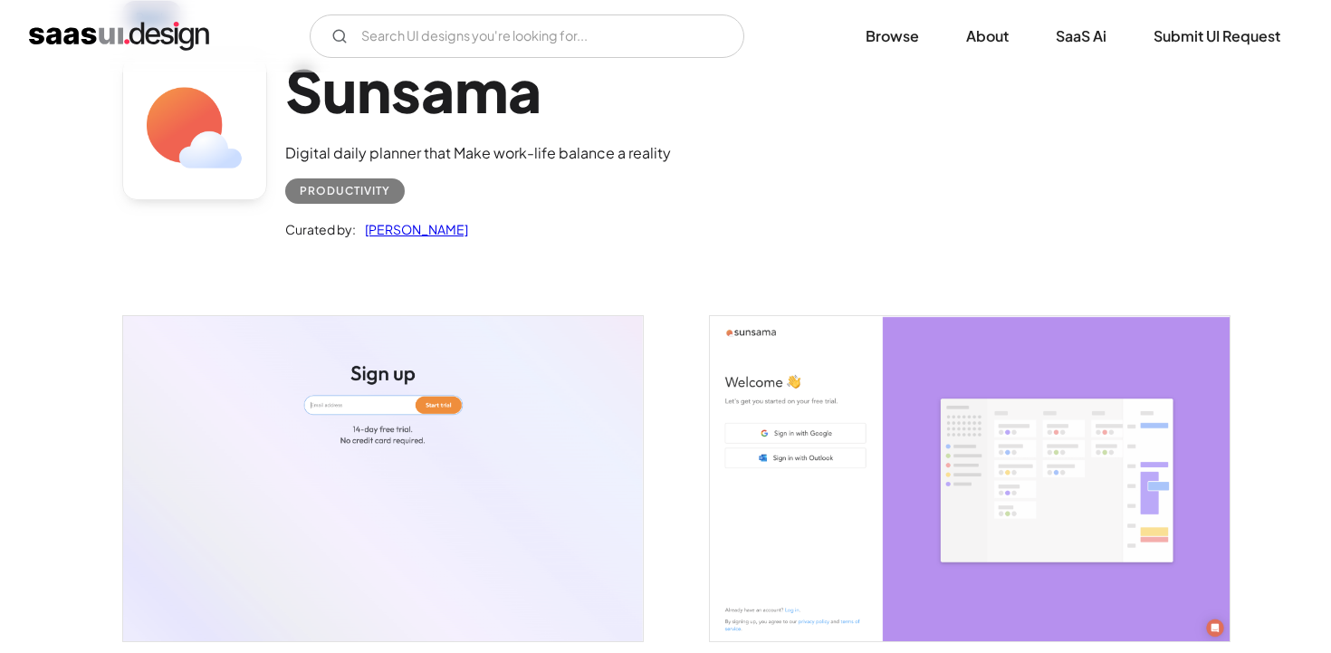
scroll to position [0, 0]
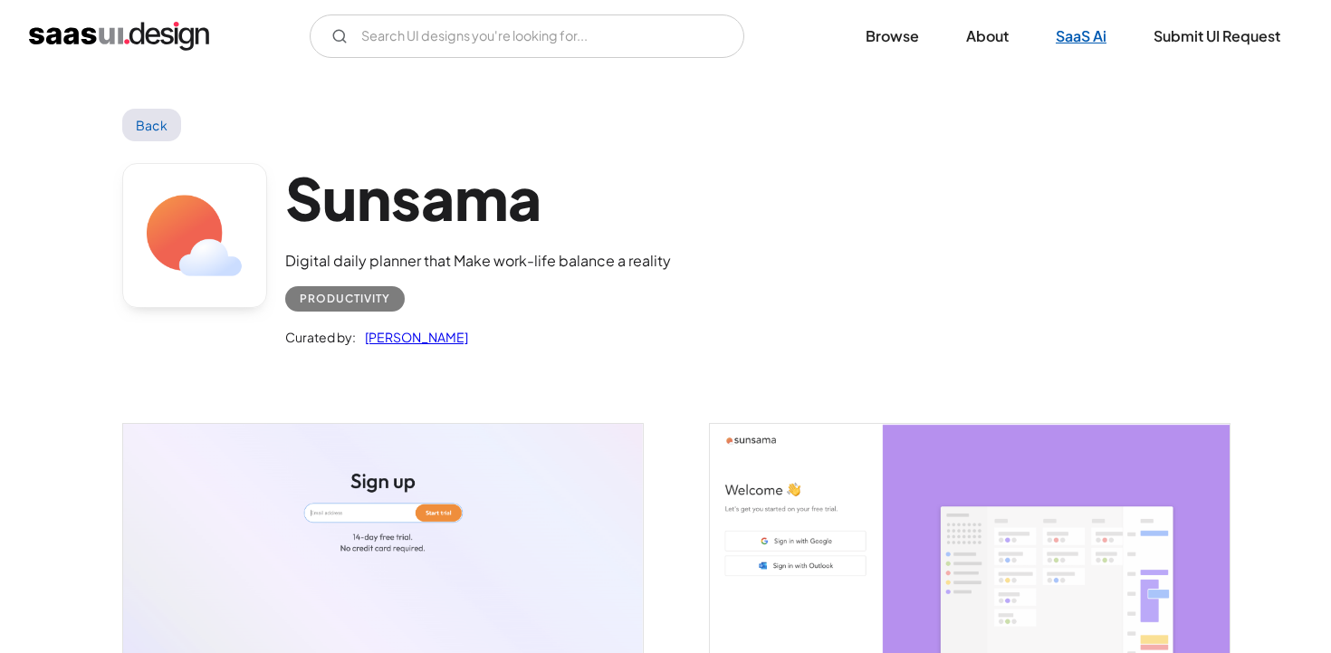
click at [1100, 28] on link "SaaS Ai" at bounding box center [1081, 36] width 94 height 40
click at [987, 41] on link "About" at bounding box center [988, 36] width 86 height 40
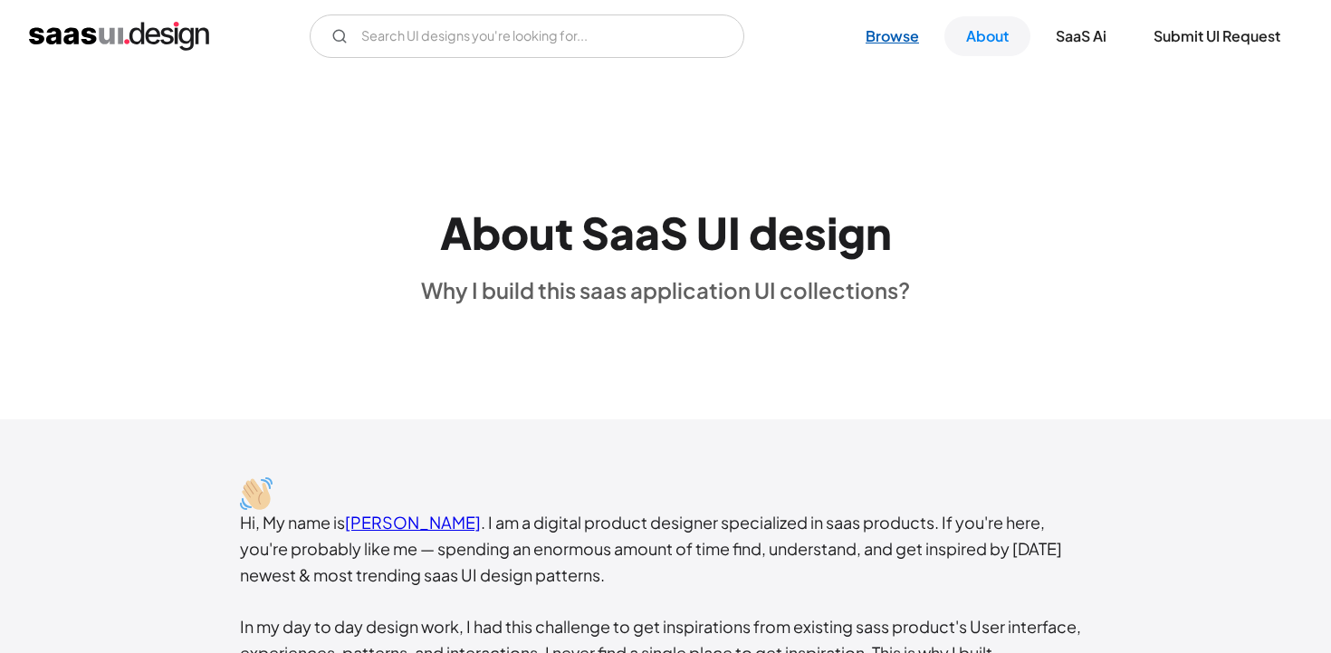
click at [887, 43] on link "Browse" at bounding box center [892, 36] width 97 height 40
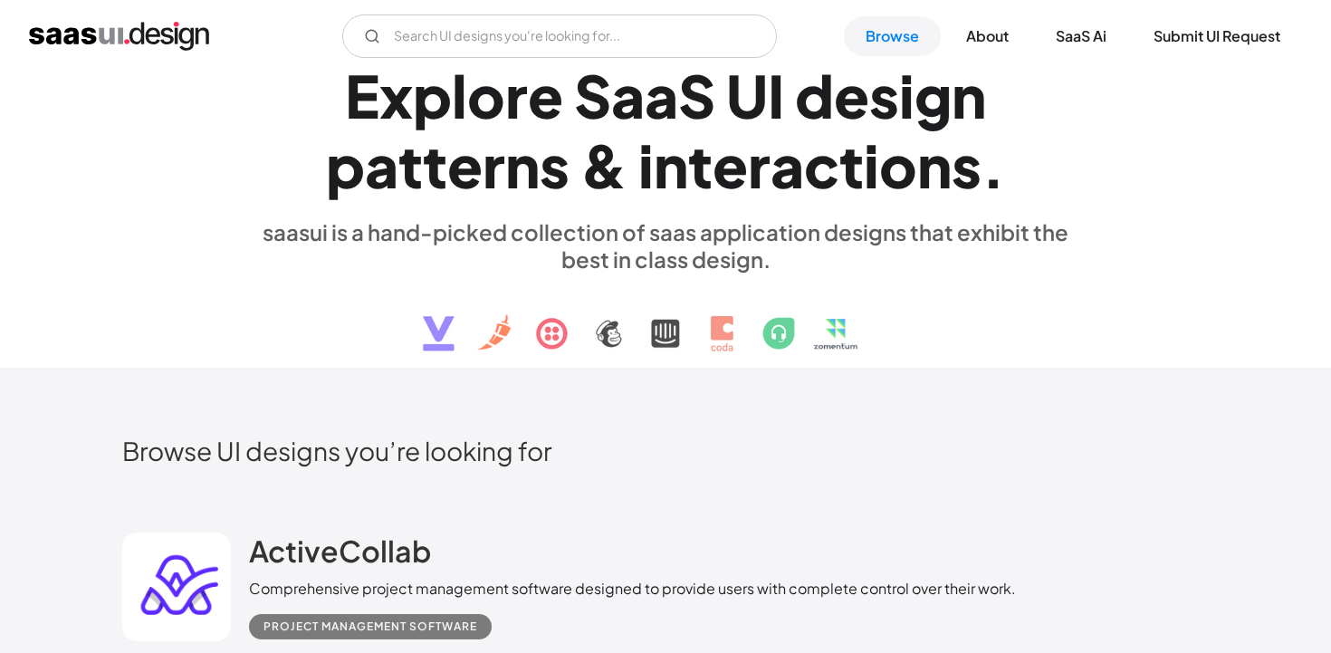
scroll to position [245, 0]
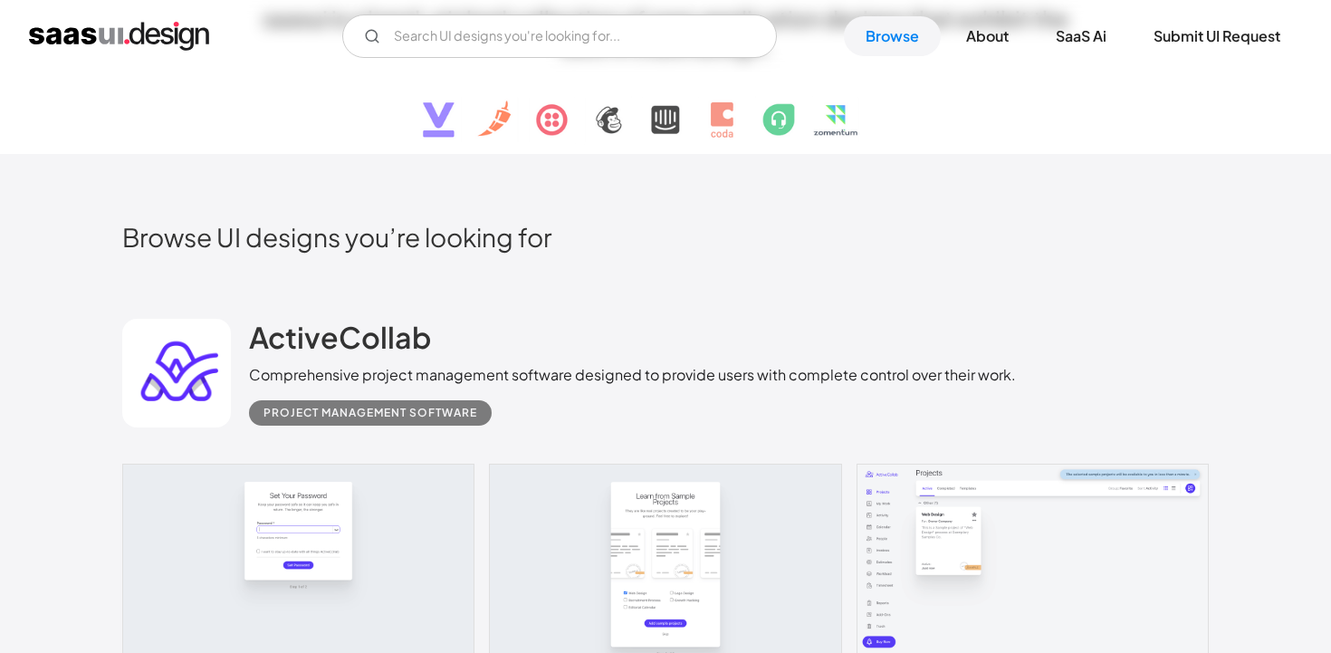
click at [344, 534] on link at bounding box center [665, 574] width 1087 height 221
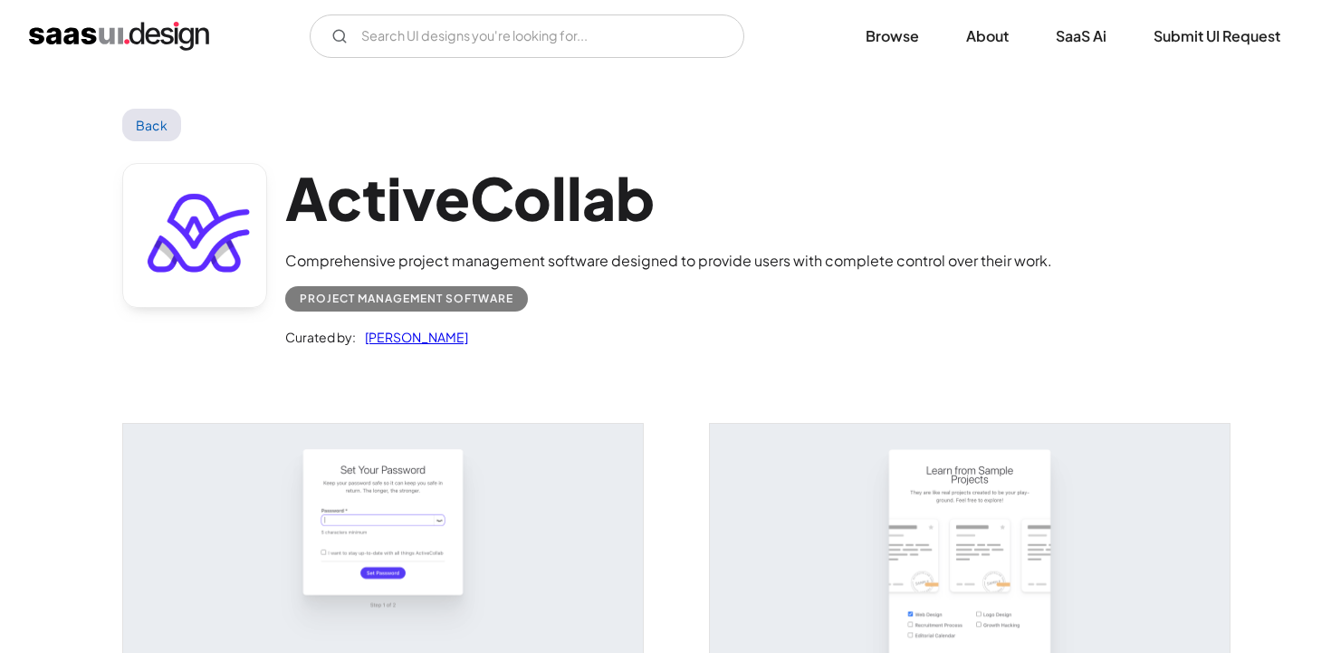
click at [398, 482] on img "open lightbox" at bounding box center [383, 586] width 520 height 325
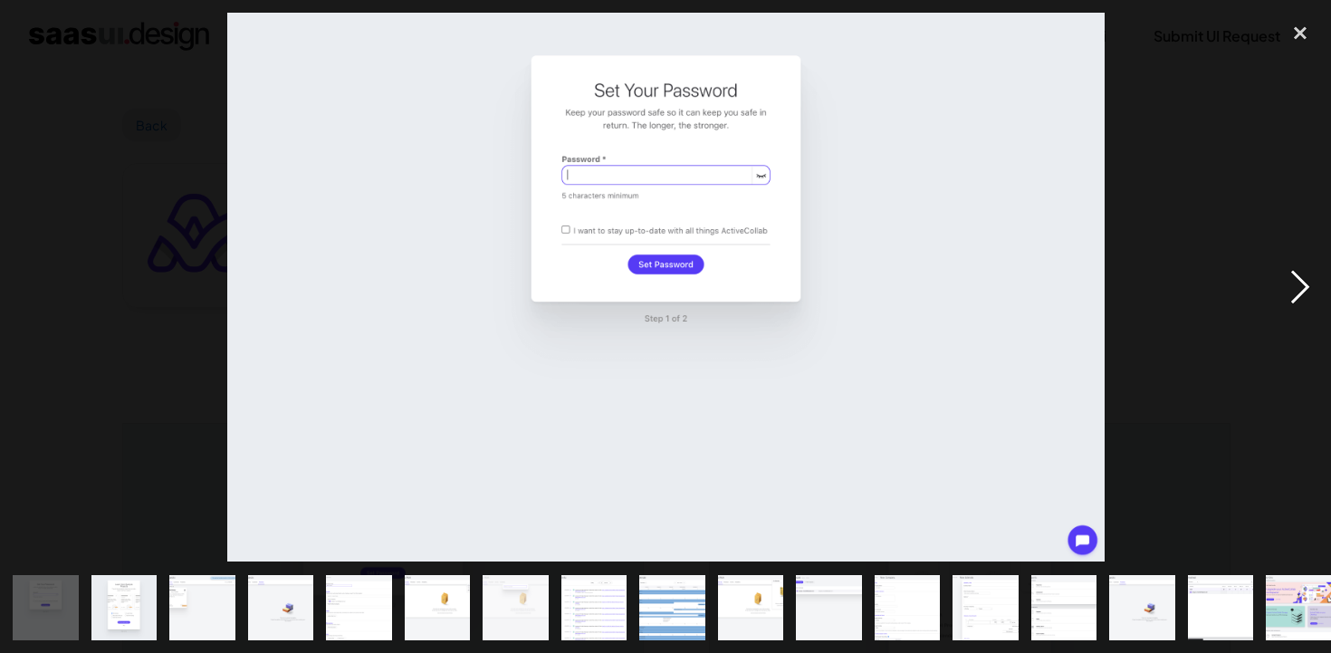
click at [1297, 287] on div "next image" at bounding box center [1301, 287] width 62 height 549
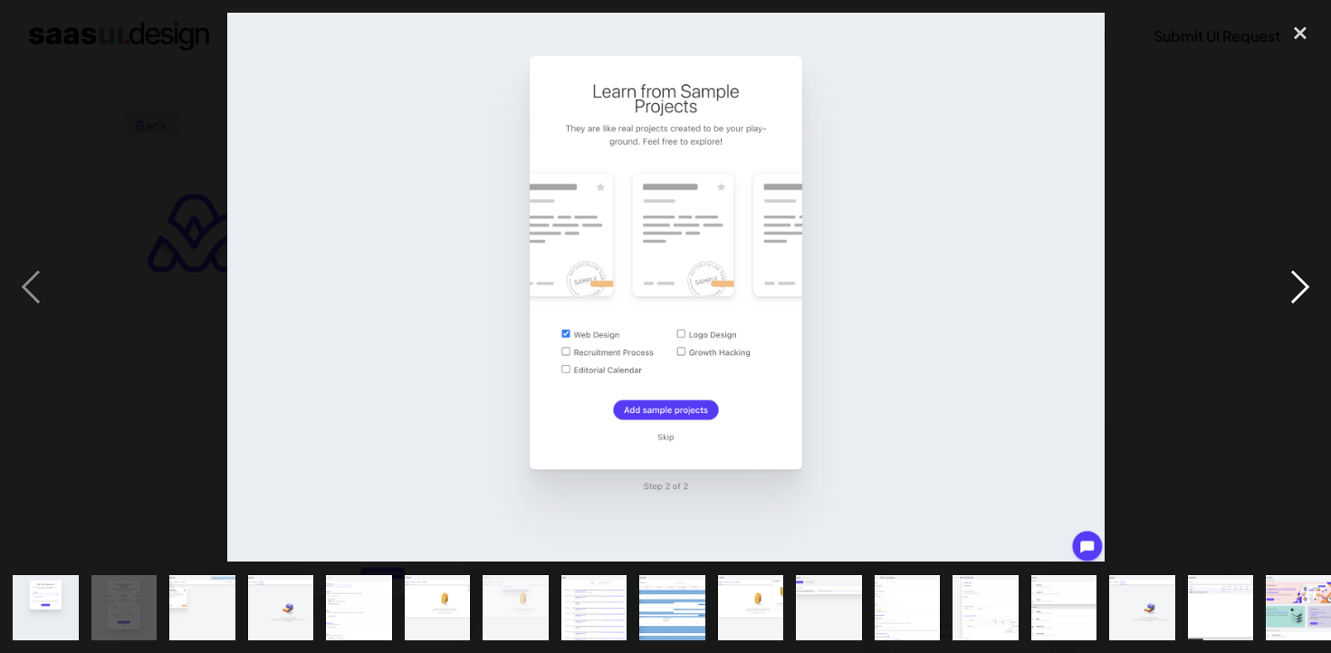
click at [1297, 287] on div "next image" at bounding box center [1301, 287] width 62 height 549
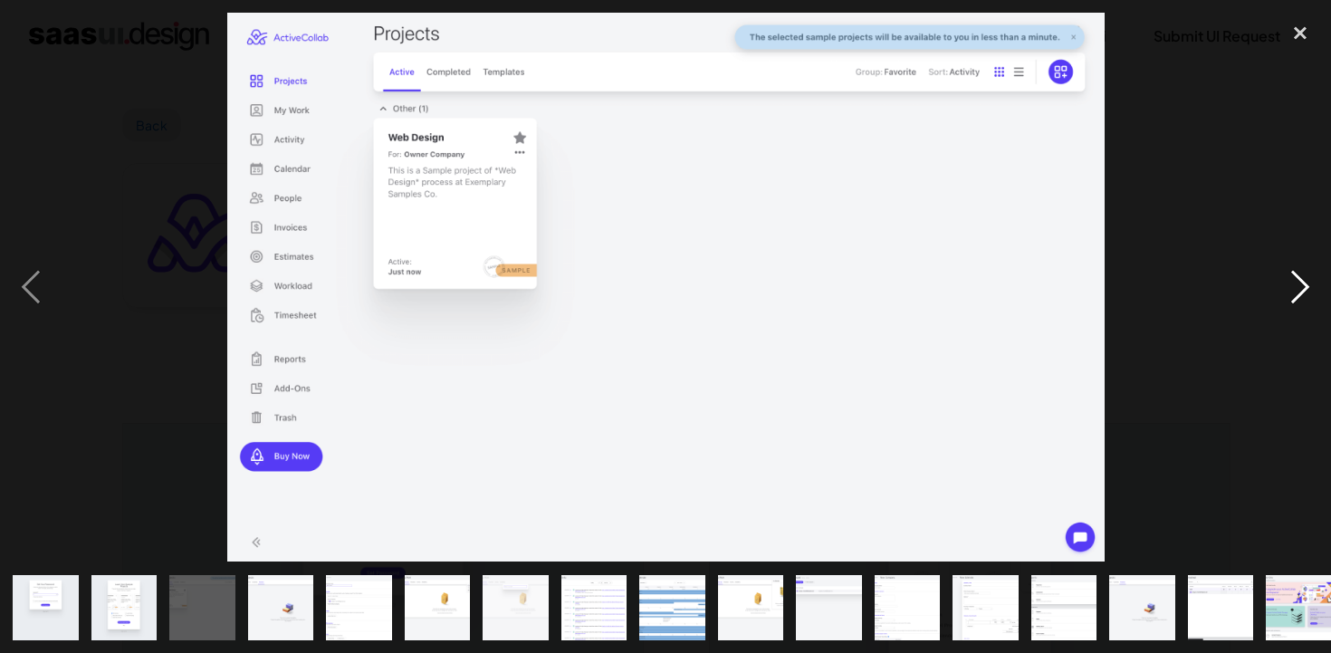
click at [1299, 291] on div "next image" at bounding box center [1301, 287] width 62 height 549
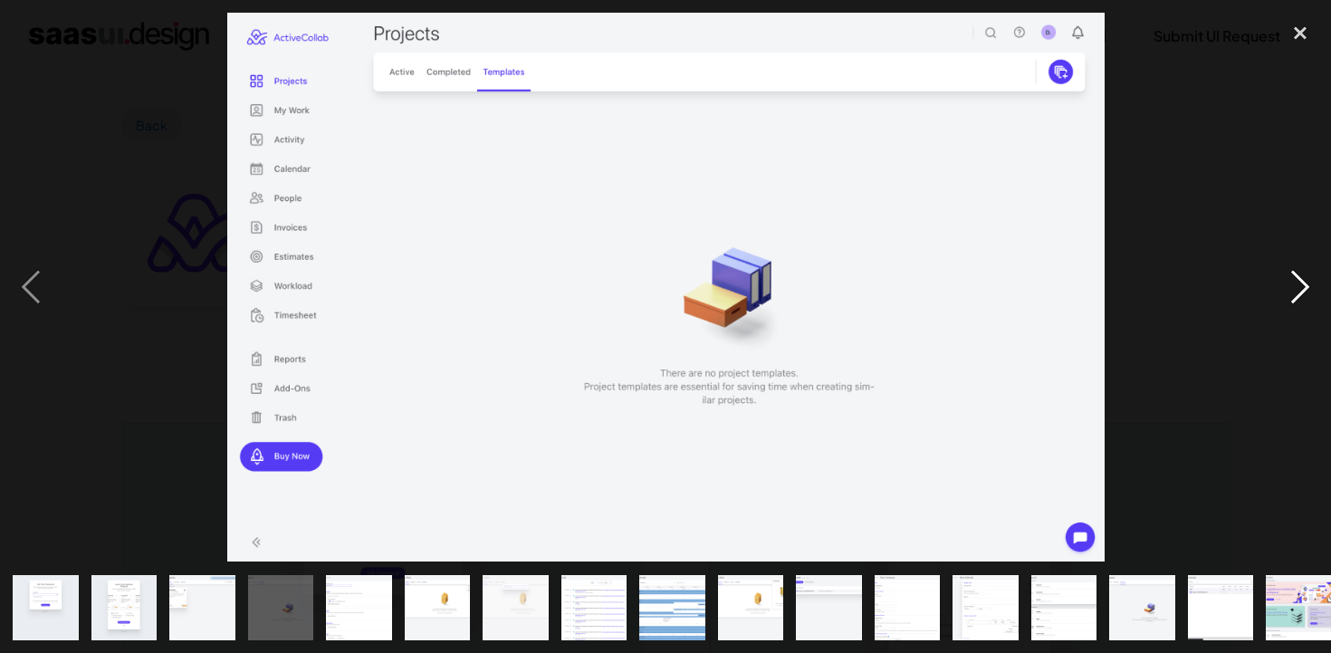
click at [1299, 291] on div "next image" at bounding box center [1301, 287] width 62 height 549
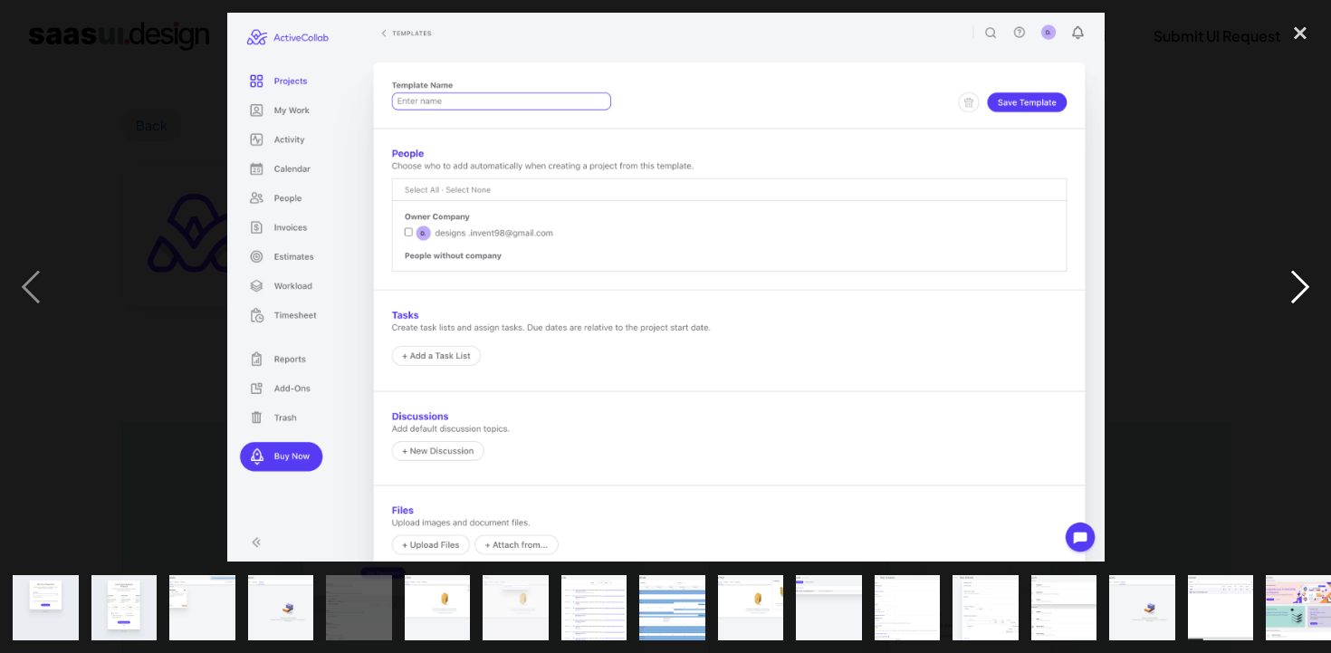
click at [1299, 291] on div "next image" at bounding box center [1301, 287] width 62 height 549
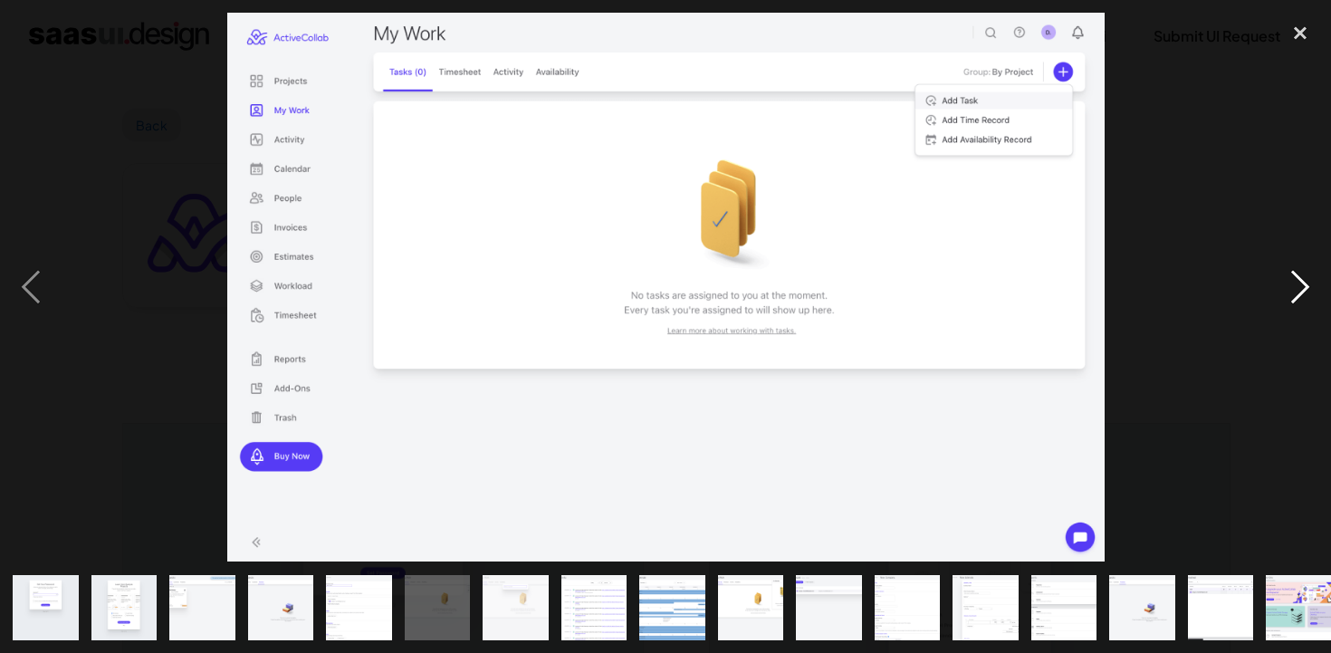
click at [1299, 291] on div "next image" at bounding box center [1301, 287] width 62 height 549
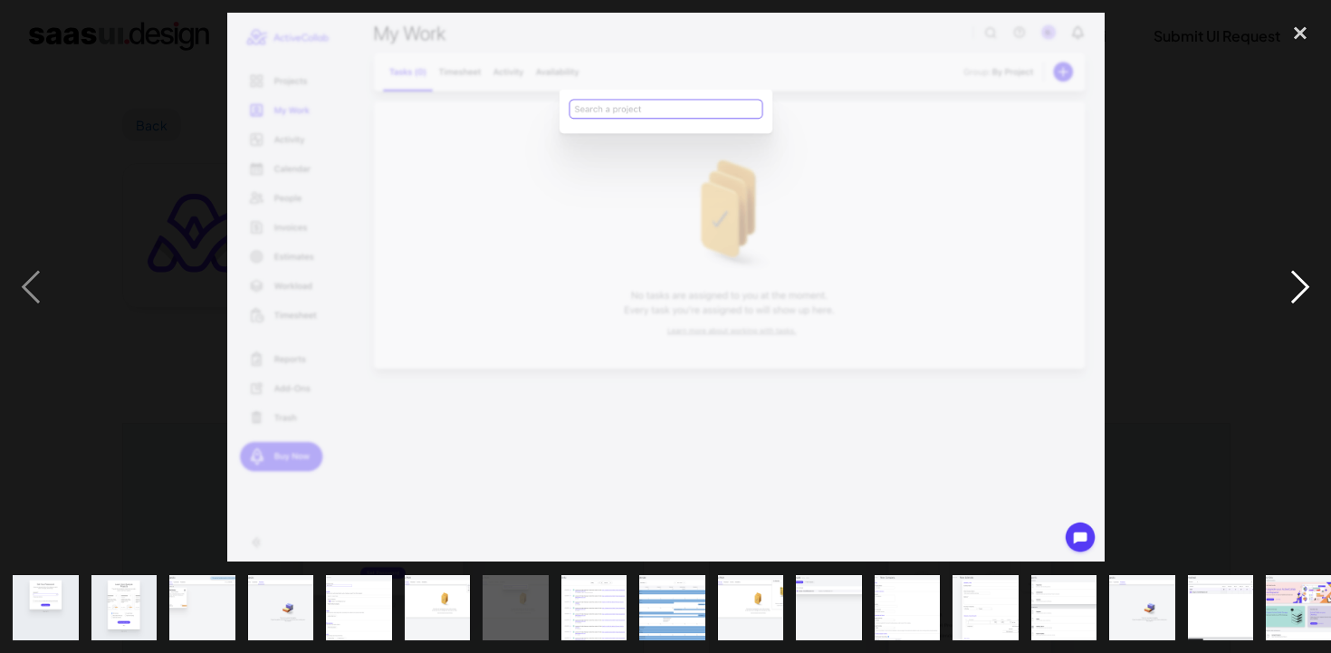
click at [1299, 291] on div "next image" at bounding box center [1301, 287] width 62 height 549
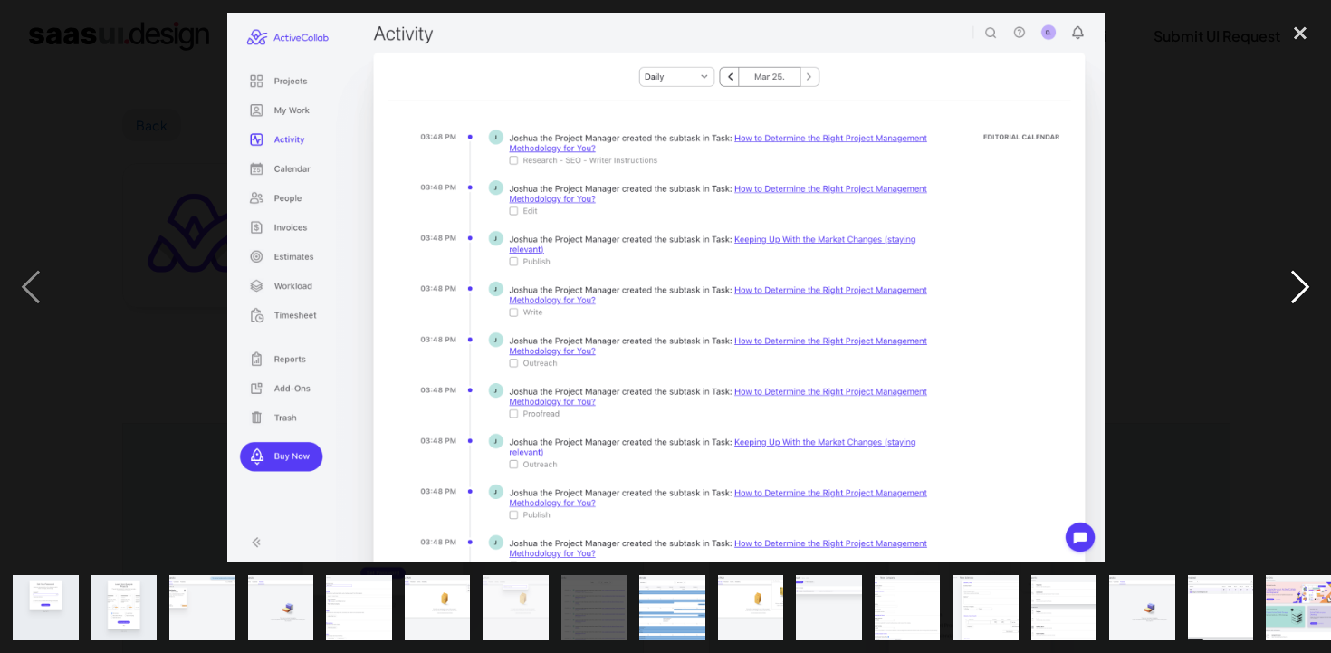
click at [1299, 292] on div "next image" at bounding box center [1301, 287] width 62 height 549
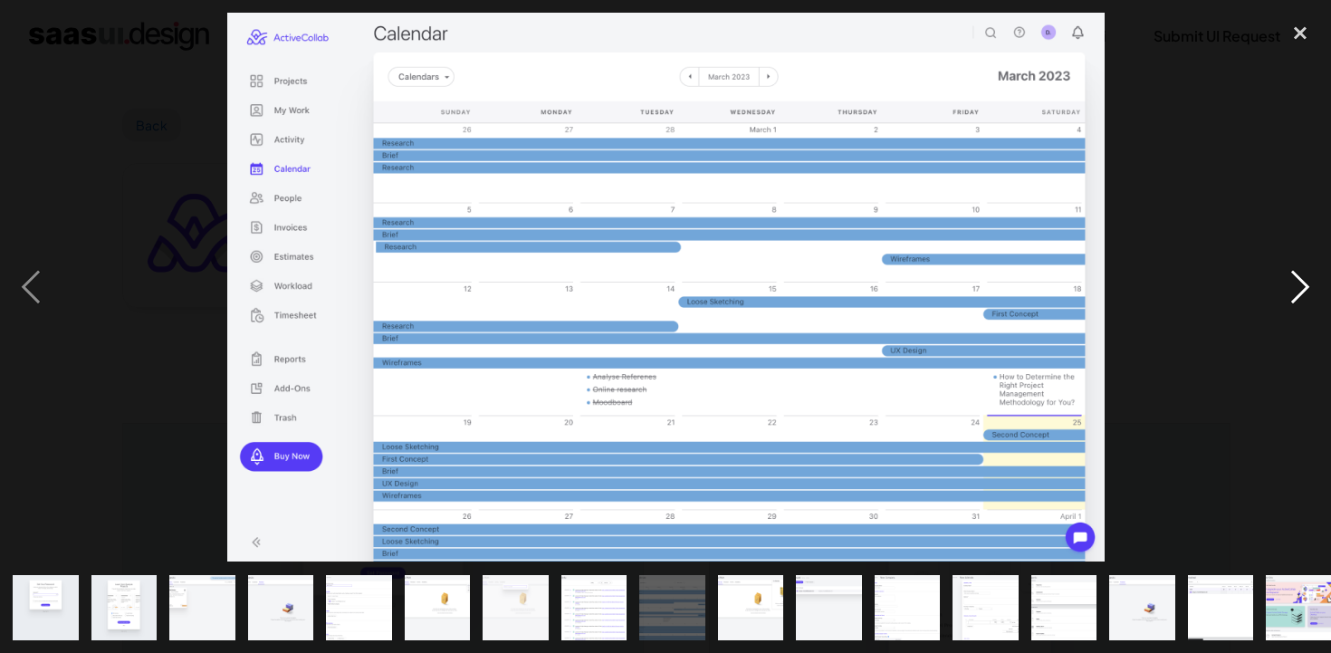
click at [1299, 292] on div "next image" at bounding box center [1301, 287] width 62 height 549
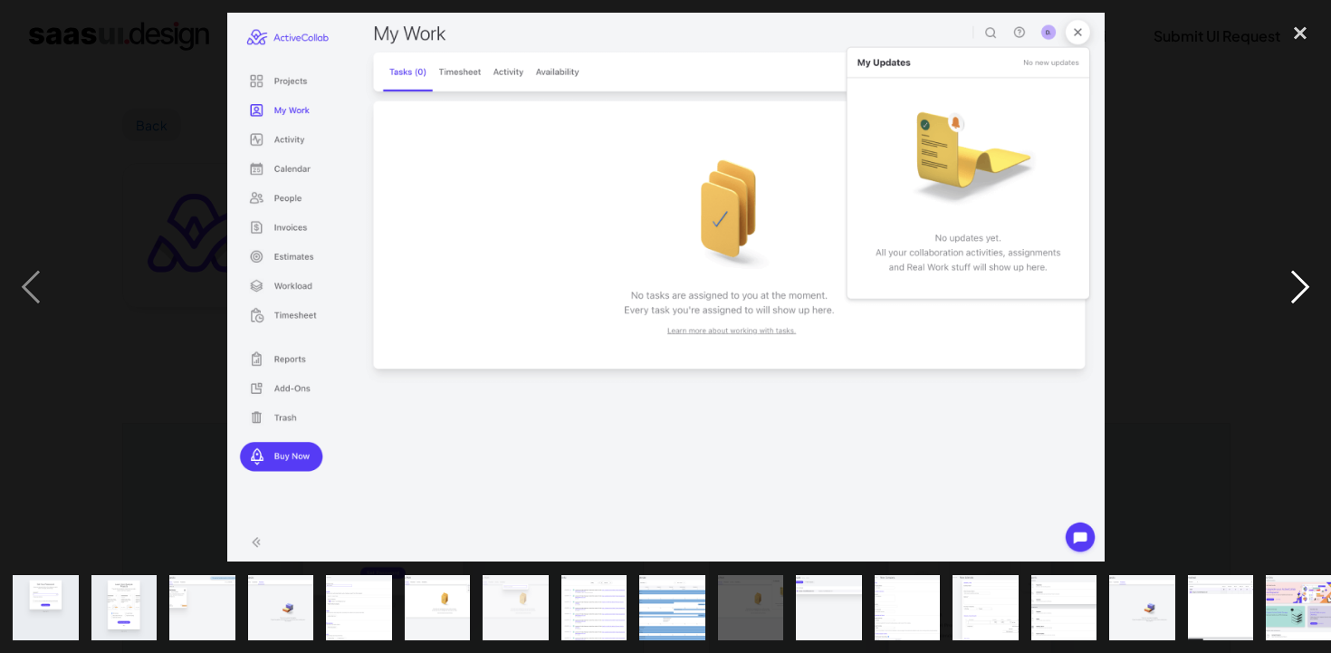
click at [1299, 292] on div "next image" at bounding box center [1301, 287] width 62 height 549
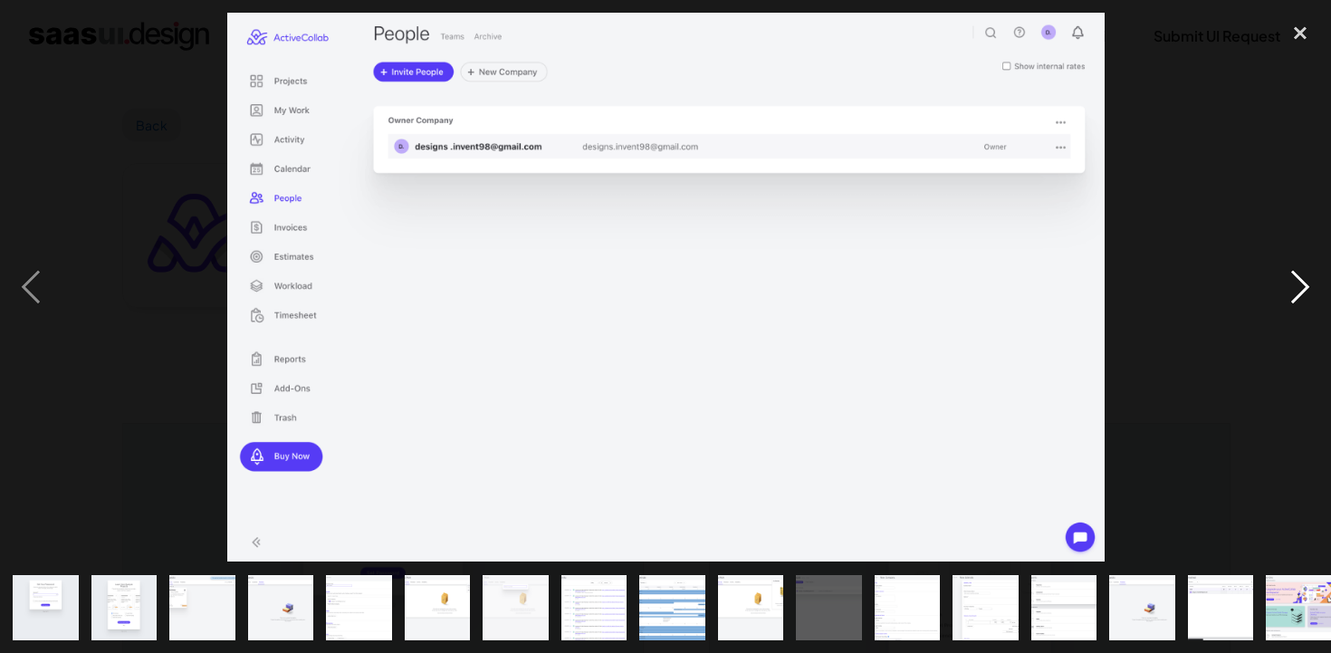
click at [1299, 292] on div "next image" at bounding box center [1301, 287] width 62 height 549
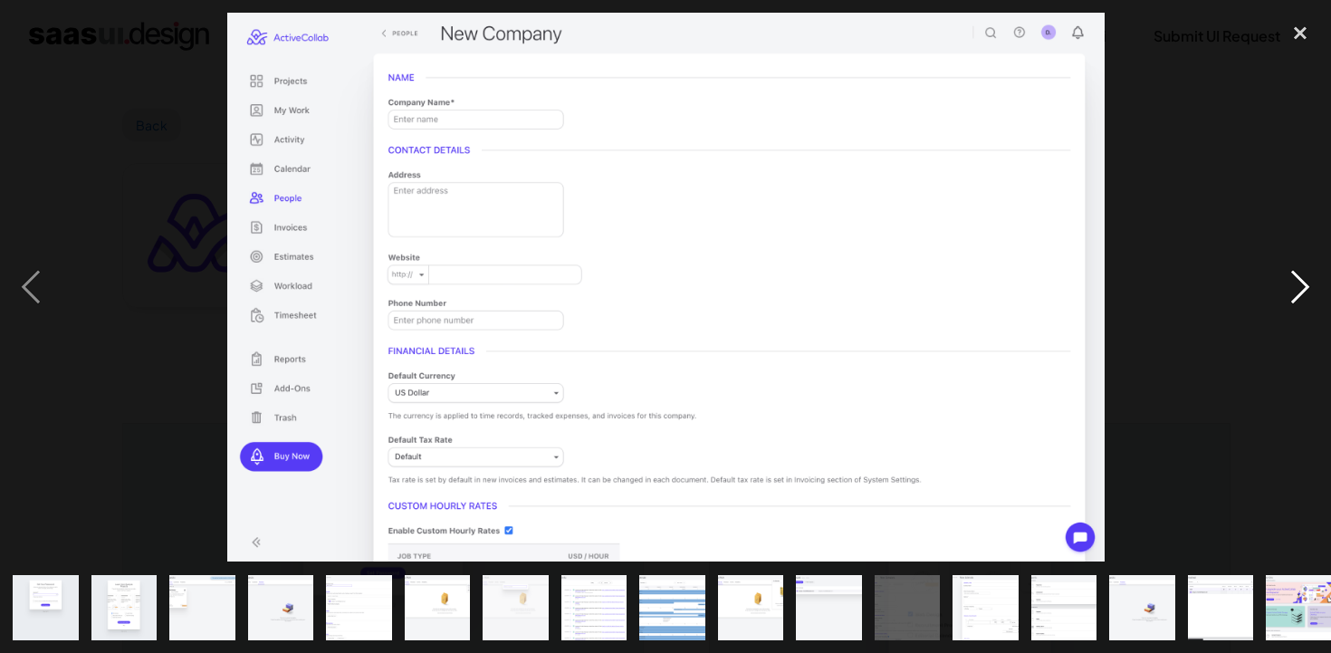
click at [1299, 292] on div "next image" at bounding box center [1301, 287] width 62 height 549
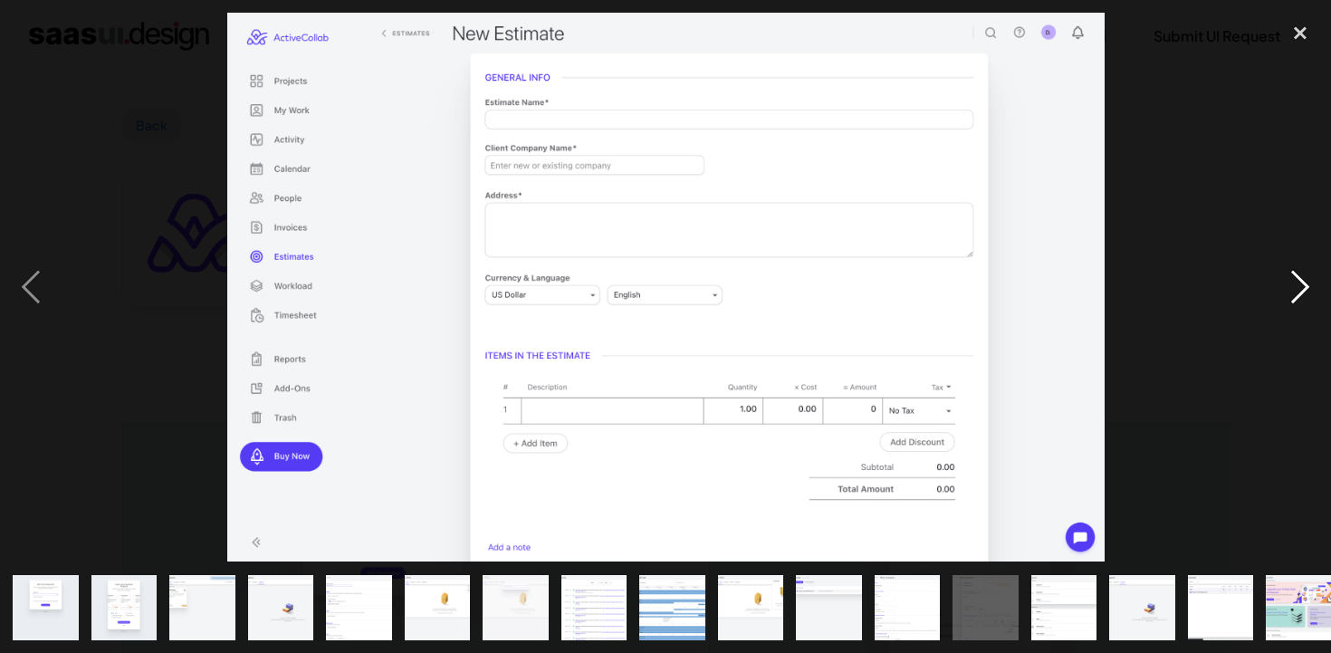
click at [1299, 295] on div "next image" at bounding box center [1301, 287] width 62 height 549
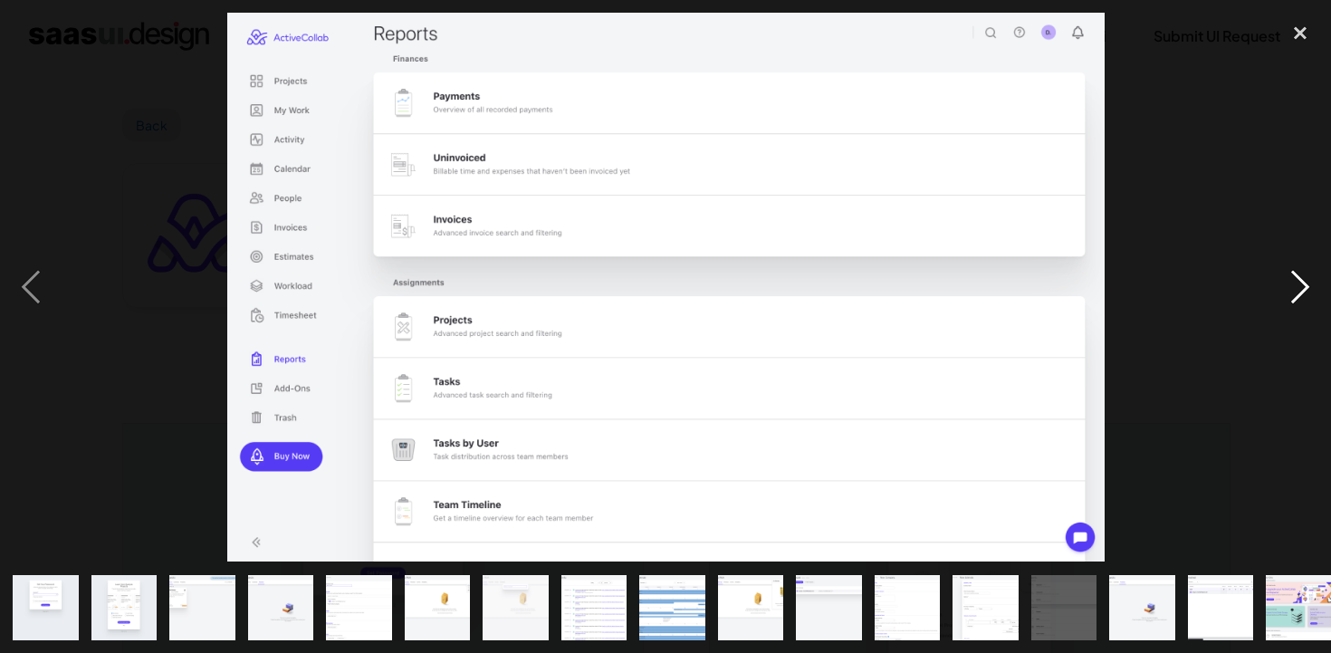
click at [1300, 295] on div "next image" at bounding box center [1301, 287] width 62 height 549
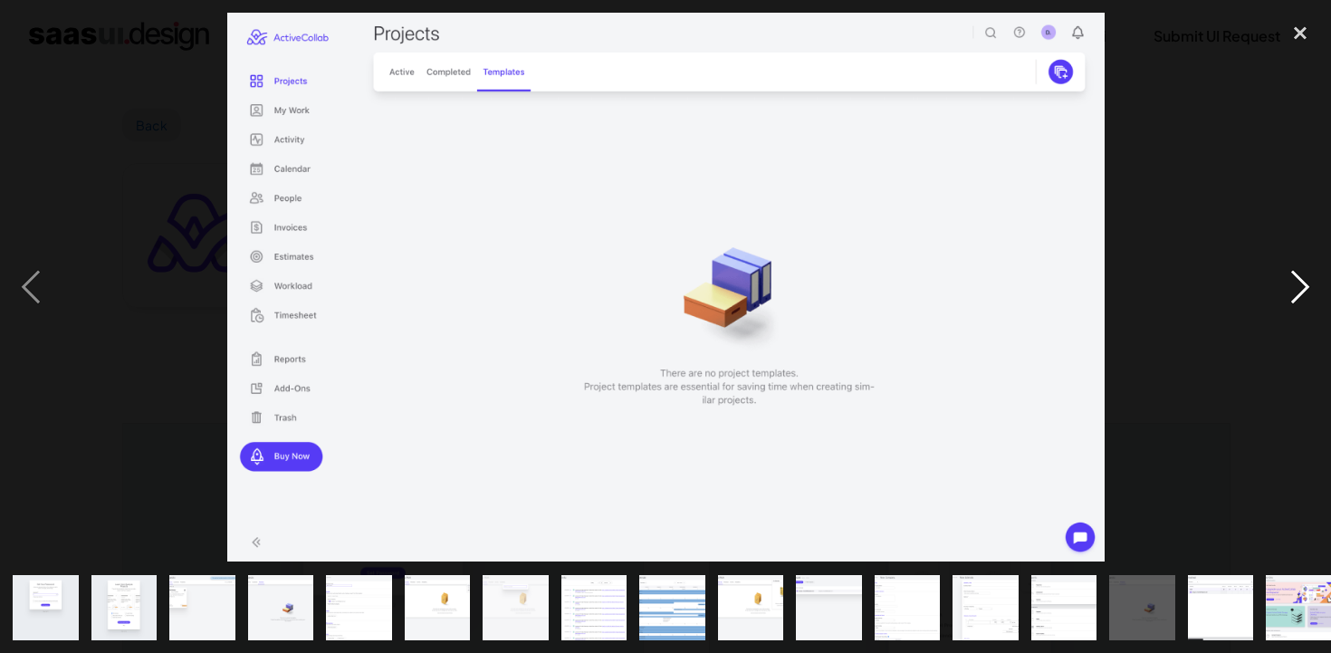
click at [1300, 295] on div "next image" at bounding box center [1301, 287] width 62 height 549
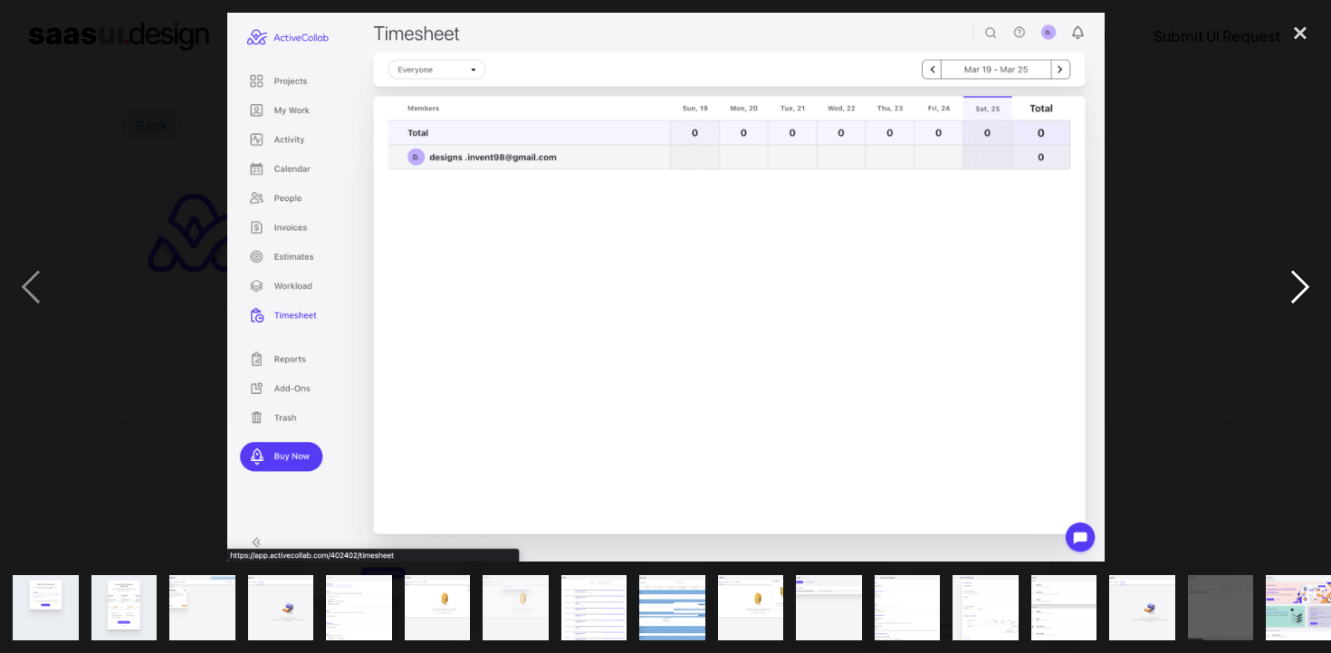
click at [1300, 295] on div "next image" at bounding box center [1301, 287] width 62 height 549
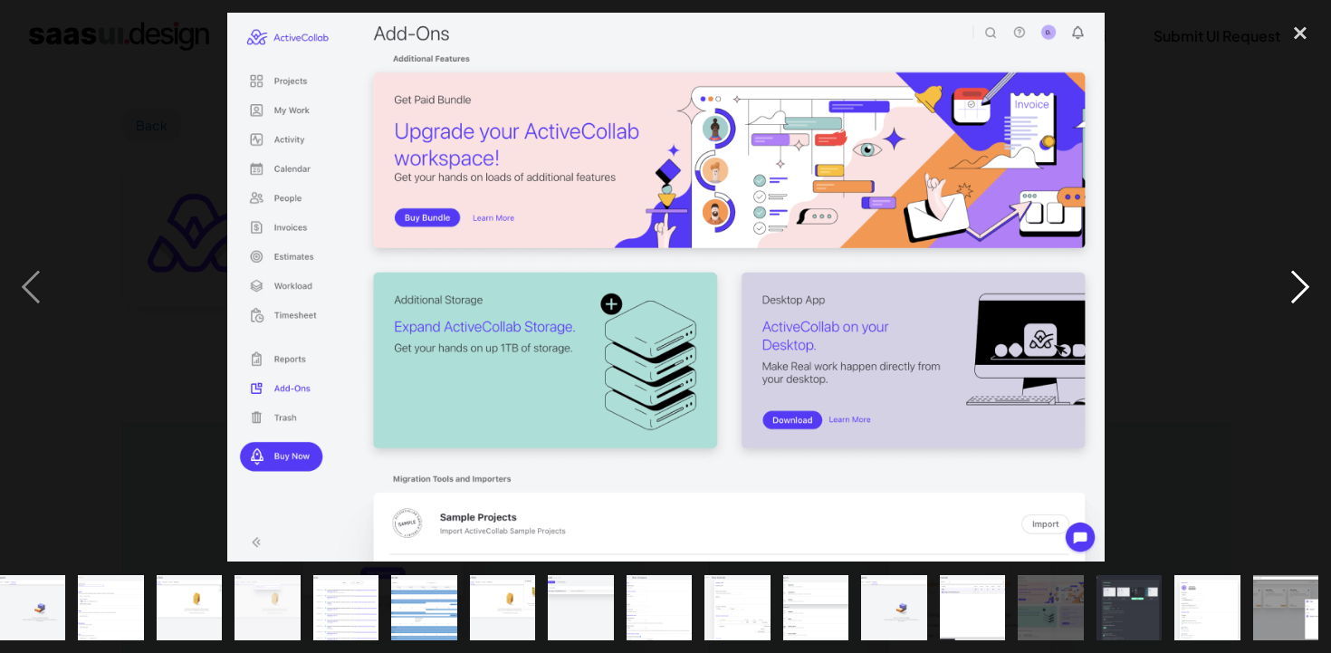
scroll to position [0, 248]
click at [1300, 295] on div "next image" at bounding box center [1301, 287] width 62 height 549
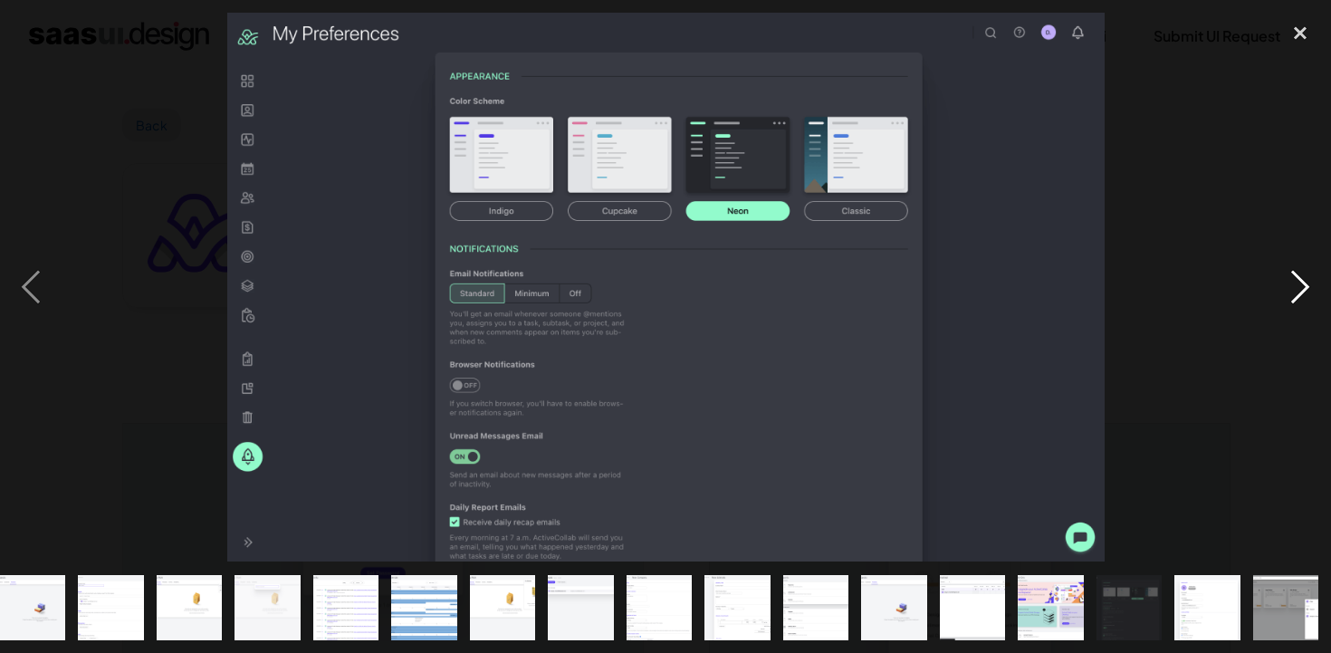
click at [1307, 287] on div "next image" at bounding box center [1301, 287] width 62 height 549
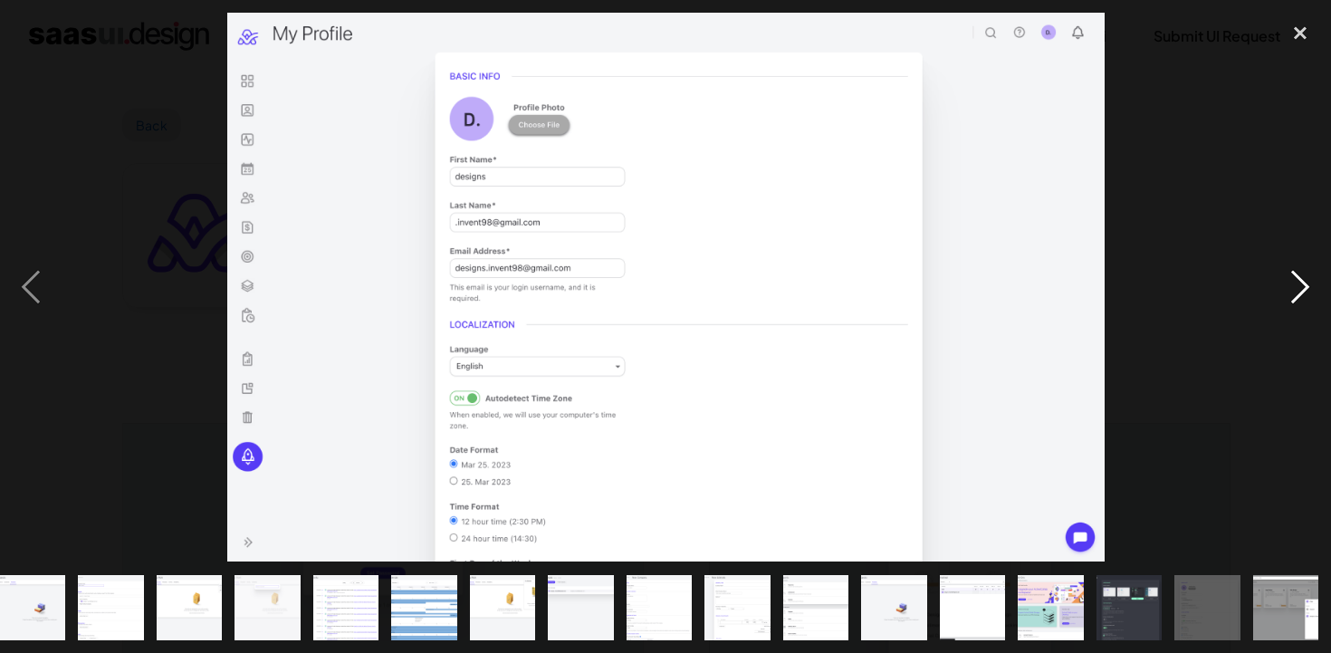
click at [1307, 285] on div "next image" at bounding box center [1301, 287] width 62 height 549
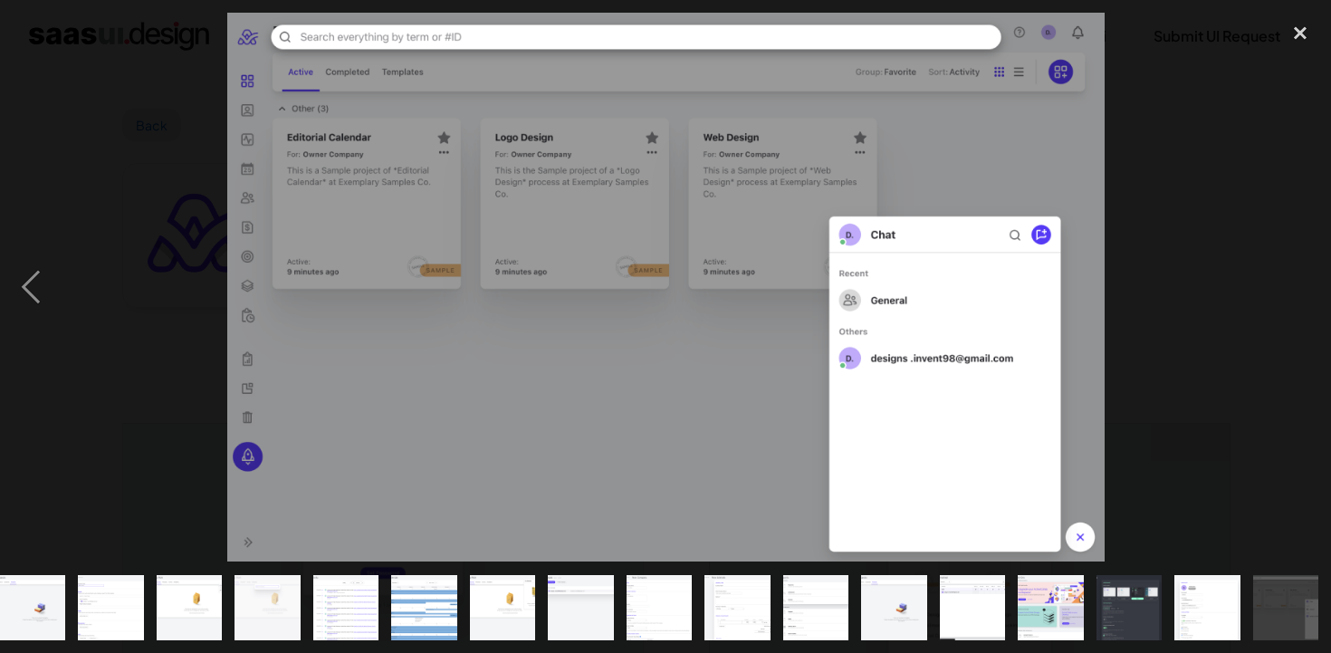
click at [1307, 285] on div "next image" at bounding box center [1301, 287] width 62 height 549
click at [1299, 33] on div "close lightbox" at bounding box center [1301, 33] width 62 height 40
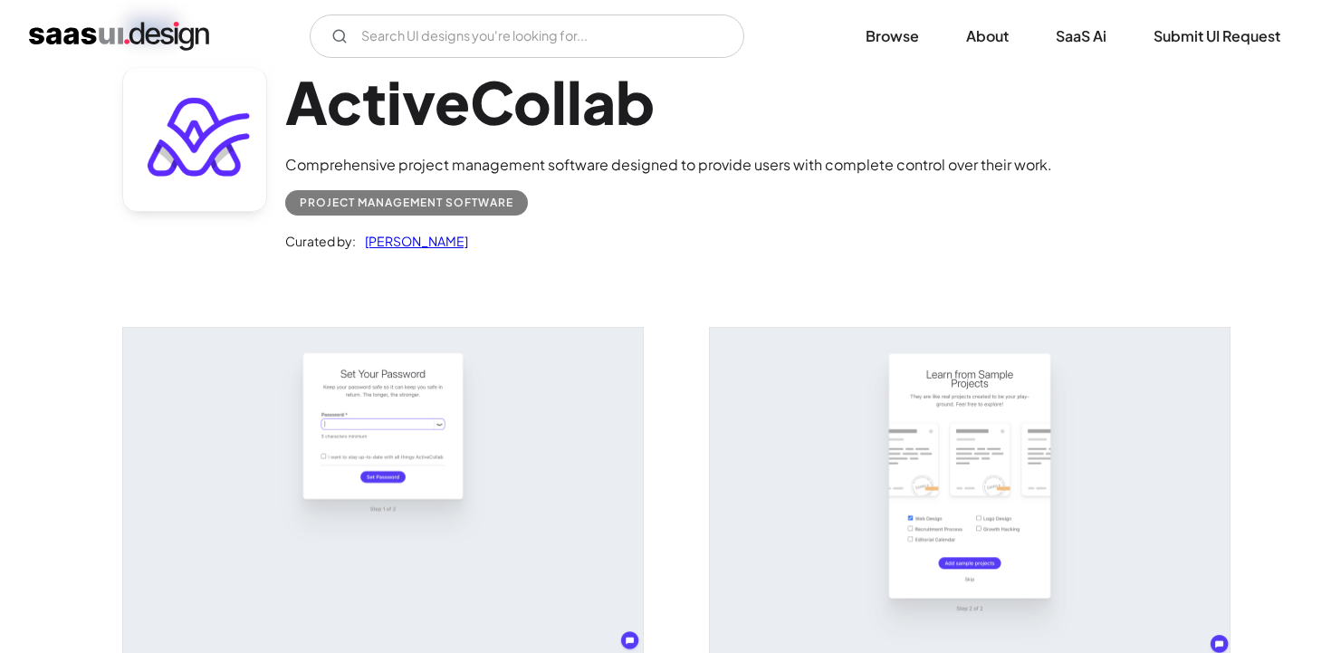
scroll to position [0, 0]
